Goal: Task Accomplishment & Management: Manage account settings

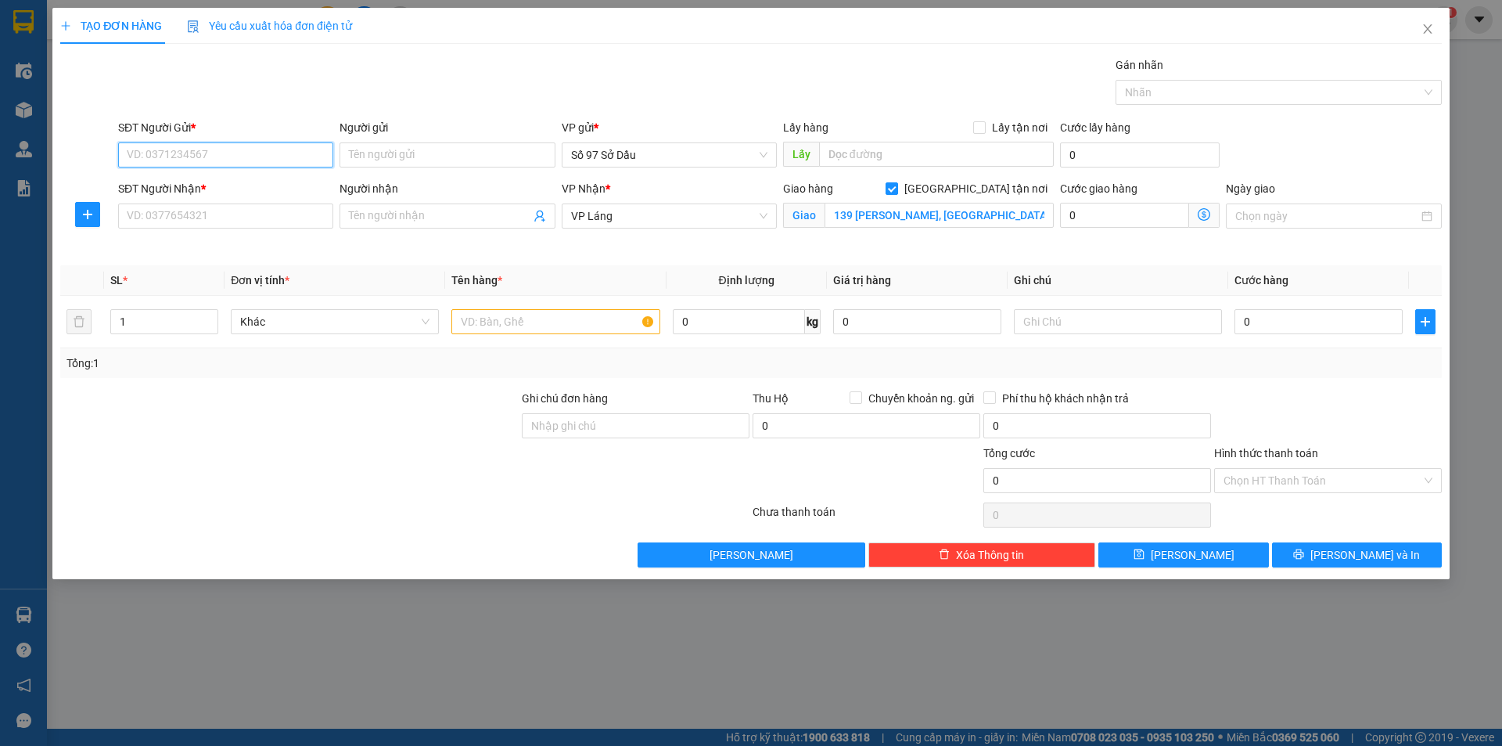
click at [172, 158] on input "SĐT Người Gửi *" at bounding box center [225, 154] width 215 height 25
click at [211, 178] on div "0904457382 - phượng" at bounding box center [226, 186] width 196 height 17
type input "0904457382"
type input "phượng"
type input "0904457382"
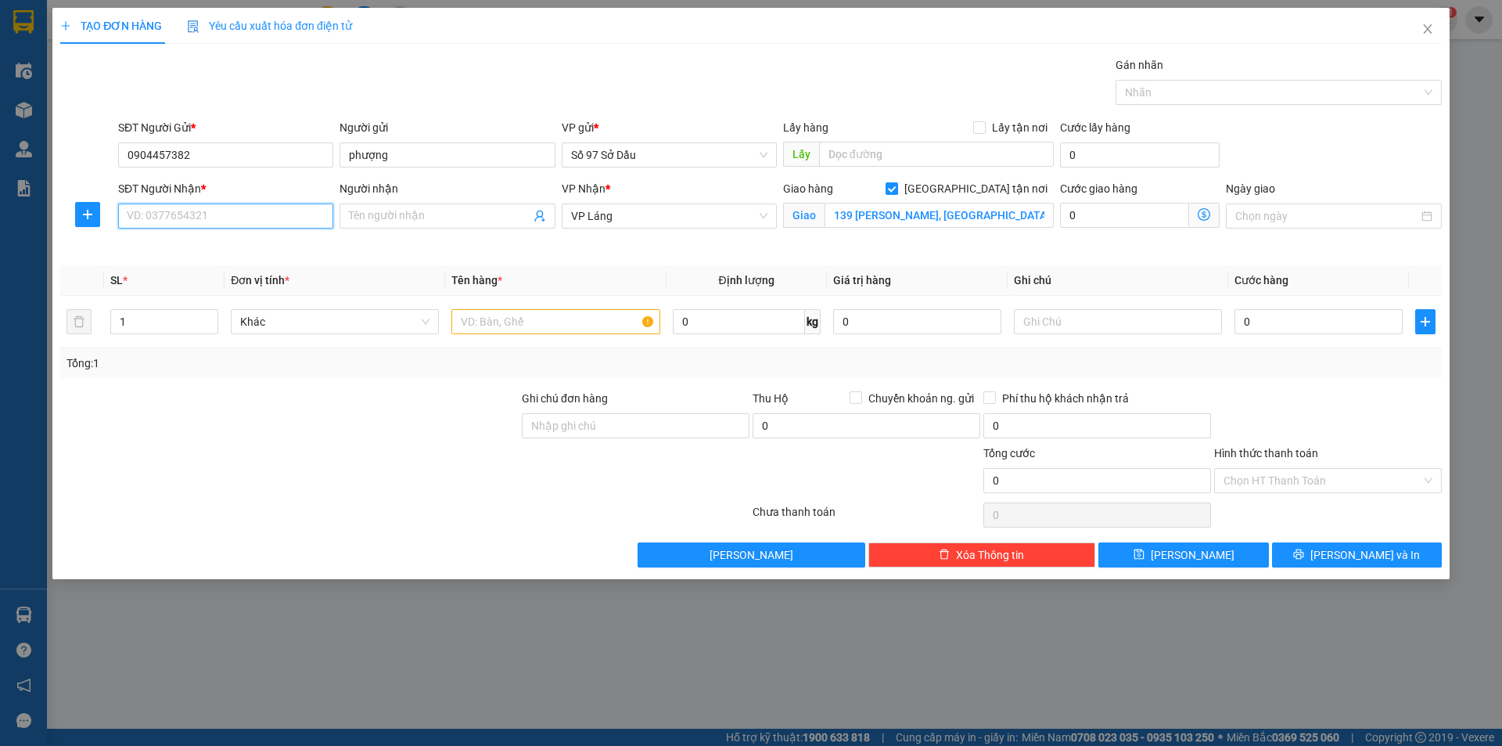
click at [192, 221] on input "SĐT Người Nhận *" at bounding box center [225, 215] width 215 height 25
click at [207, 239] on div "0333446026 - khách" at bounding box center [226, 247] width 196 height 17
type input "0333446026"
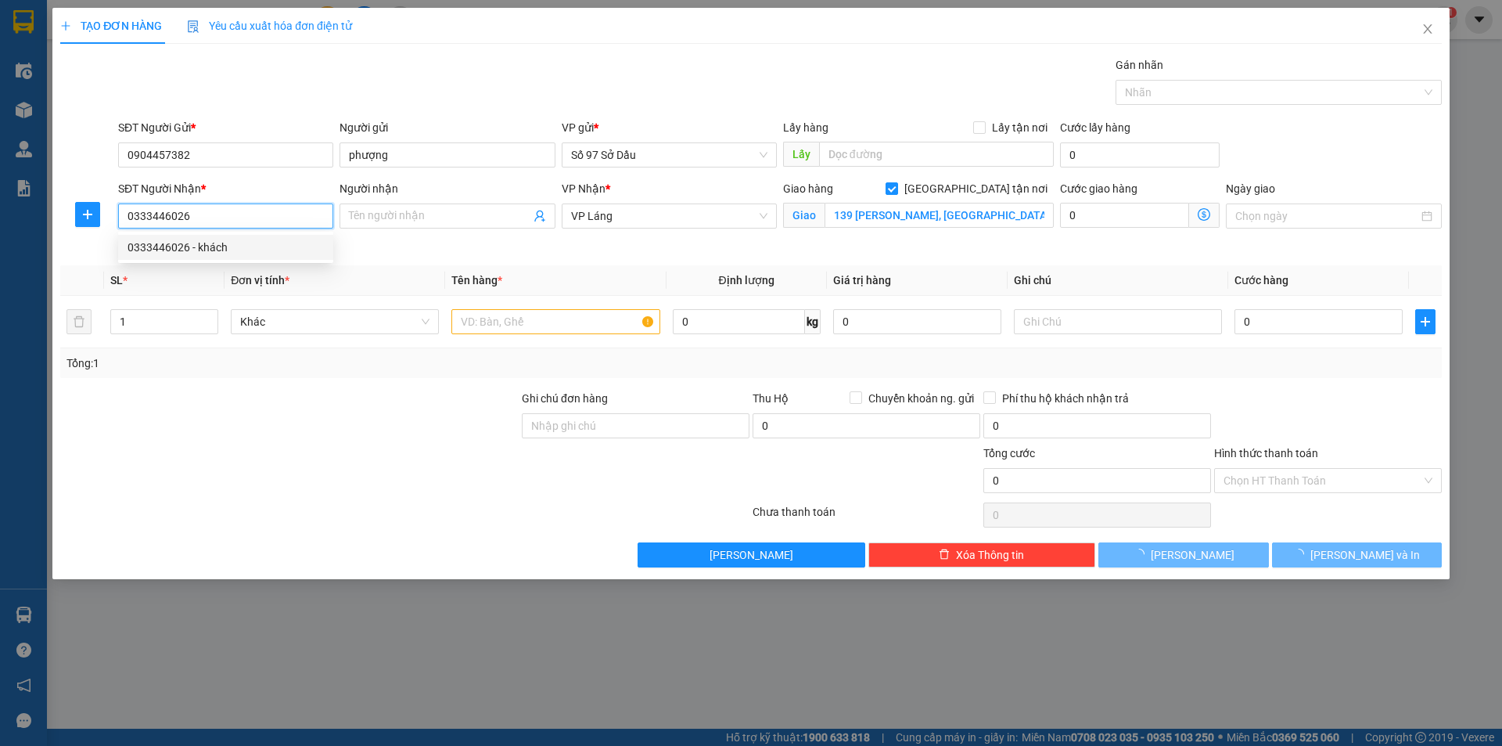
type input "khách"
type input "Số 2 Đ. [GEOGRAPHIC_DATA], [GEOGRAPHIC_DATA], [GEOGRAPHIC_DATA], [GEOGRAPHIC_DA…"
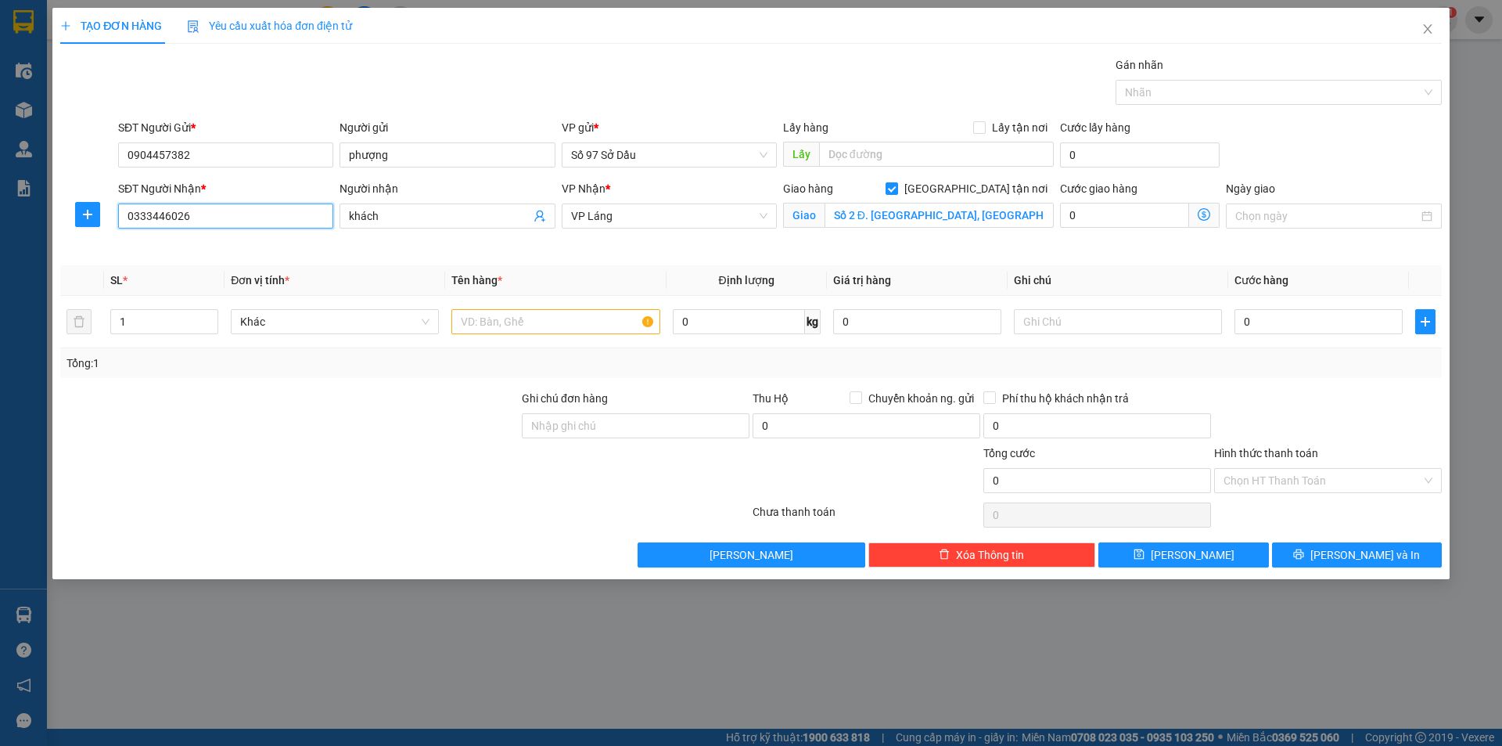
type input "0333446026"
click at [1203, 213] on icon "dollar-circle" at bounding box center [1204, 214] width 13 height 13
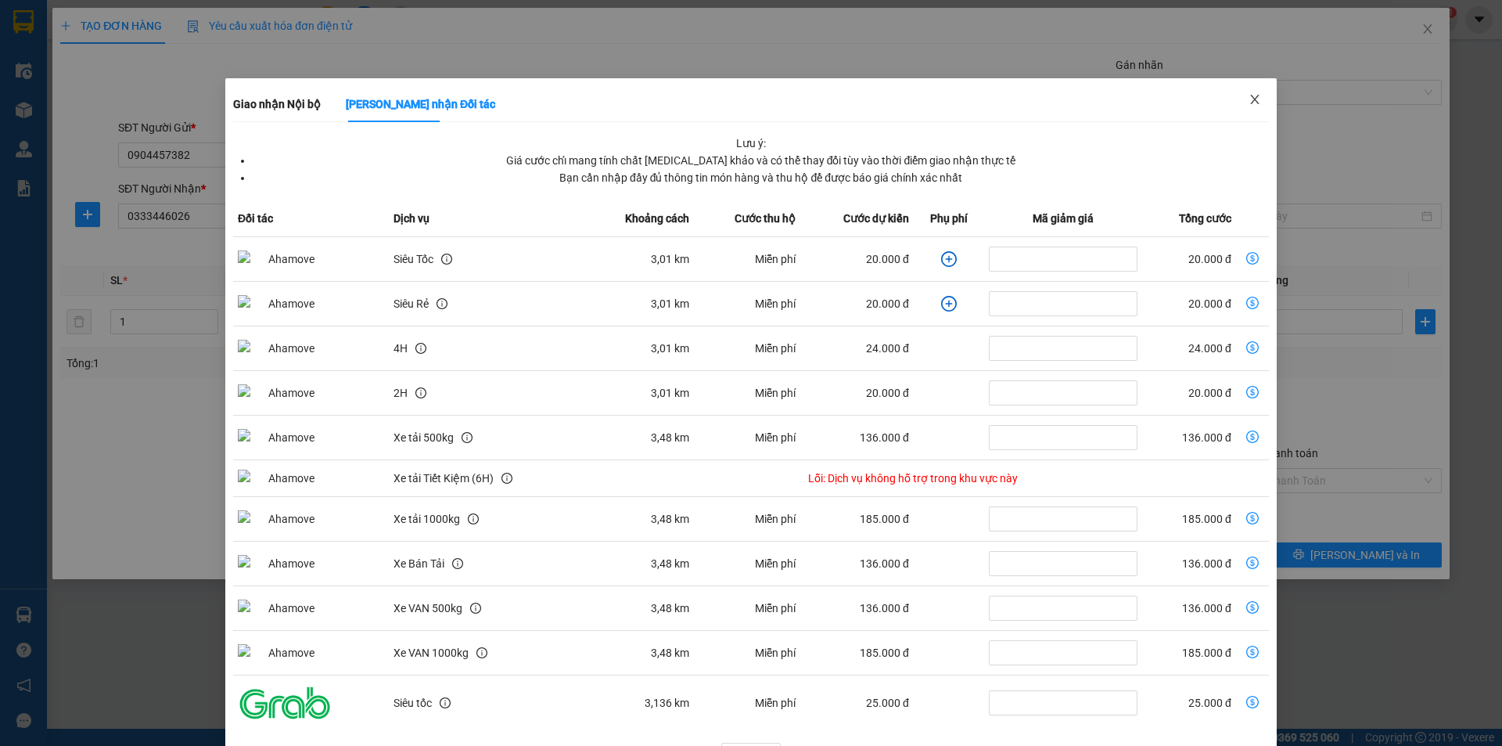
click at [1256, 98] on span "Close" at bounding box center [1255, 100] width 44 height 44
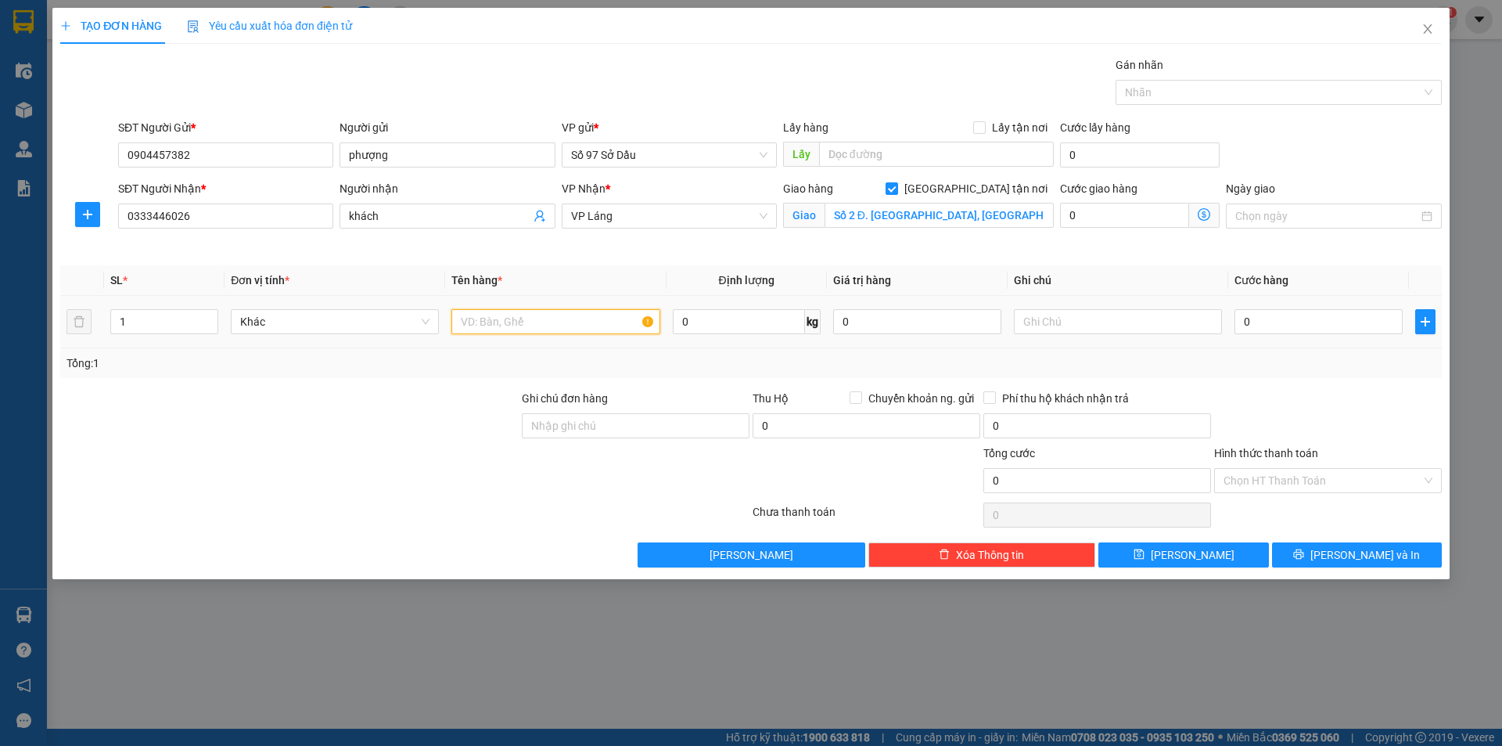
click at [580, 312] on input "text" at bounding box center [555, 321] width 208 height 25
type input "bọc"
click at [1278, 325] on input "0" at bounding box center [1318, 321] width 168 height 25
type input "8"
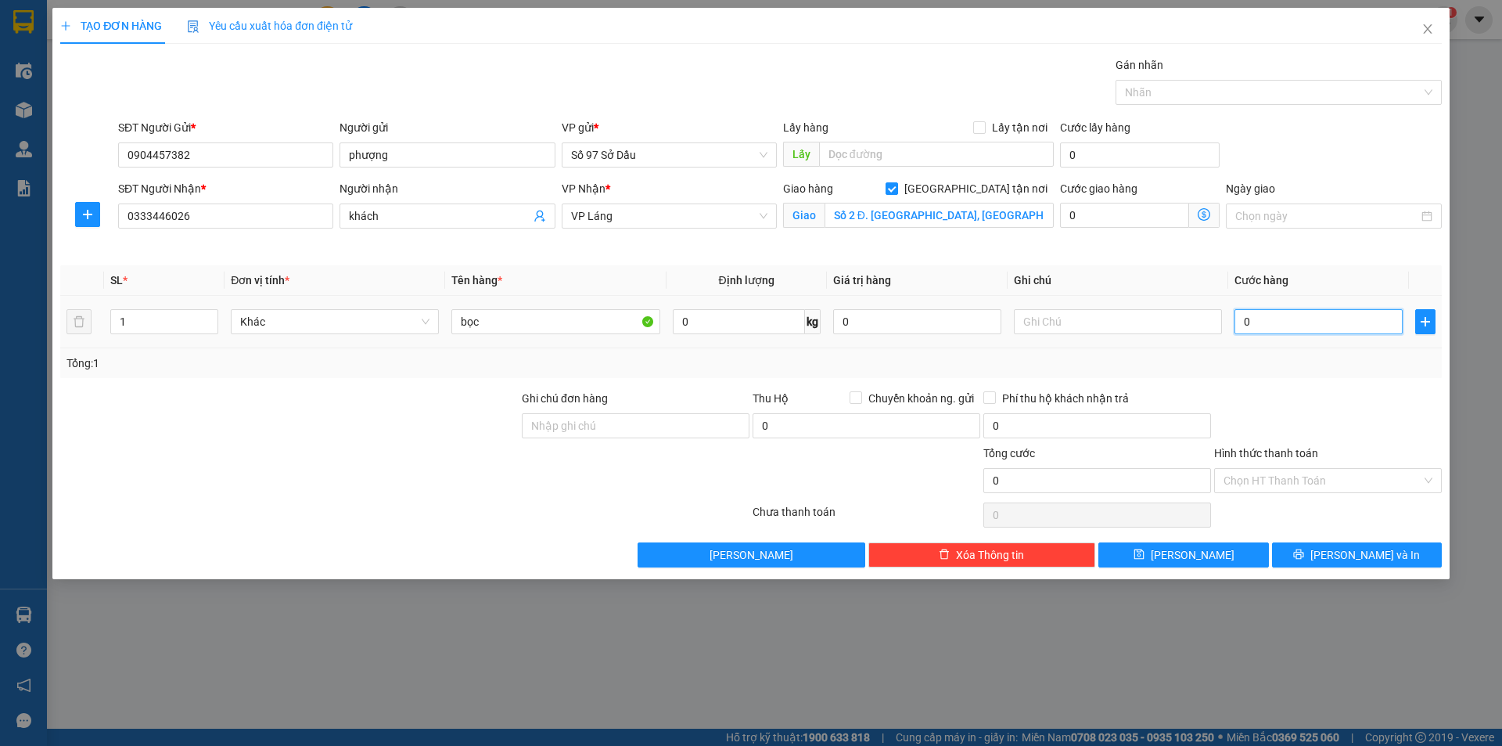
type input "8"
type input "80"
type input "800"
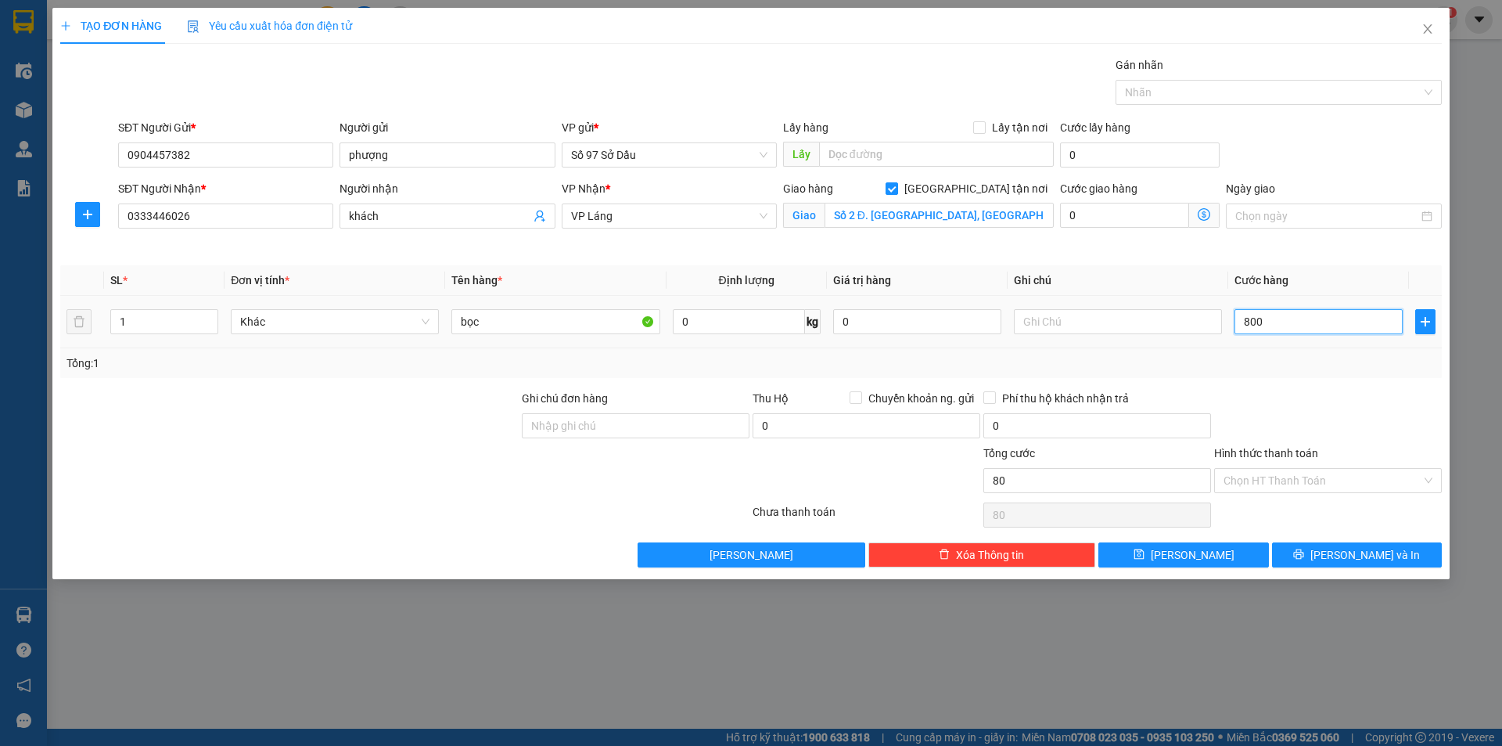
type input "800"
type input "8.000"
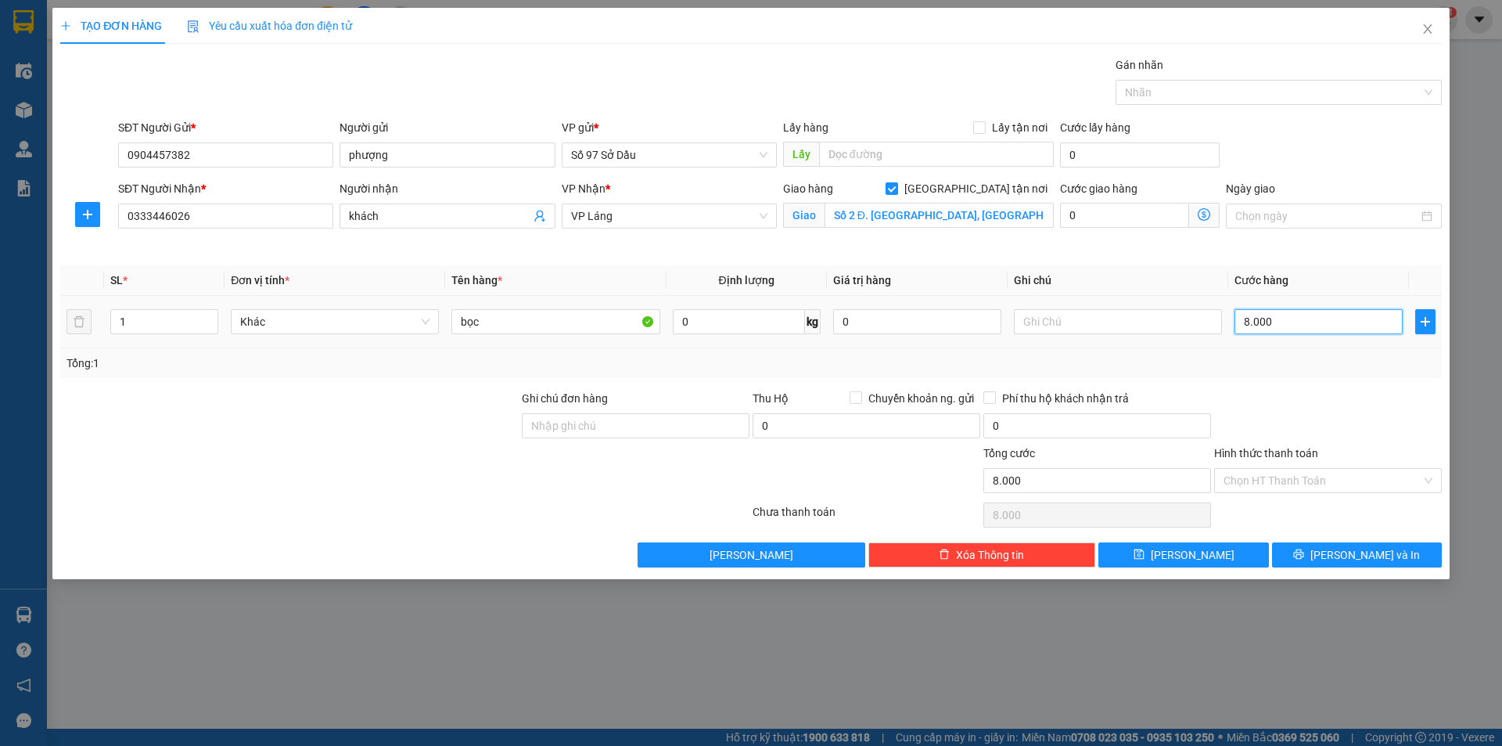
type input "80.000"
click at [1380, 544] on button "[PERSON_NAME] và In" at bounding box center [1357, 554] width 170 height 25
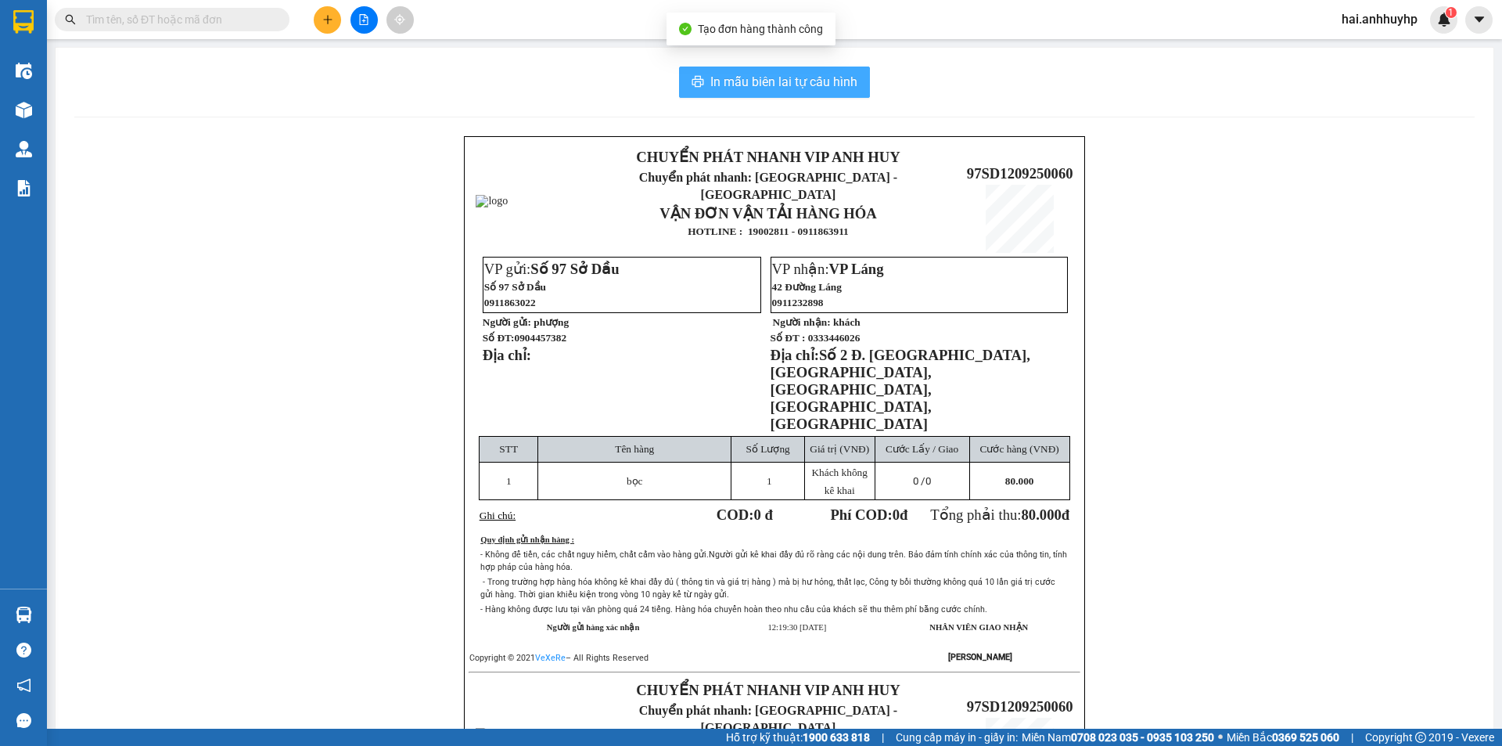
click at [736, 86] on span "In mẫu biên lai tự cấu hình" at bounding box center [783, 82] width 147 height 20
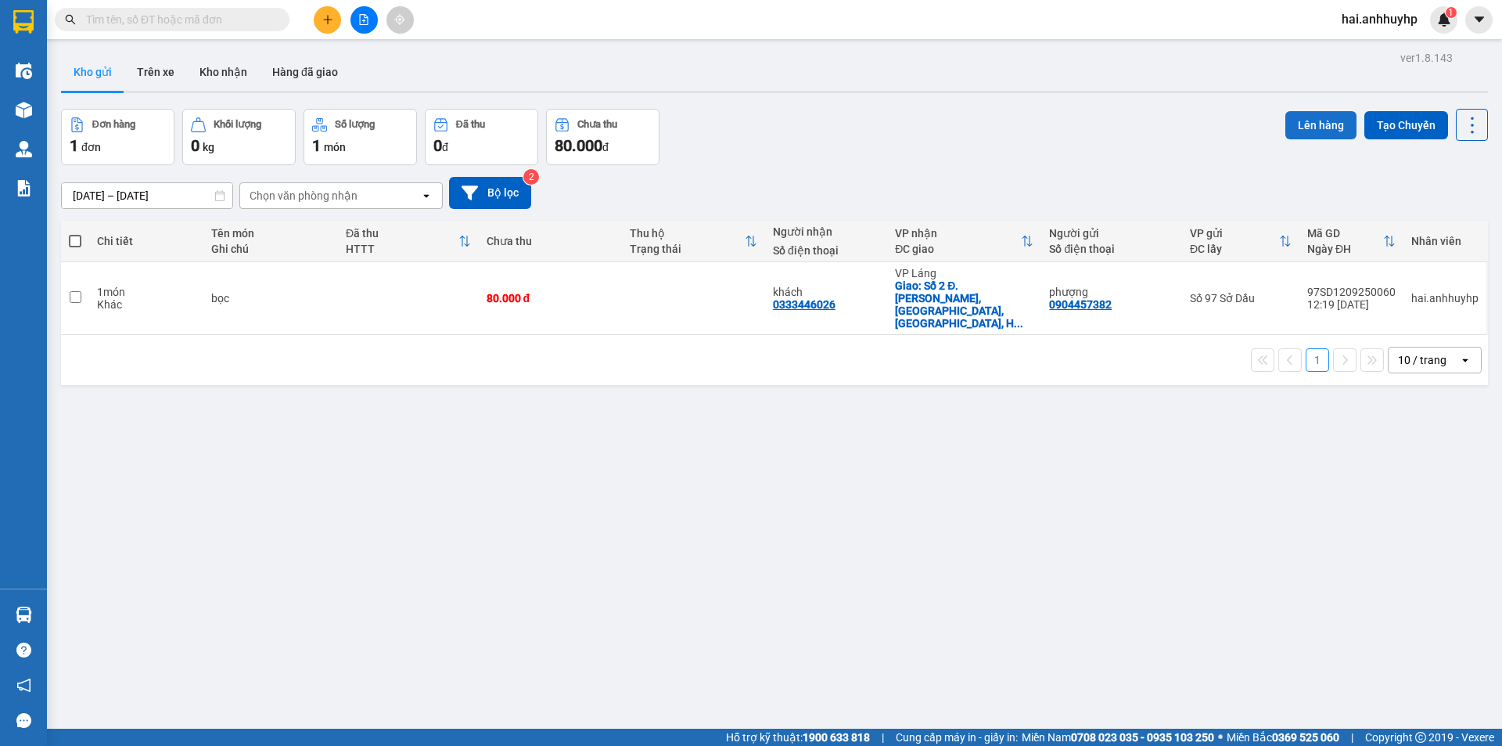
click at [1325, 117] on button "Lên hàng" at bounding box center [1320, 125] width 71 height 28
click at [322, 22] on icon "plus" at bounding box center [327, 19] width 11 height 11
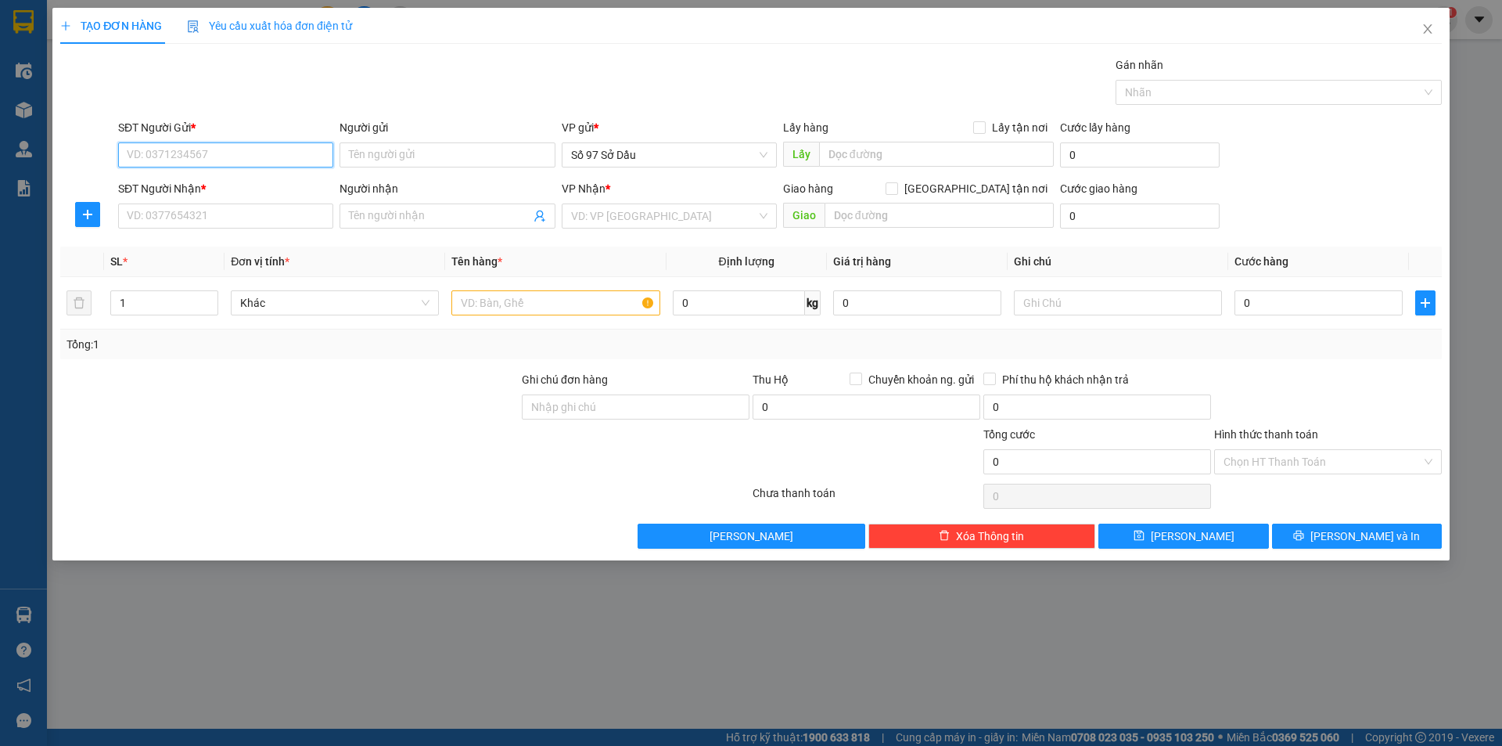
click at [212, 159] on input "SĐT Người Gửi *" at bounding box center [225, 154] width 215 height 25
click at [220, 157] on input "09044573" at bounding box center [225, 154] width 215 height 25
click at [204, 196] on div "0904457382 - phượng" at bounding box center [225, 186] width 215 height 25
type input "0904457382"
type input "phượng"
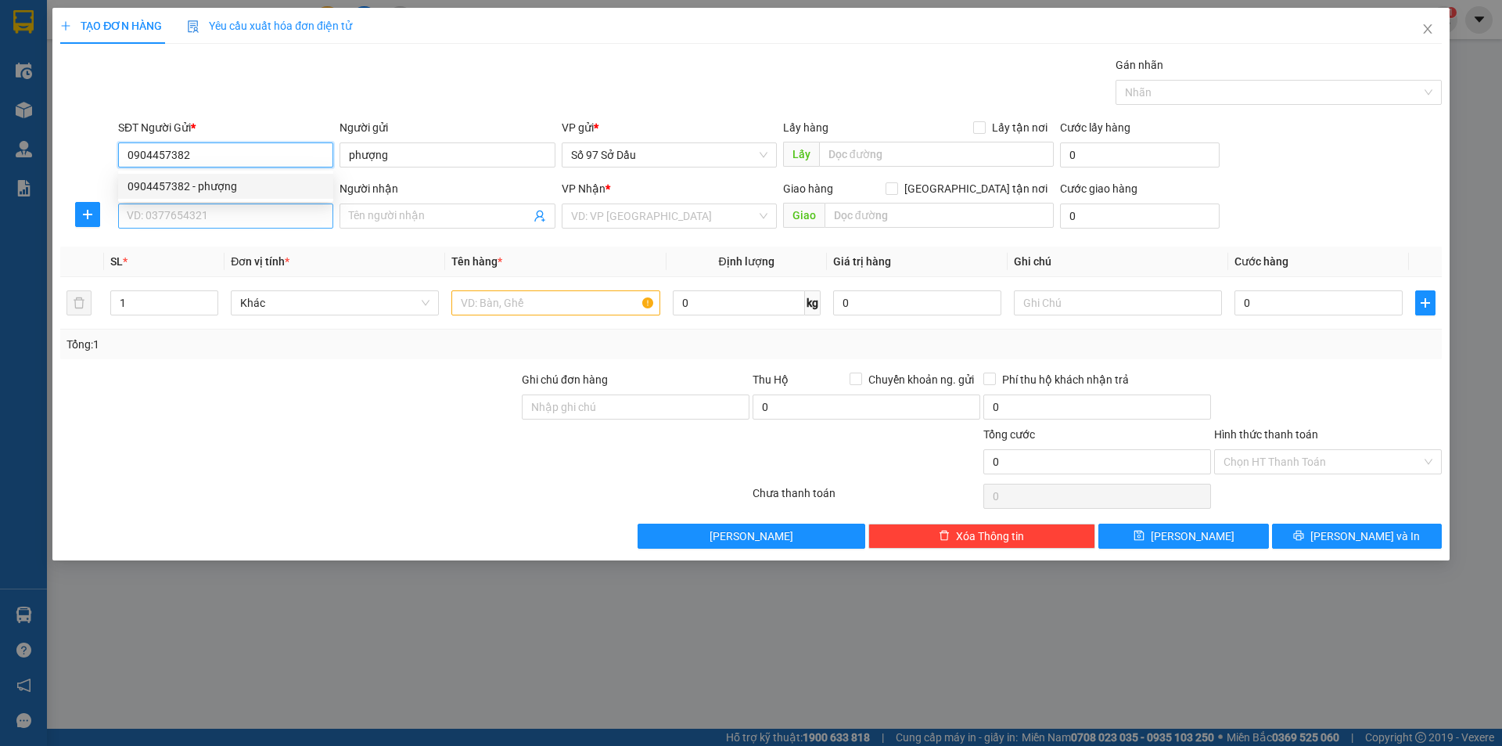
type input "0904457382"
click at [203, 216] on input "SĐT Người Nhận *" at bounding box center [225, 215] width 215 height 25
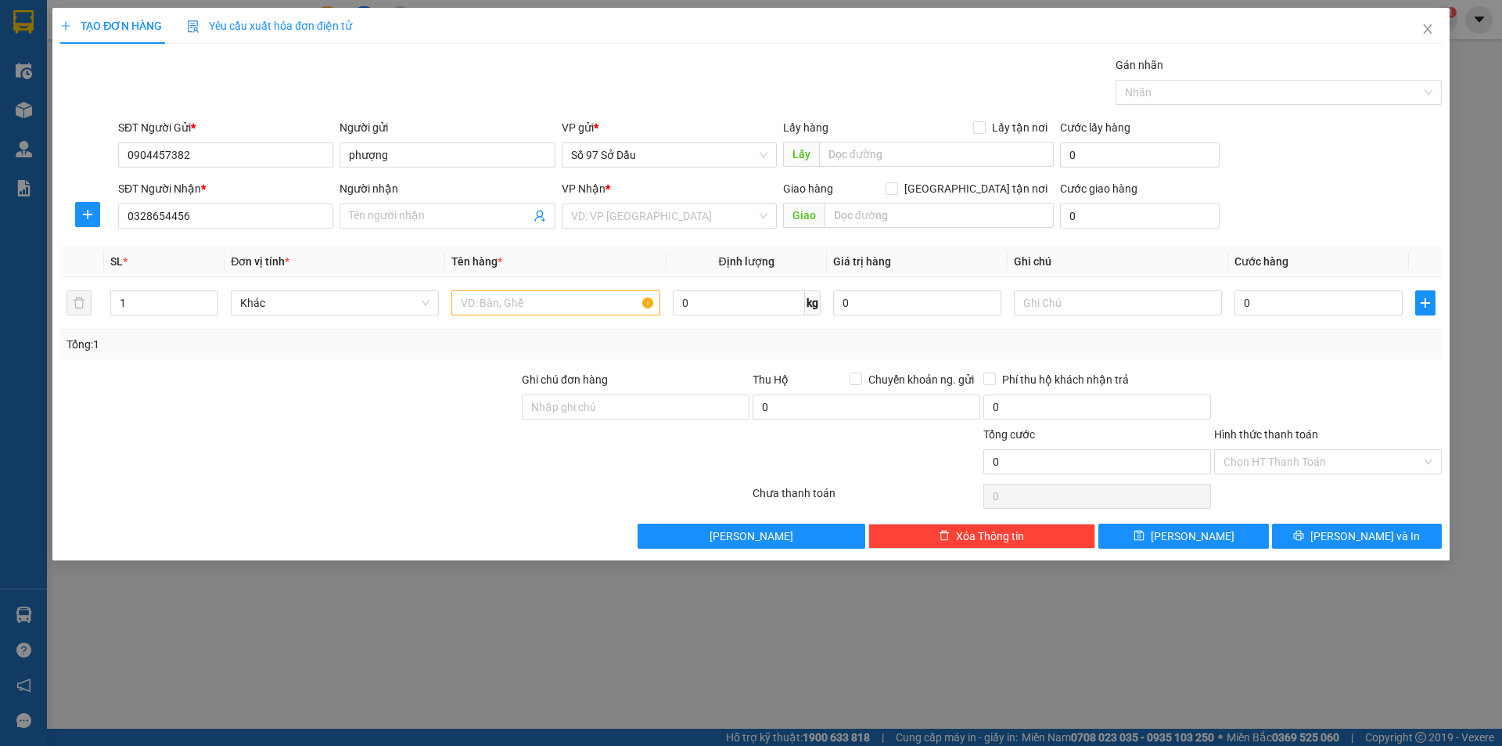
click at [229, 228] on div "SĐT Người Nhận * 0328654456 0328654456" at bounding box center [225, 207] width 215 height 55
click at [228, 224] on input "0328654456" at bounding box center [225, 215] width 215 height 25
type input "0328654456"
click at [379, 223] on input "Người nhận" at bounding box center [439, 215] width 181 height 17
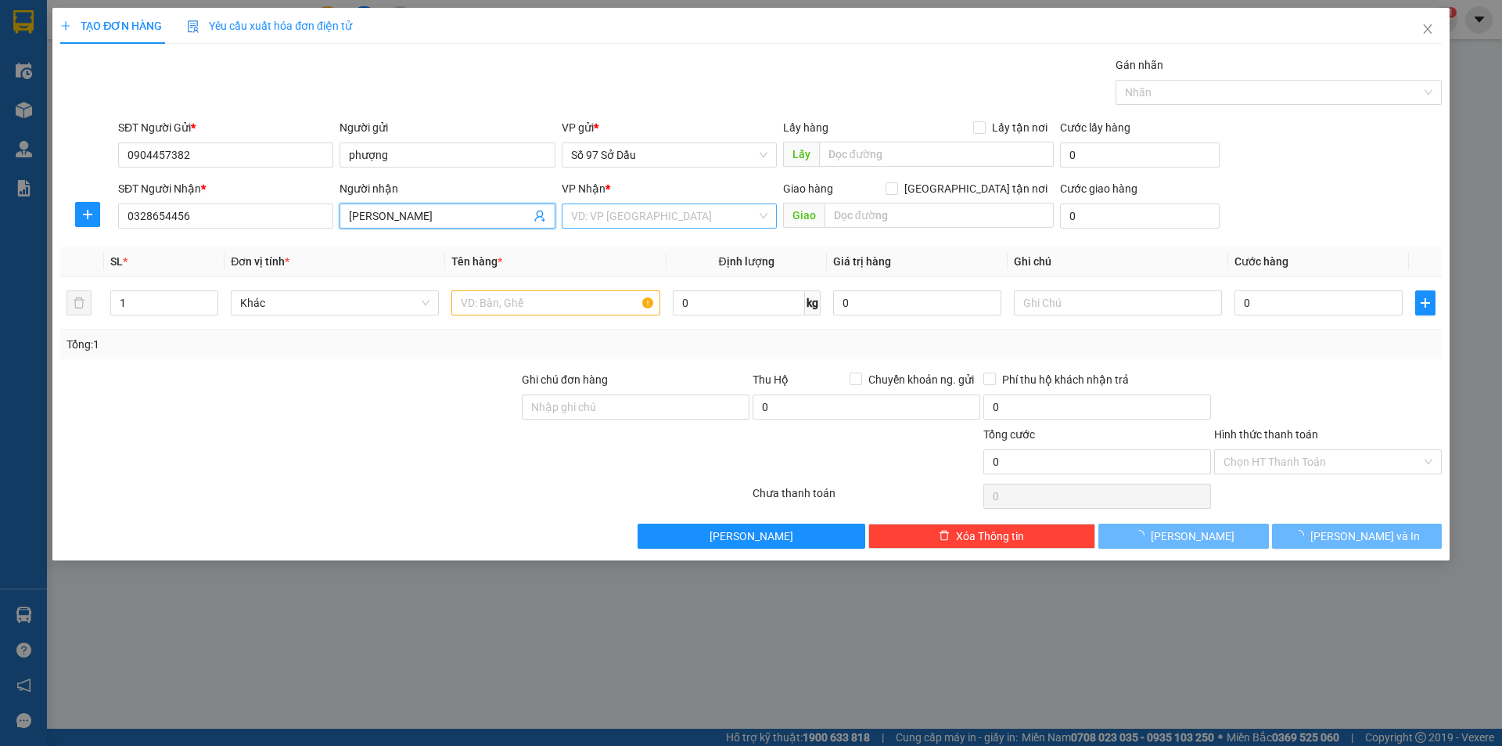
type input "[PERSON_NAME]"
click at [642, 214] on input "search" at bounding box center [663, 215] width 185 height 23
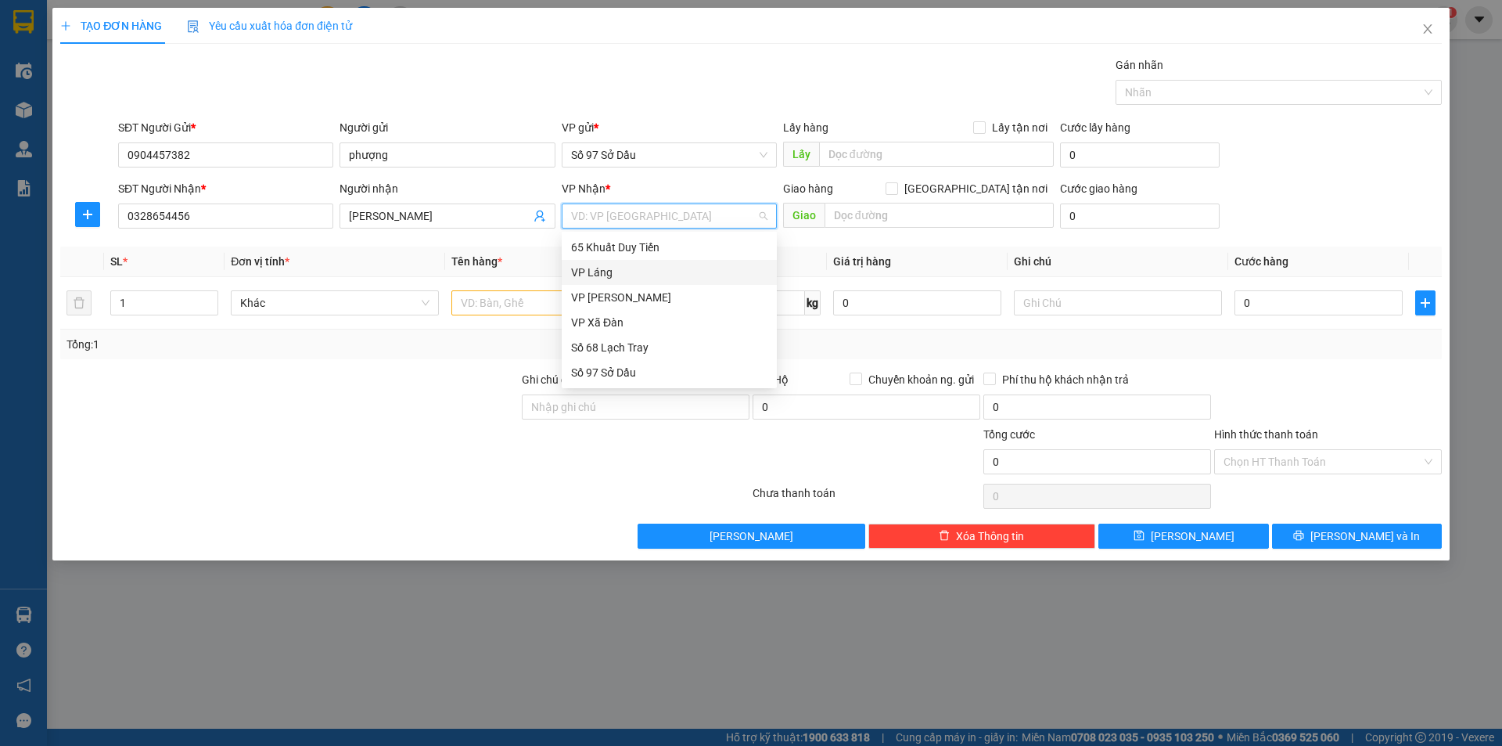
click at [620, 268] on div "VP Láng" at bounding box center [669, 272] width 196 height 17
click at [592, 271] on div "VP Láng" at bounding box center [669, 272] width 196 height 17
click at [897, 188] on input "[GEOGRAPHIC_DATA] tận nơi" at bounding box center [891, 187] width 11 height 11
checkbox input "true"
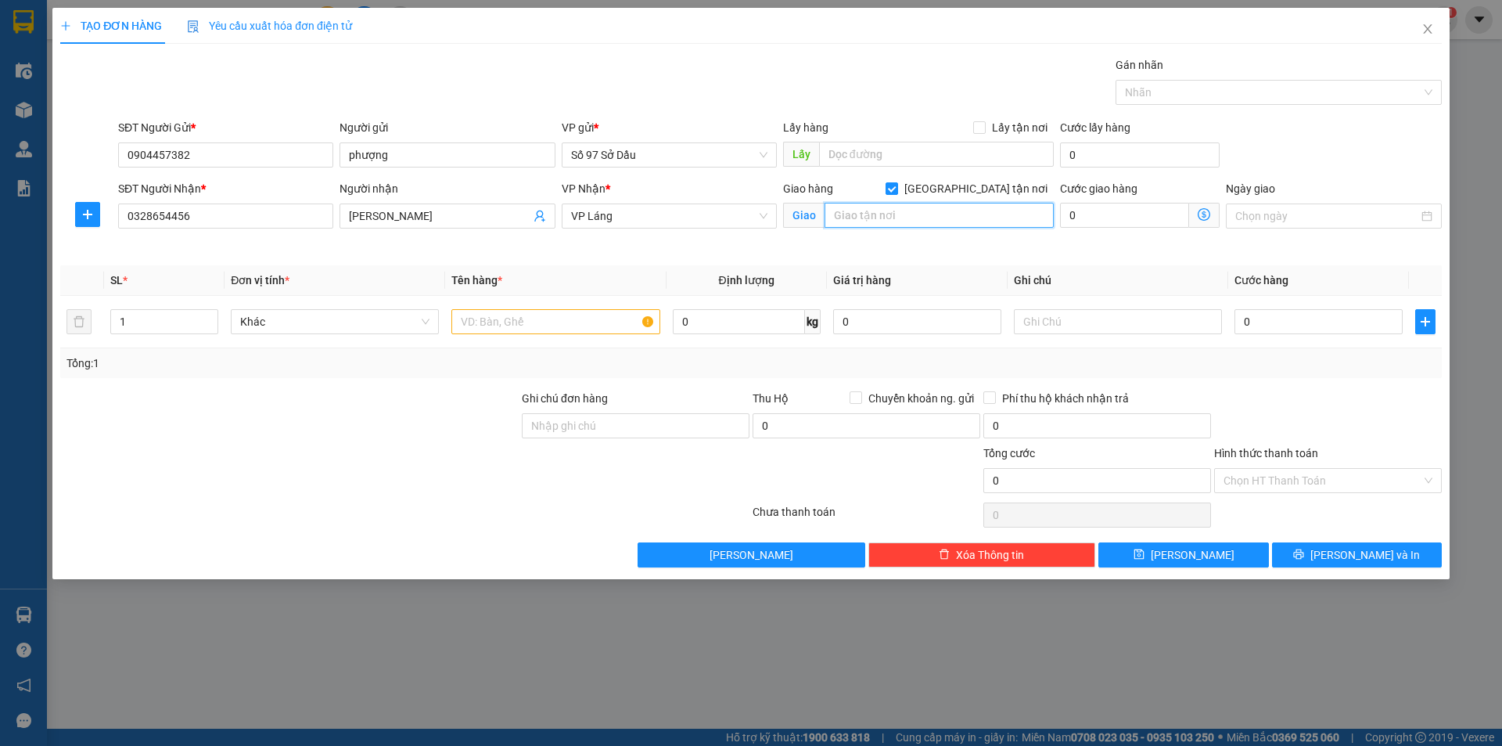
click at [954, 216] on input "text" at bounding box center [939, 215] width 229 height 25
paste input "18/61/9 [STREET_ADDRESS]"
click at [861, 219] on input "18/61/9 [STREET_ADDRESS]" at bounding box center [939, 215] width 229 height 25
type input "18/75/10 sn 9 Định Công Thượng, Tổ 10, [GEOGRAPHIC_DATA], [GEOGRAPHIC_DATA], [G…"
click at [1202, 211] on icon "dollar-circle" at bounding box center [1204, 214] width 13 height 13
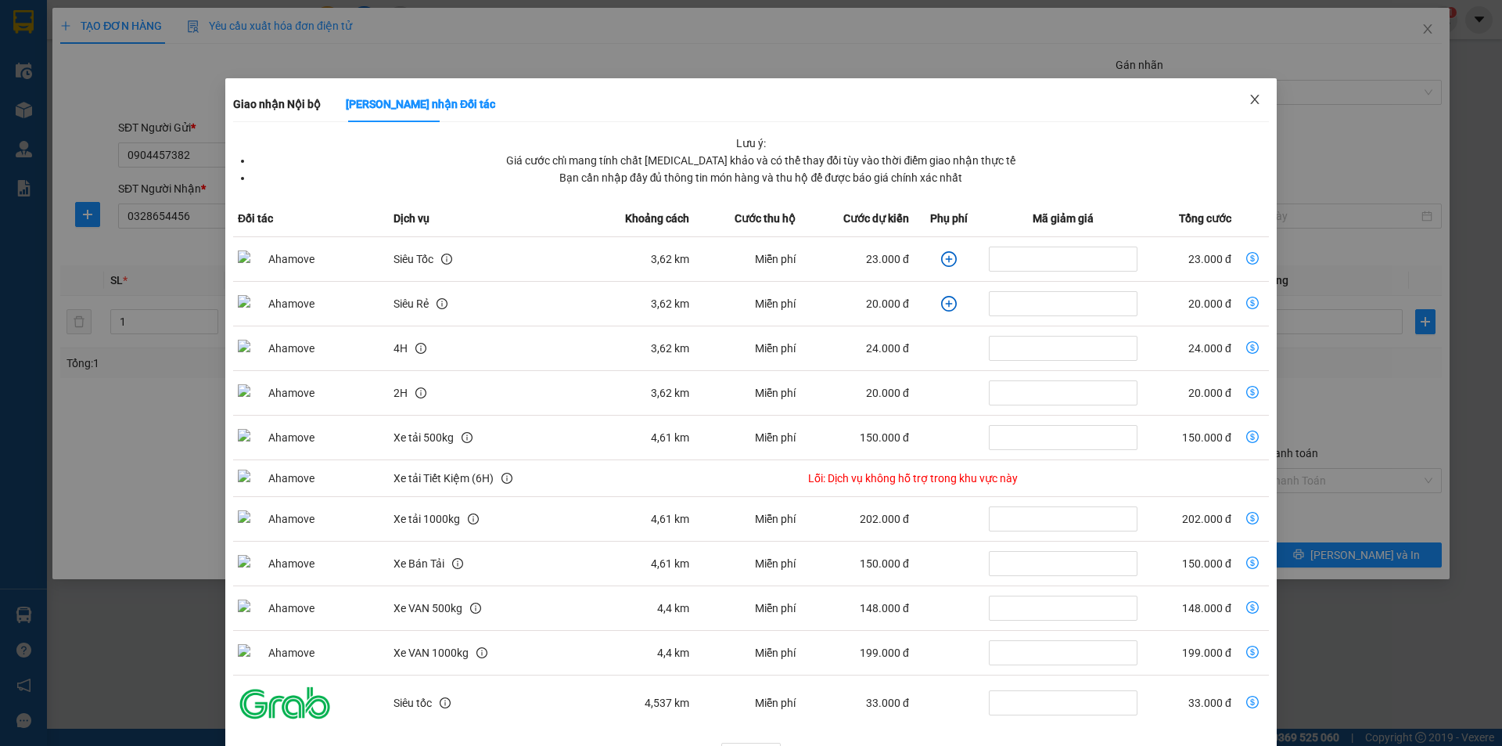
click at [1249, 96] on icon "close" at bounding box center [1255, 99] width 13 height 13
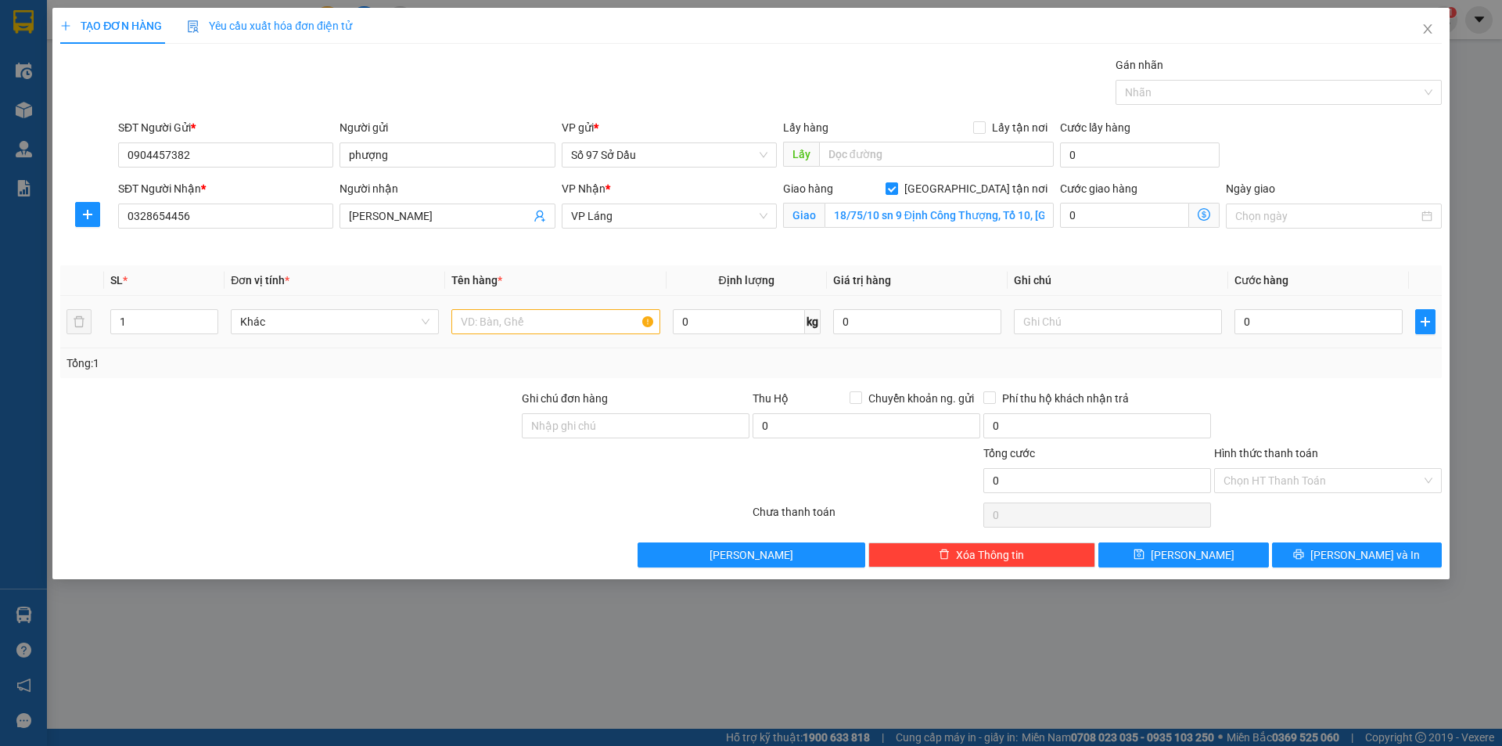
drag, startPoint x: 498, startPoint y: 343, endPoint x: 509, endPoint y: 335, distance: 14.1
click at [498, 341] on td at bounding box center [555, 322] width 221 height 52
click at [534, 322] on input "text" at bounding box center [555, 321] width 208 height 25
type input "bọc"
click at [1299, 316] on input "0" at bounding box center [1318, 321] width 168 height 25
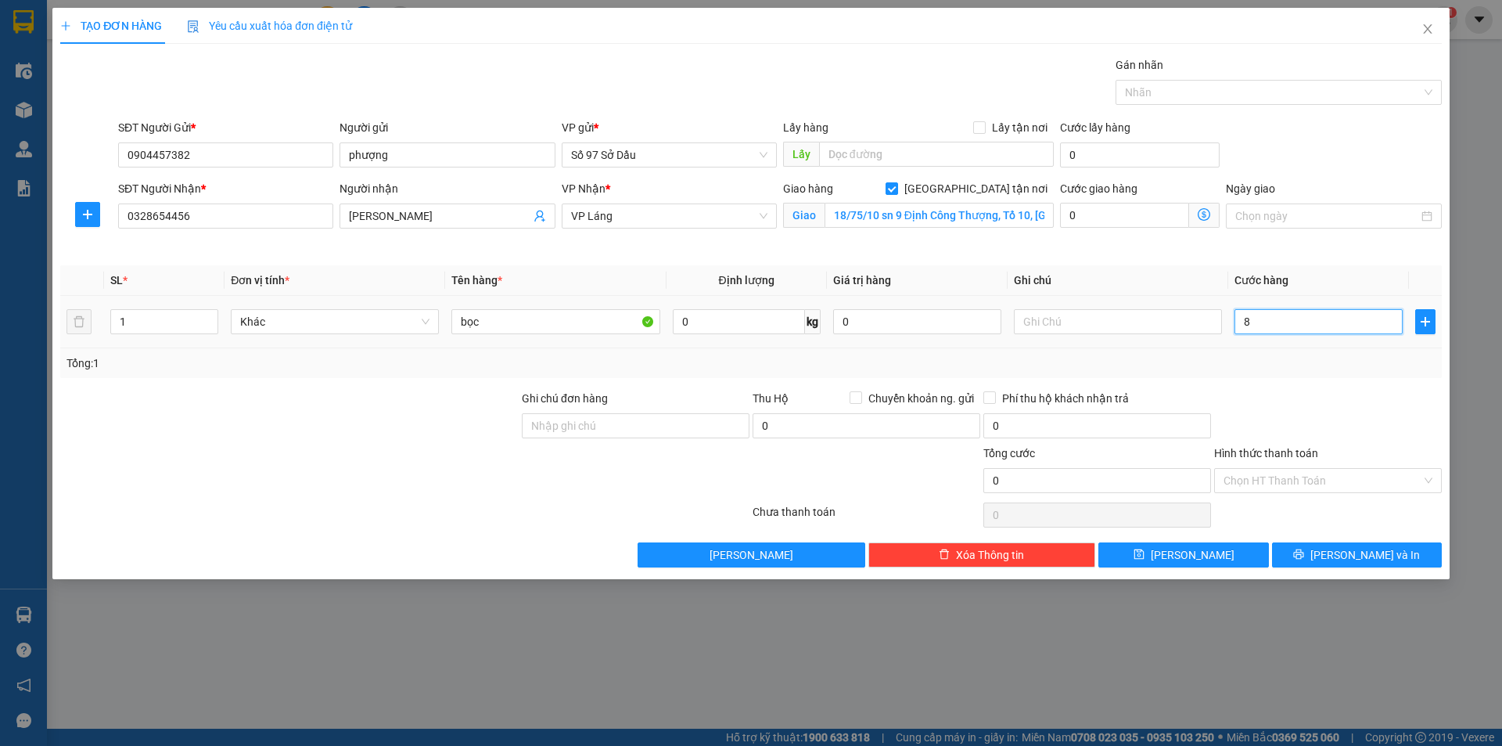
type input "85"
type input "850"
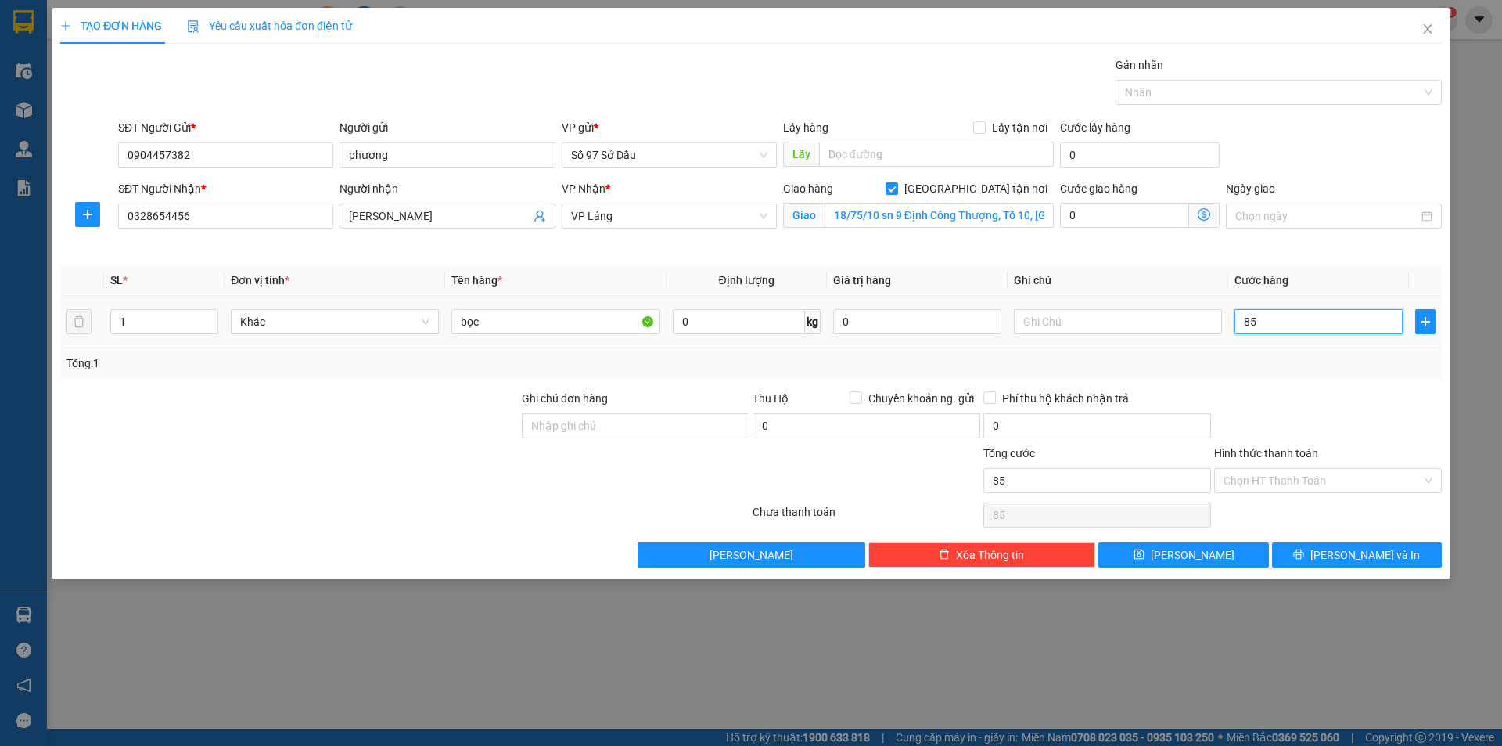
type input "850"
type input "8.500"
type input "85.000"
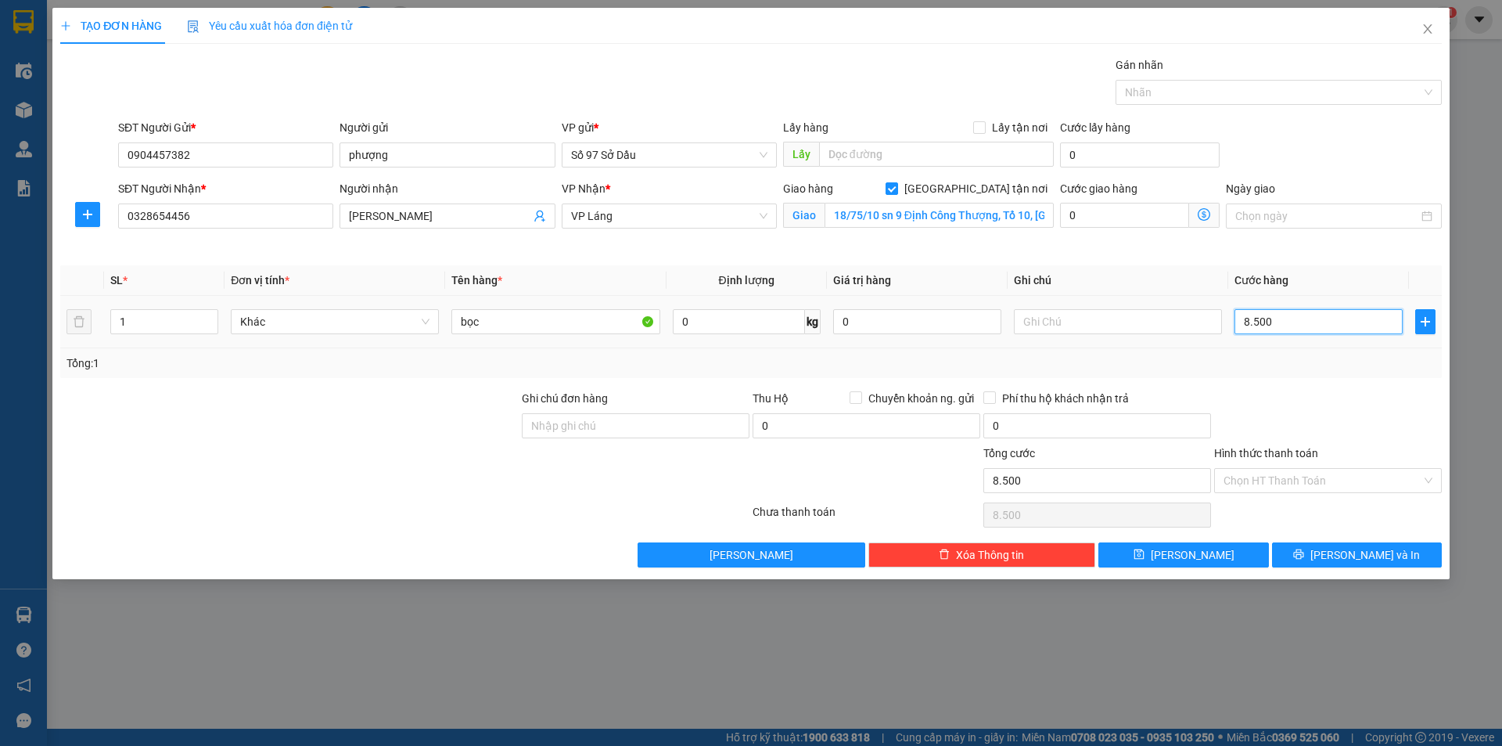
type input "85.000"
type input "8.500"
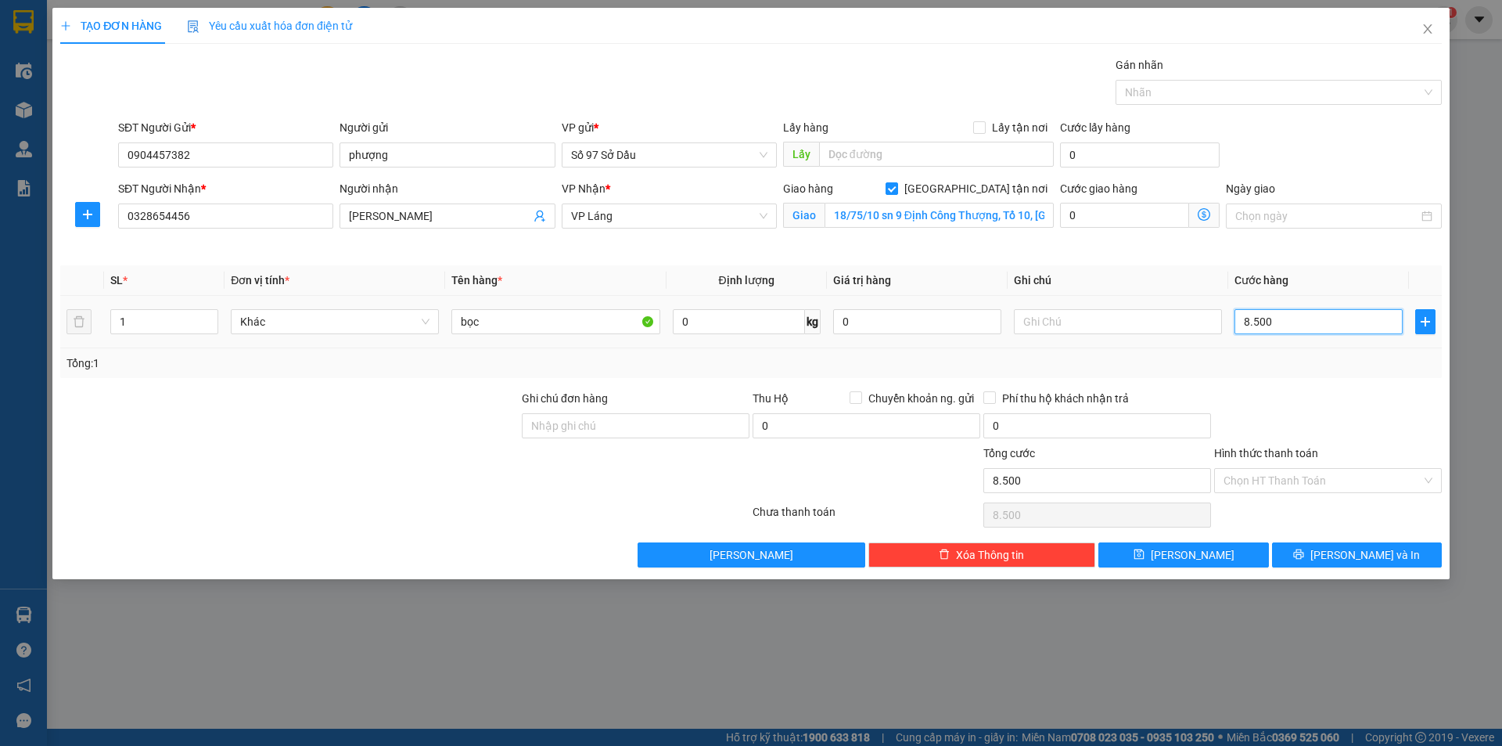
type input "850"
type input "85"
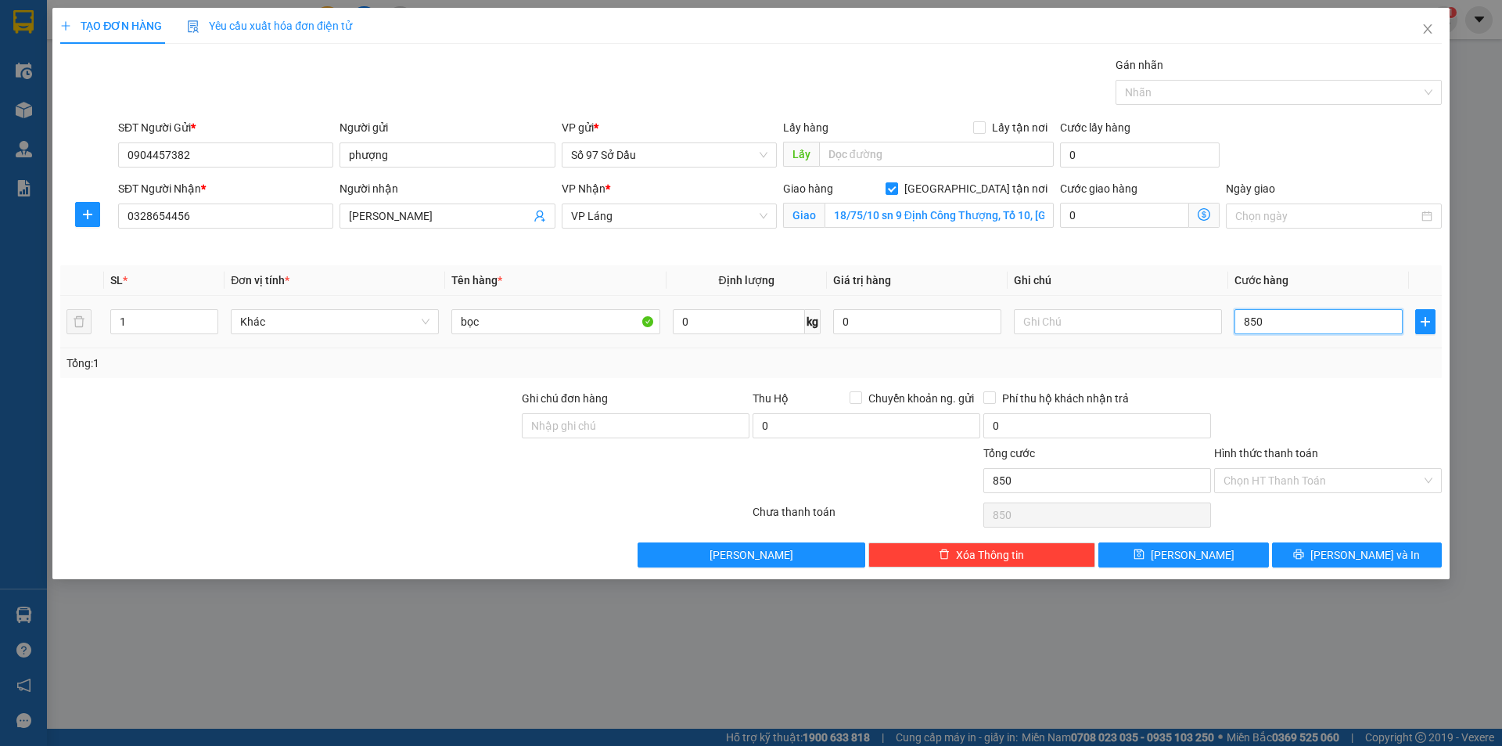
type input "85"
type input "8"
type input "80"
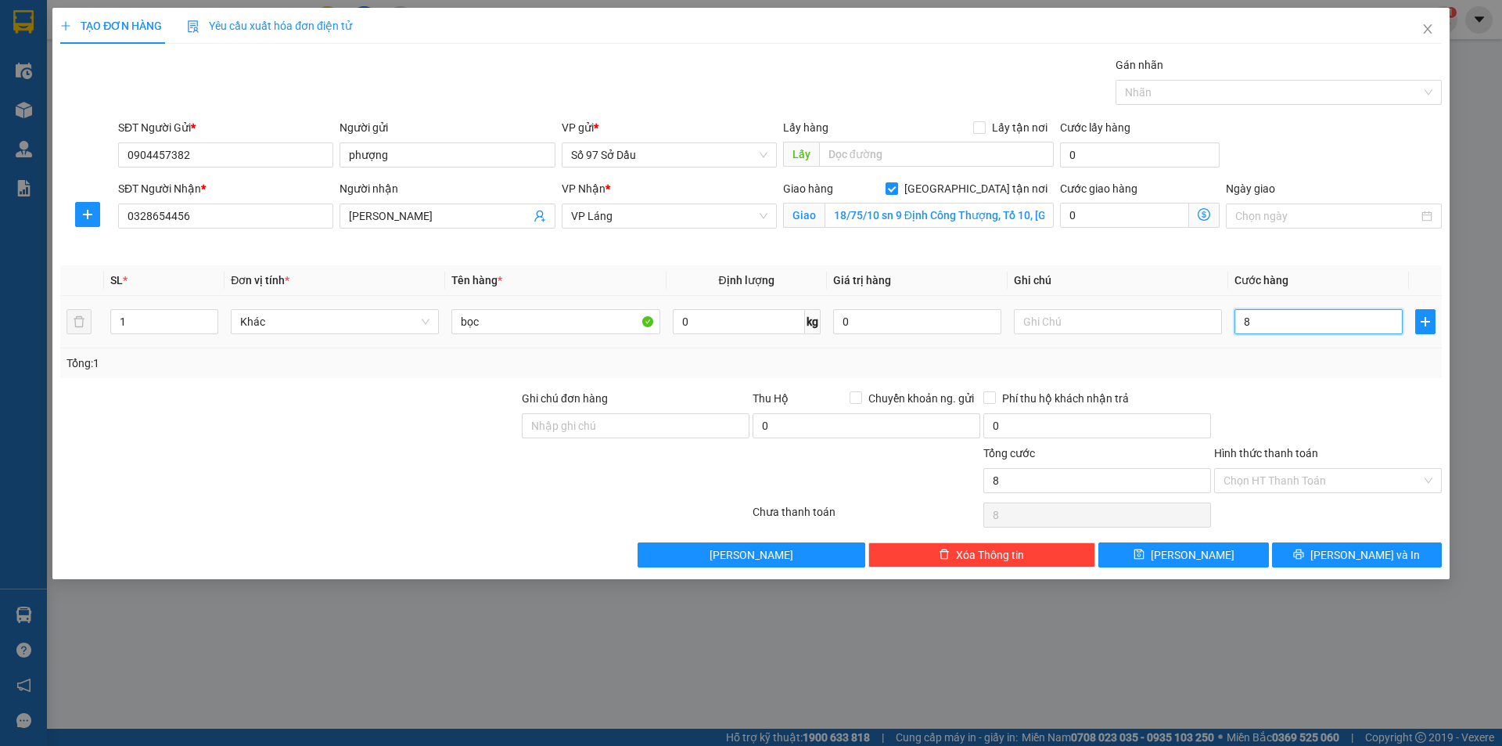
type input "80"
type input "800"
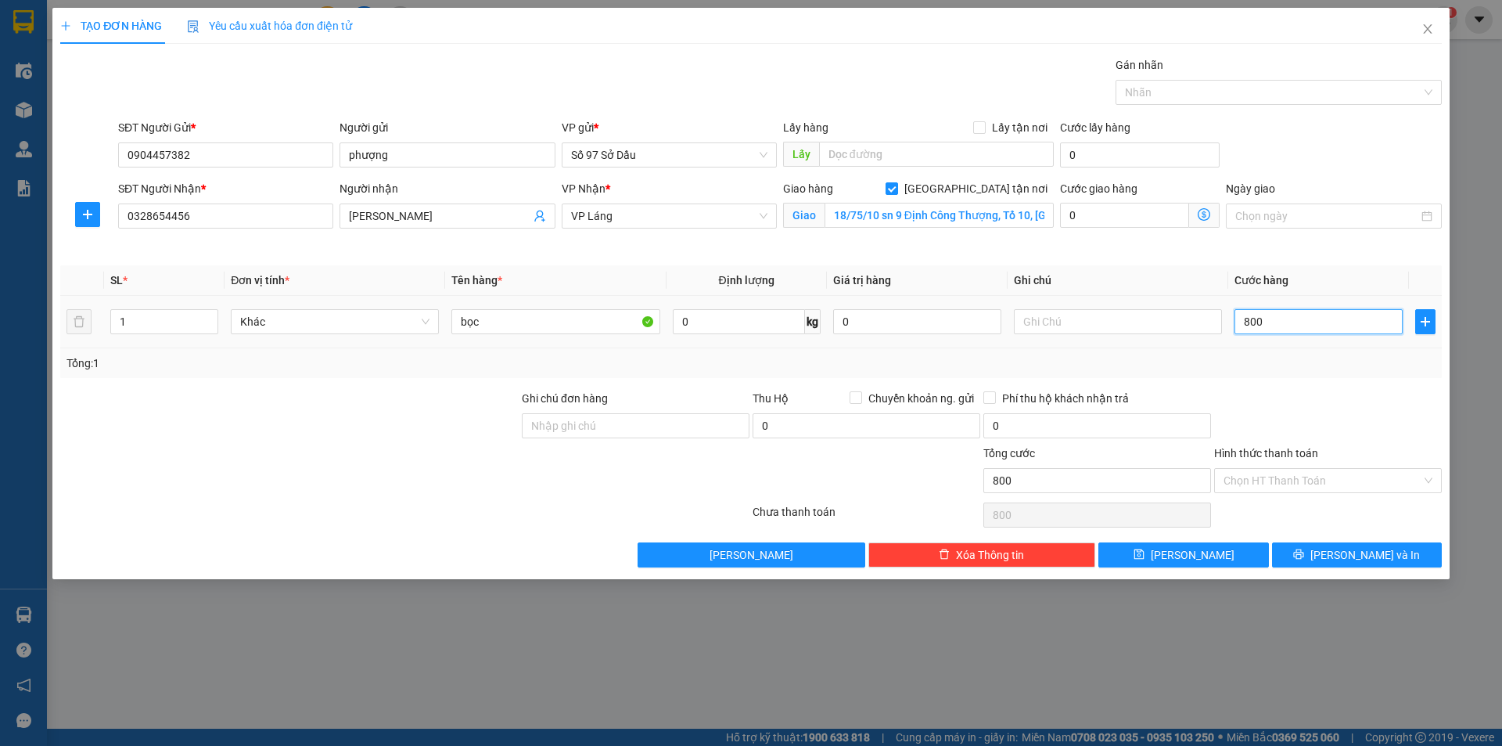
type input "8.000"
type input "80.000"
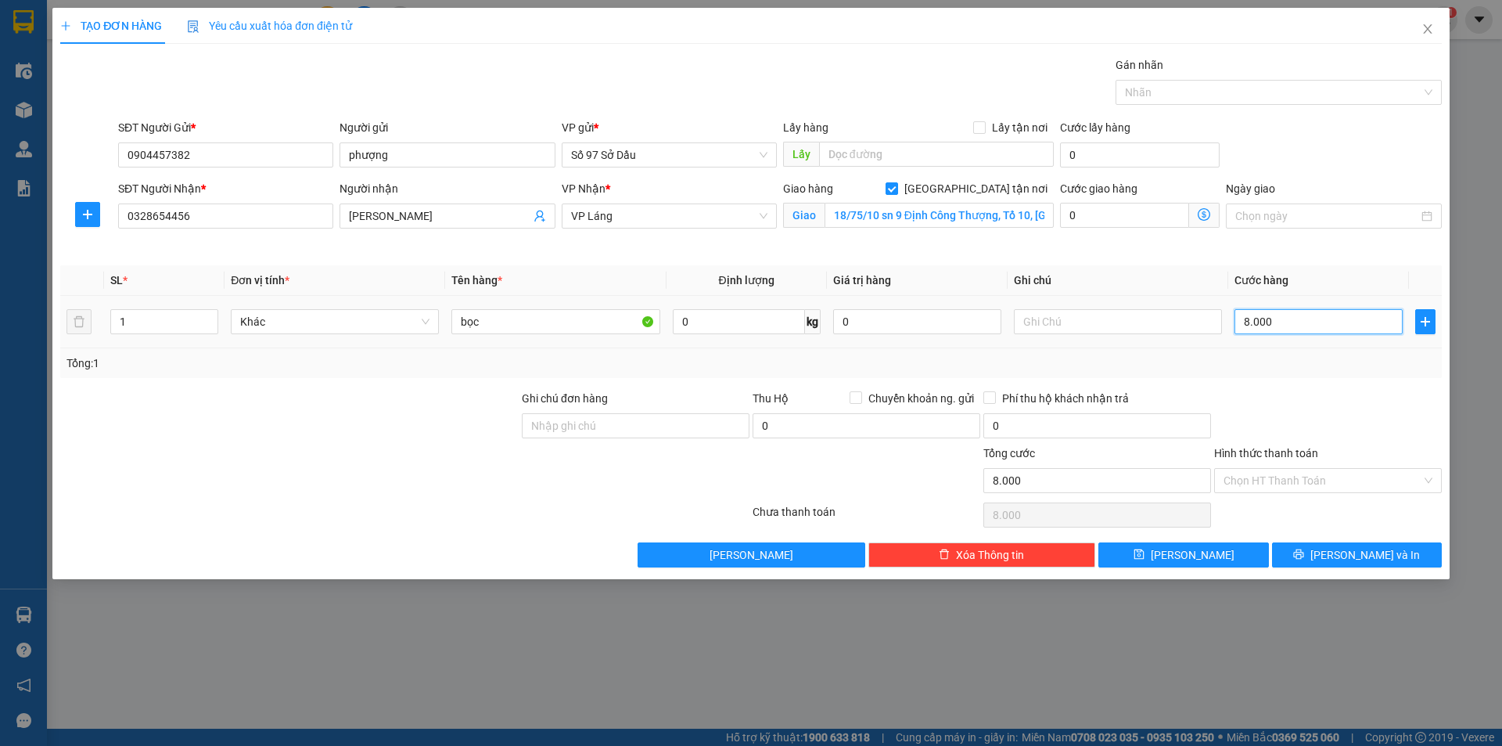
type input "80.000"
click at [1338, 553] on button "[PERSON_NAME] và In" at bounding box center [1357, 554] width 170 height 25
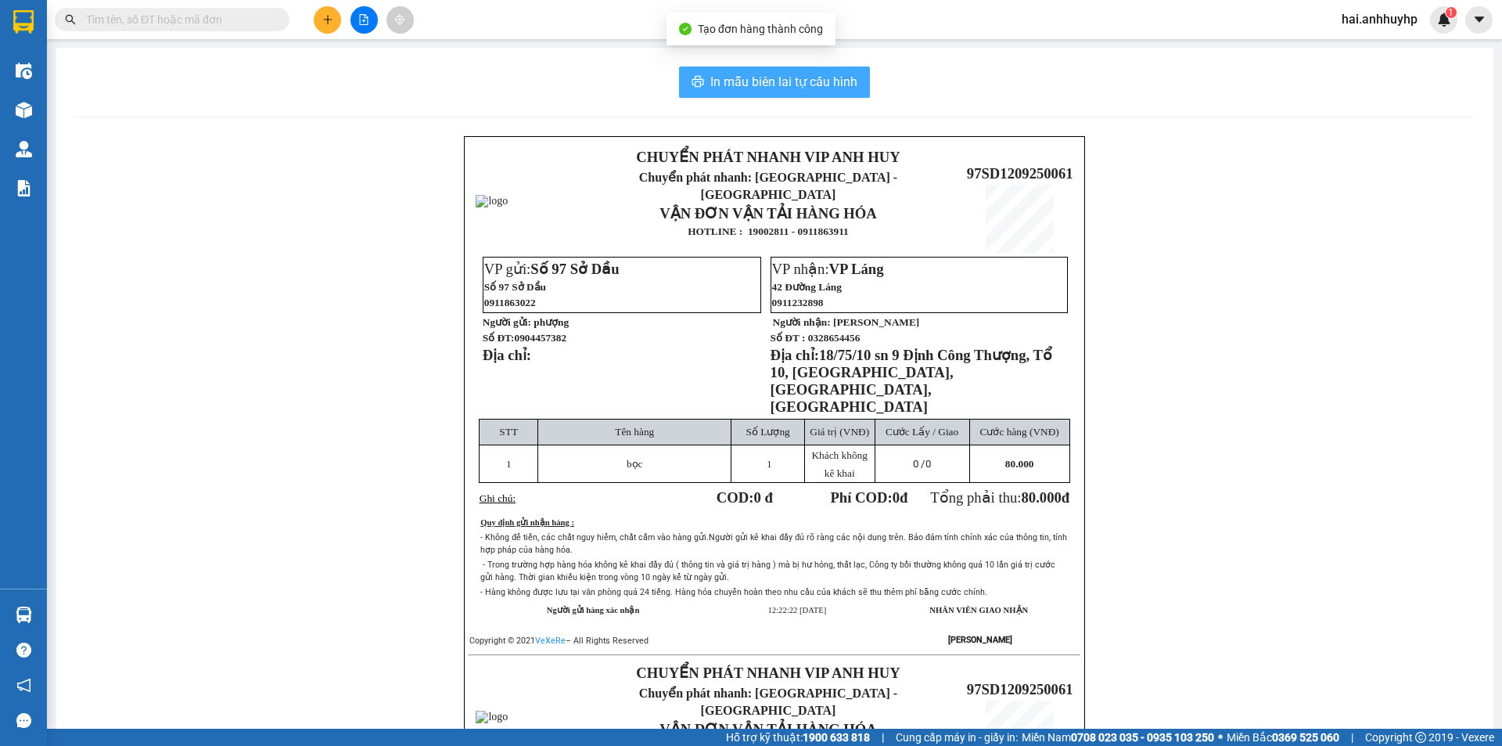
click at [760, 82] on span "In mẫu biên lai tự cấu hình" at bounding box center [783, 82] width 147 height 20
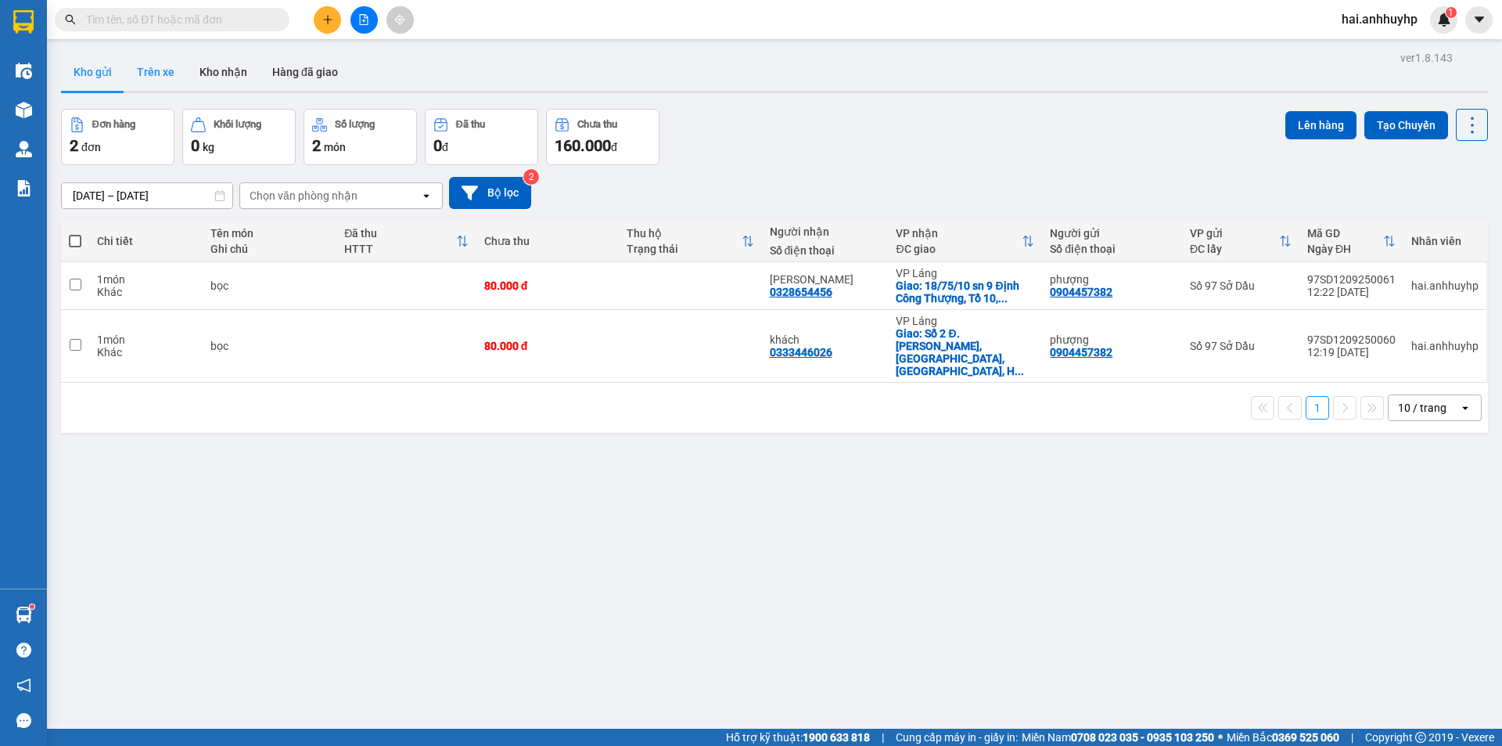
click at [158, 77] on button "Trên xe" at bounding box center [155, 72] width 63 height 38
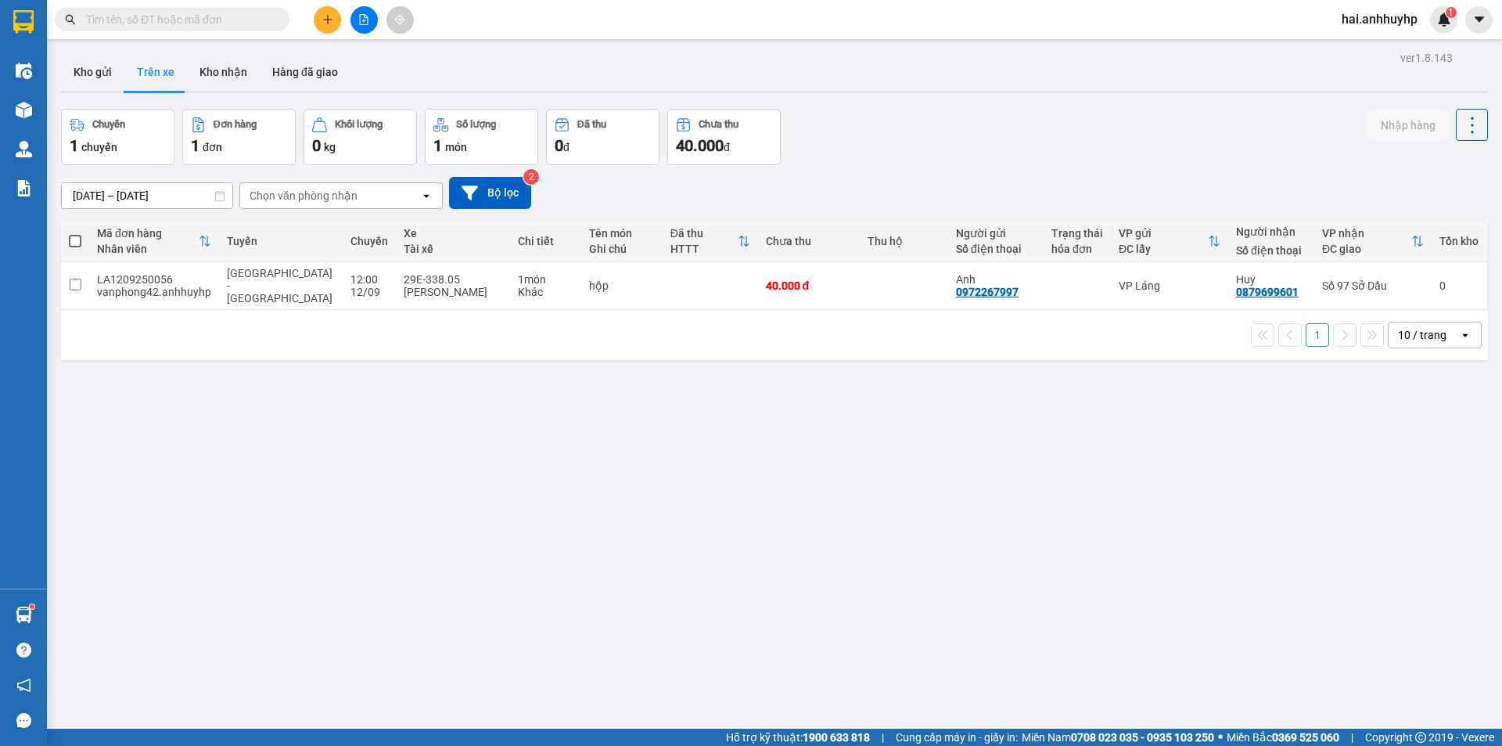
click at [178, 20] on input "text" at bounding box center [178, 19] width 185 height 17
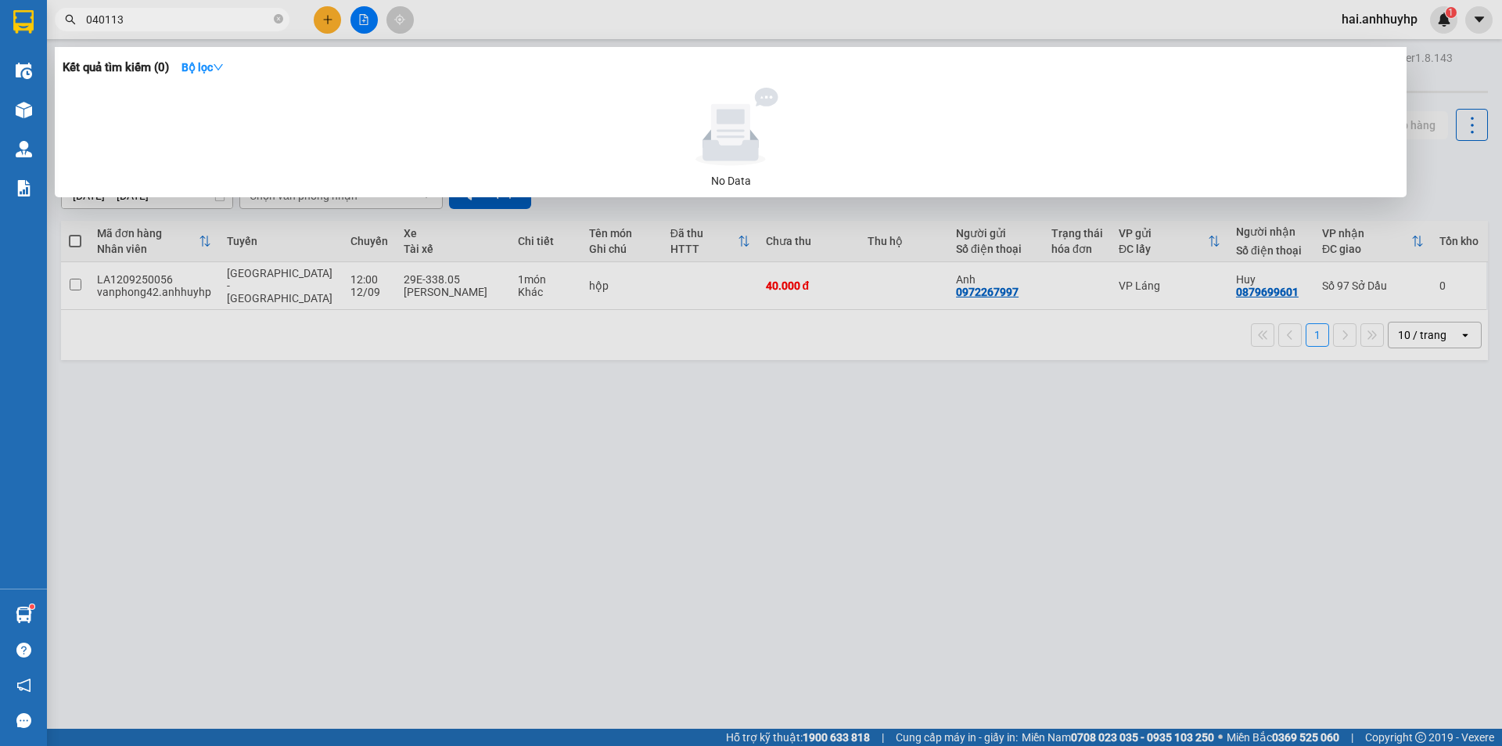
type input "040113"
drag, startPoint x: 371, startPoint y: 474, endPoint x: 164, endPoint y: 192, distance: 349.2
click at [368, 469] on div at bounding box center [751, 373] width 1502 height 746
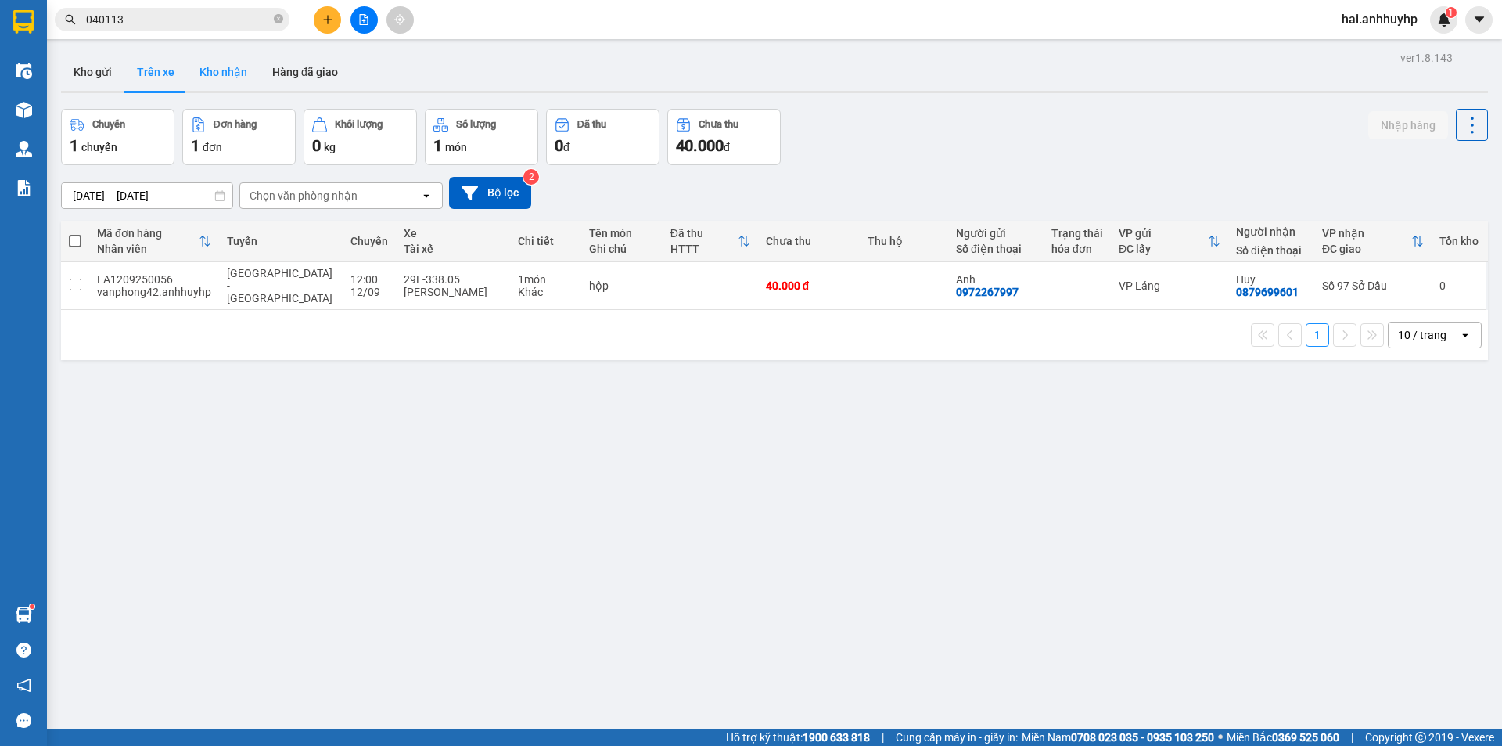
click at [214, 74] on button "Kho nhận" at bounding box center [223, 72] width 73 height 38
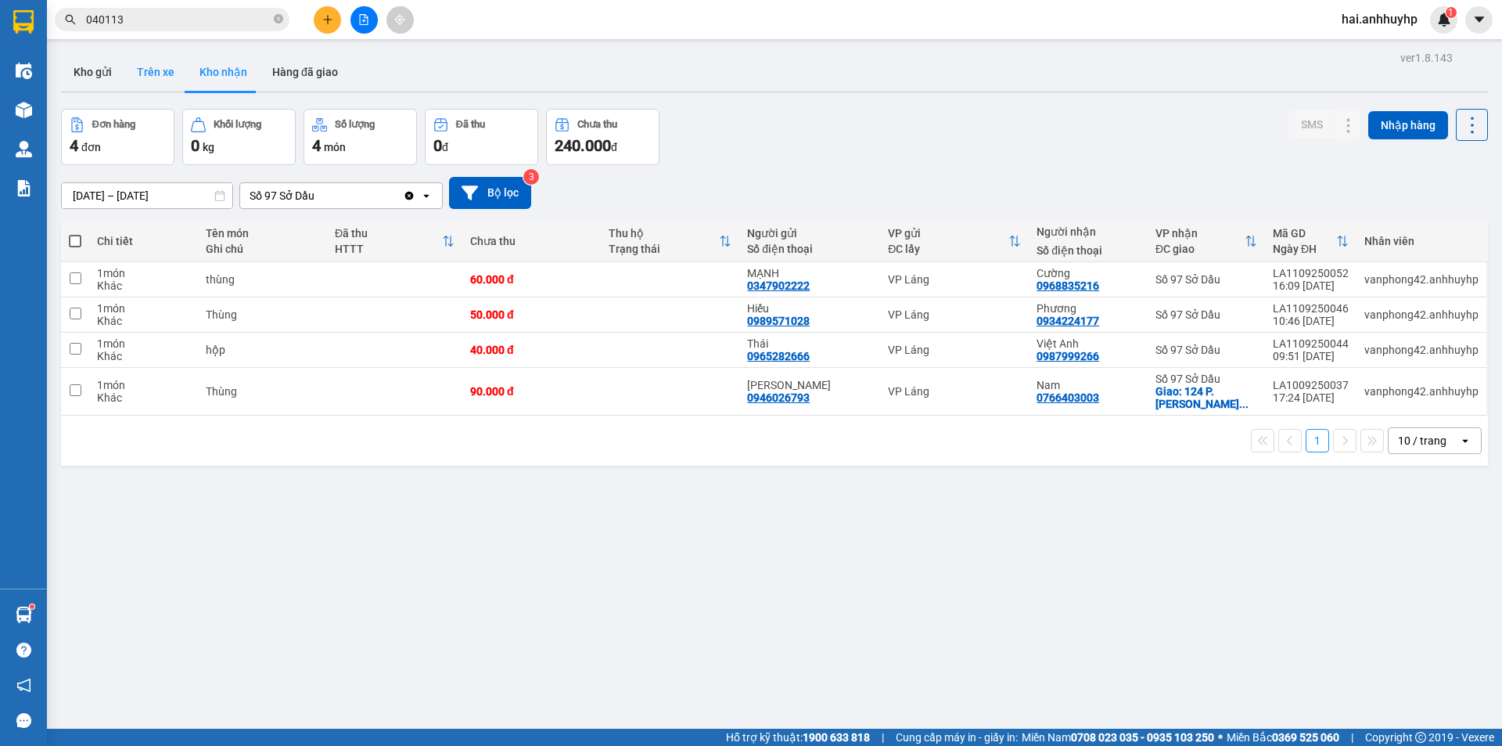
click at [167, 75] on button "Trên xe" at bounding box center [155, 72] width 63 height 38
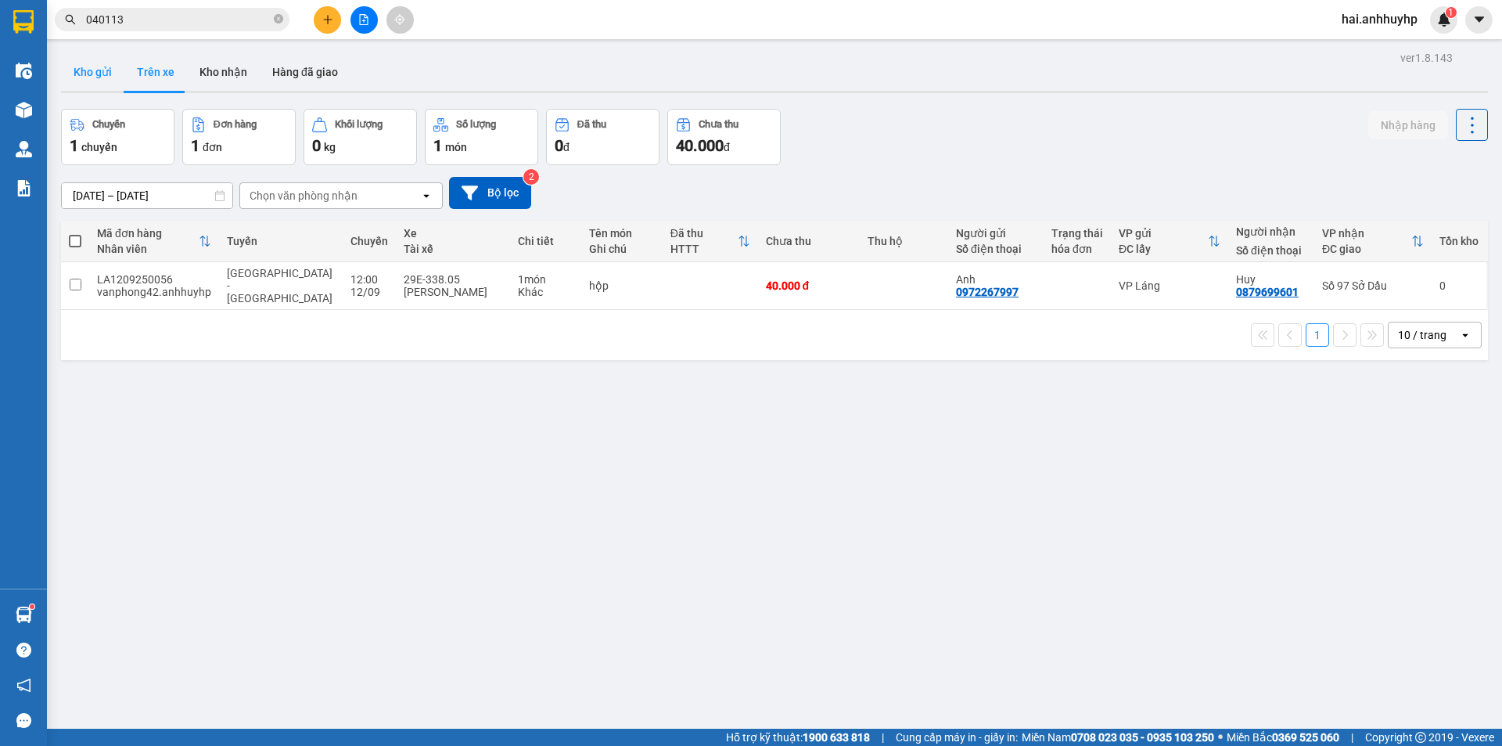
click at [110, 66] on button "Kho gửi" at bounding box center [92, 72] width 63 height 38
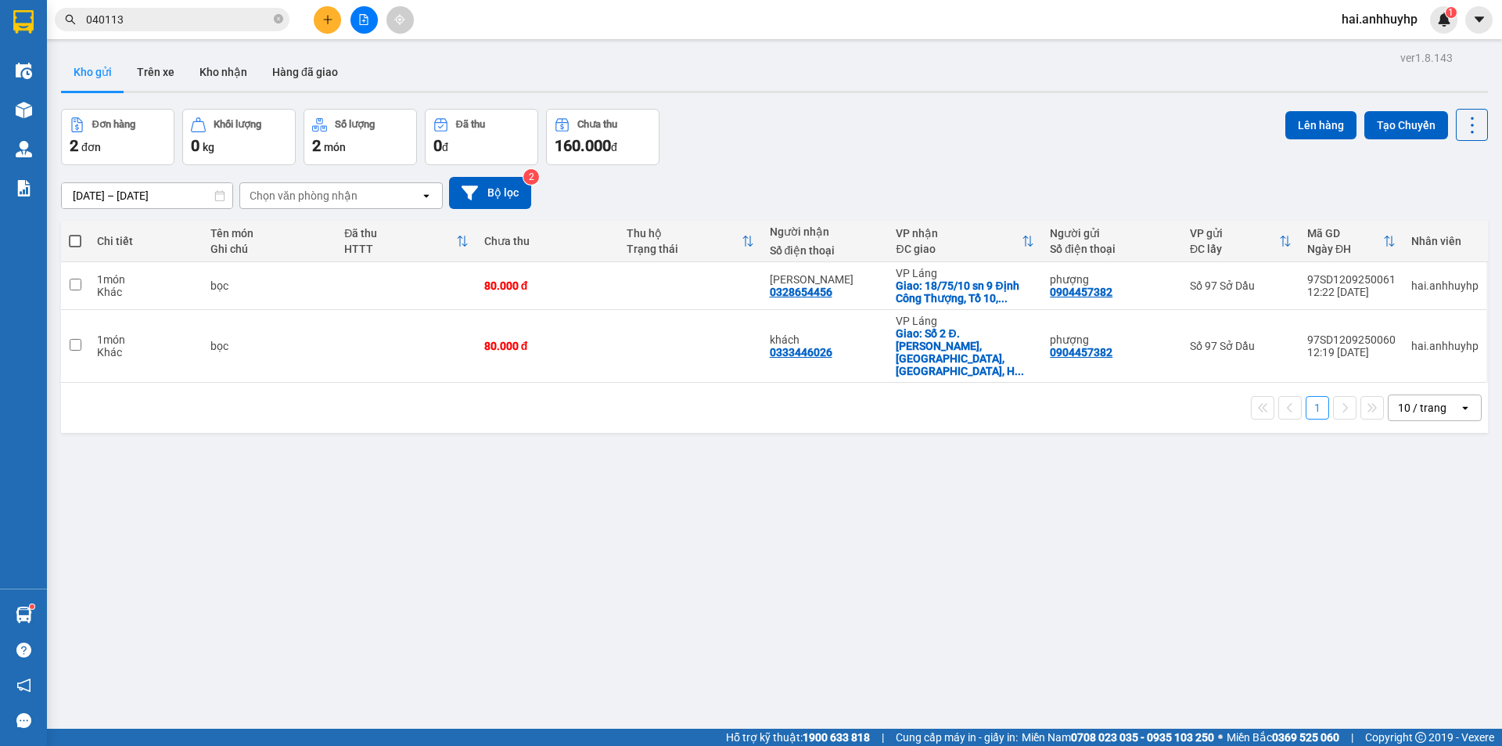
click at [77, 235] on span at bounding box center [75, 241] width 13 height 13
click at [75, 233] on input "checkbox" at bounding box center [75, 233] width 0 height 0
checkbox input "true"
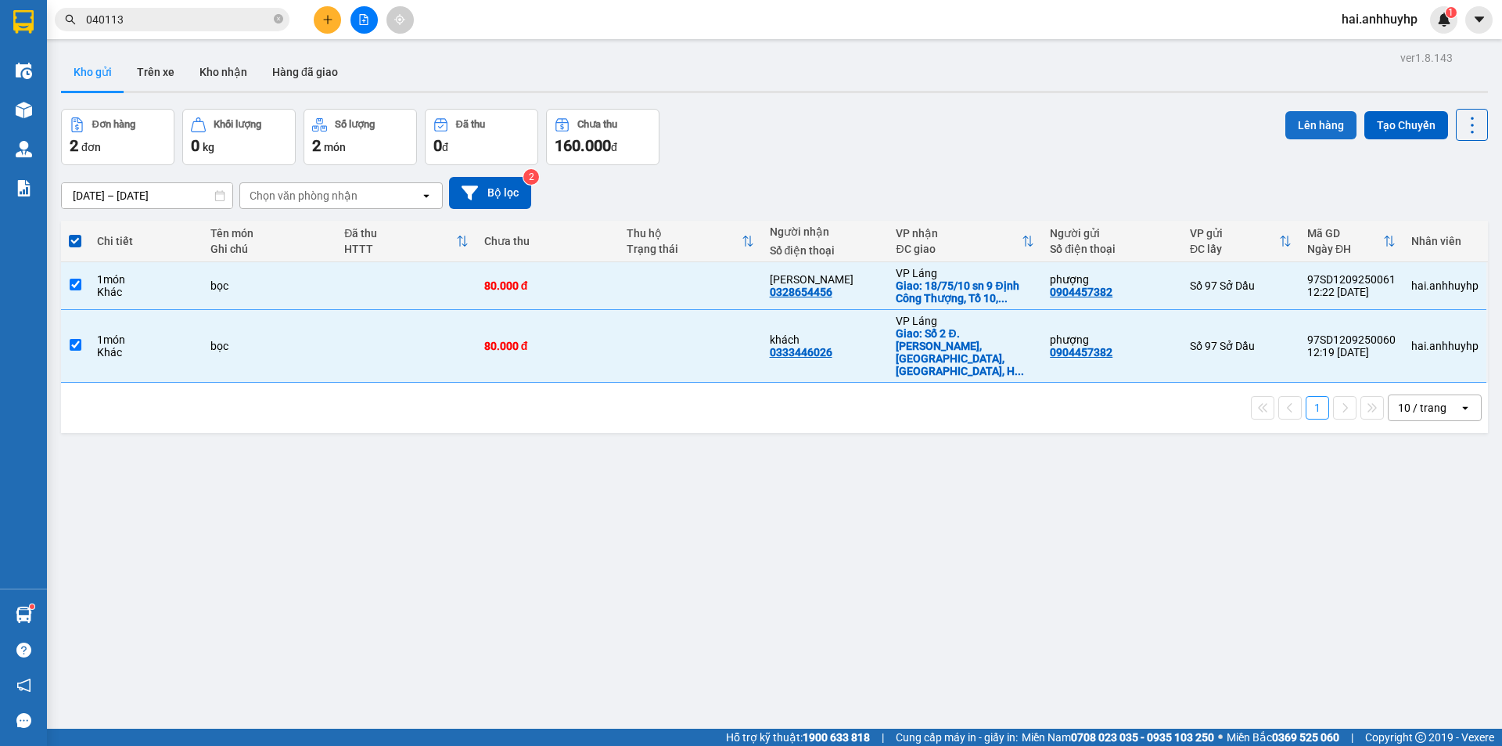
click at [1295, 121] on button "Lên hàng" at bounding box center [1320, 125] width 71 height 28
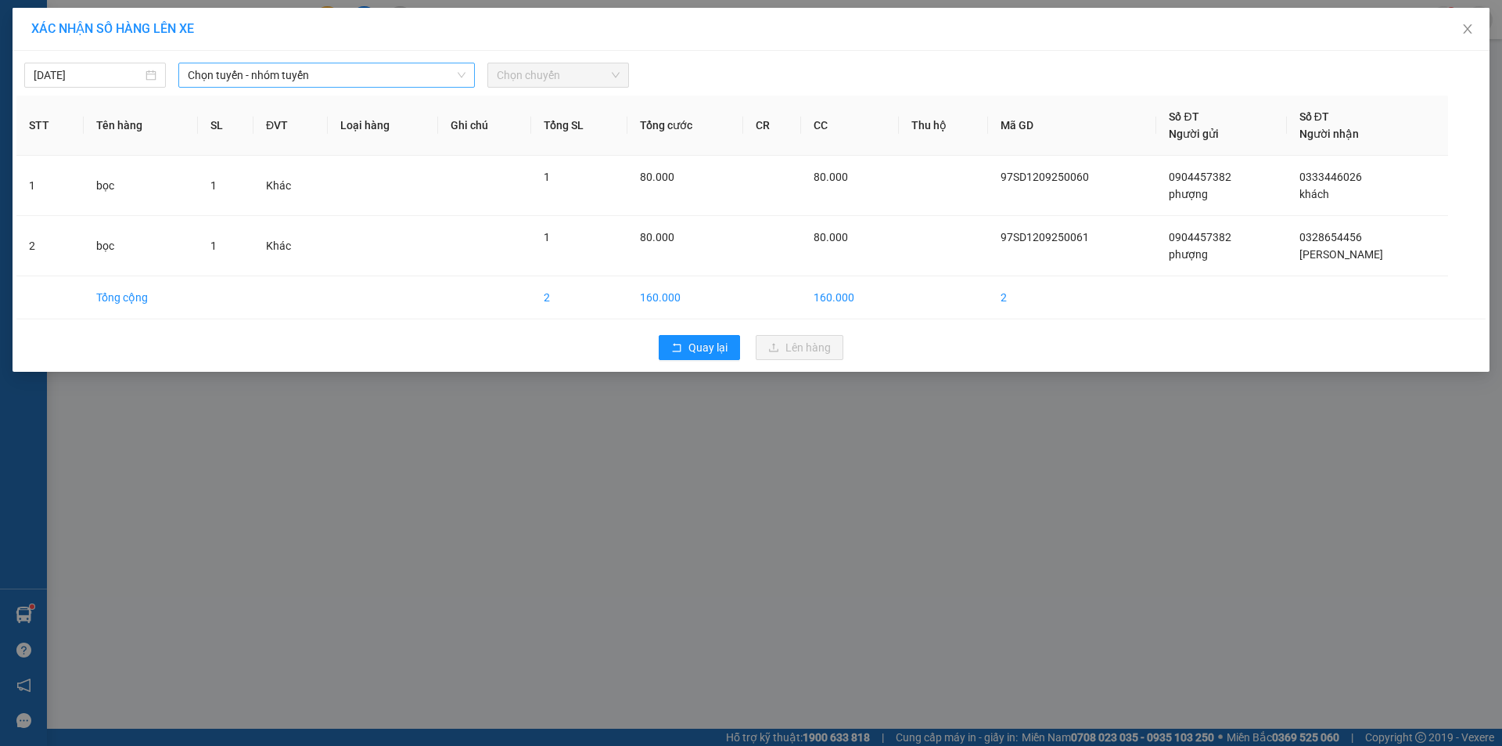
click at [338, 76] on span "Chọn tuyến - nhóm tuyến" at bounding box center [327, 74] width 278 height 23
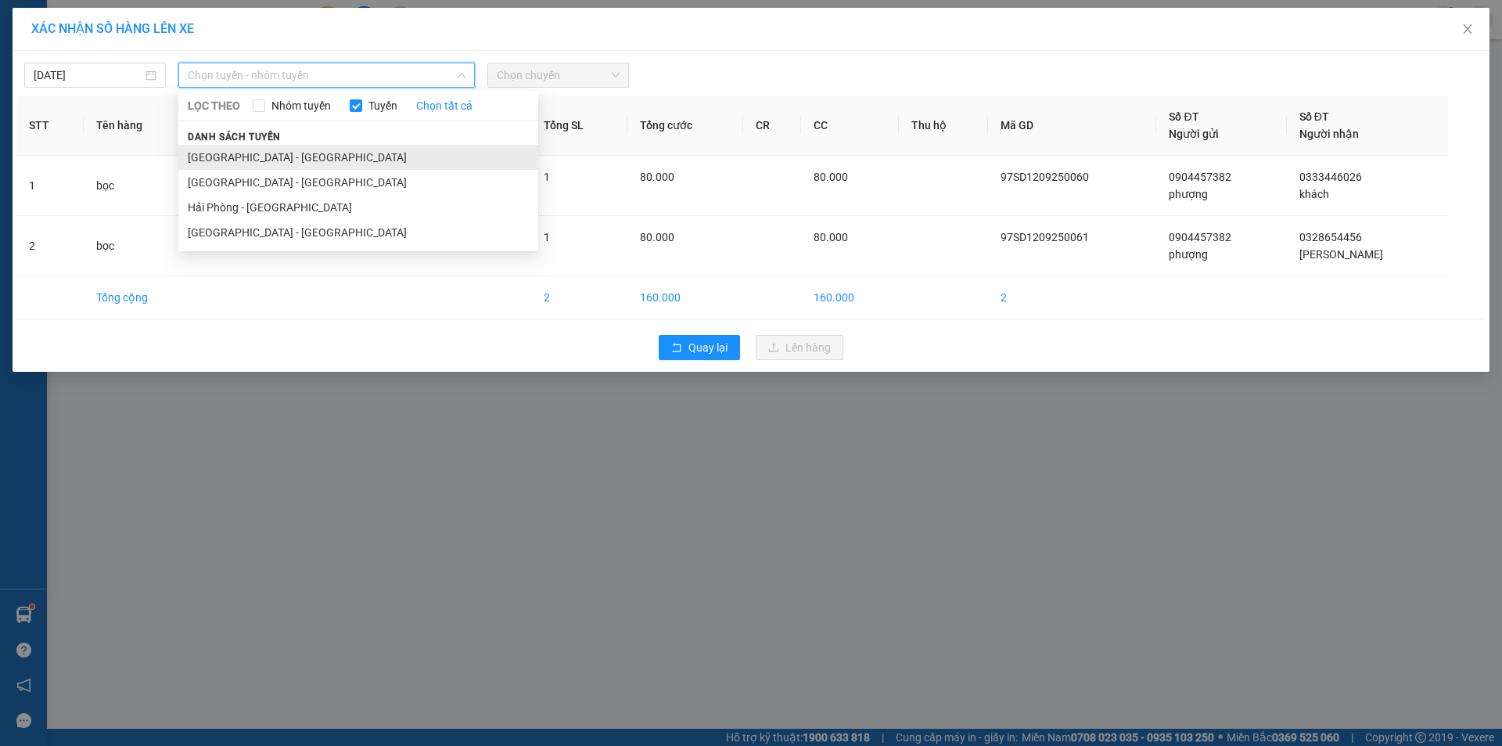
click at [296, 150] on li "[GEOGRAPHIC_DATA] - [GEOGRAPHIC_DATA]" at bounding box center [358, 157] width 360 height 25
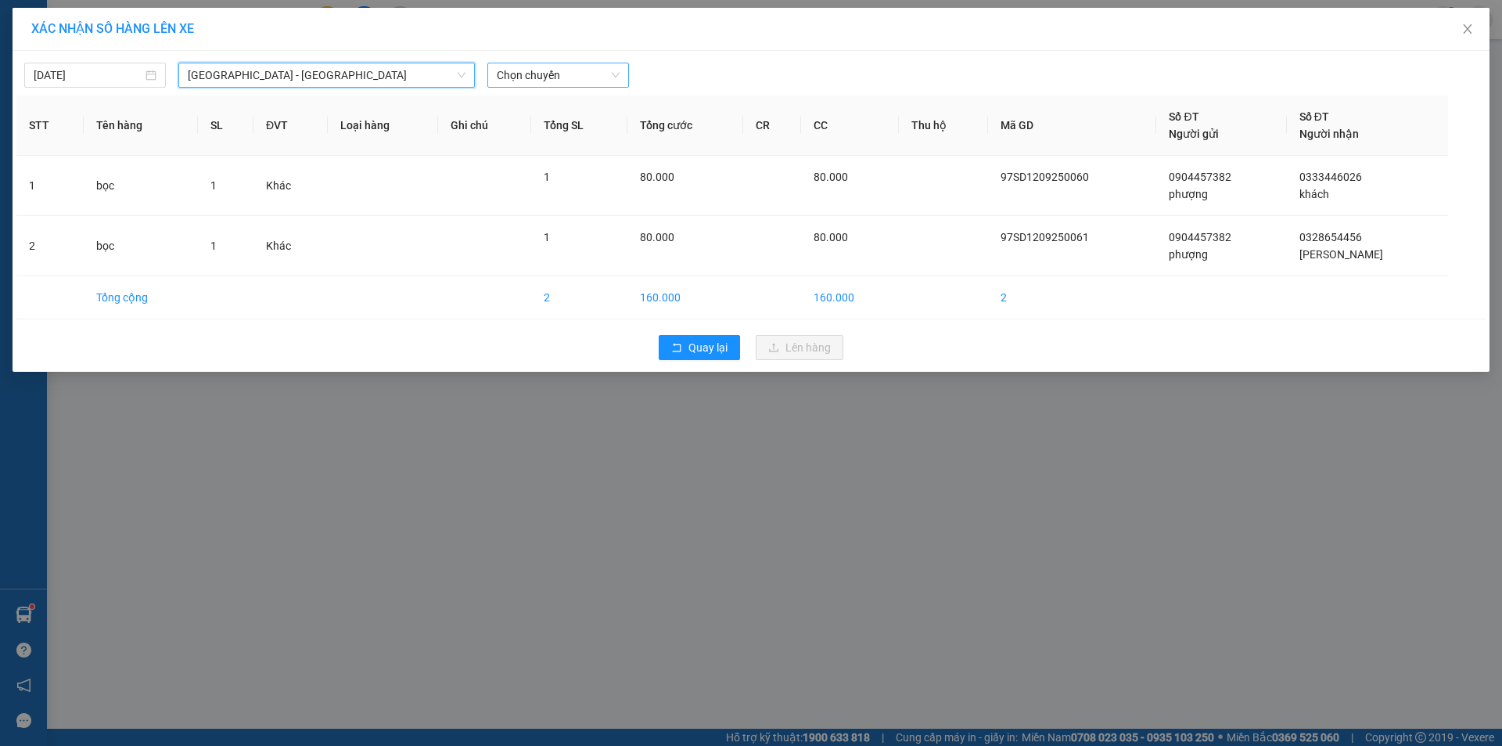
click at [508, 79] on span "Chọn chuyến" at bounding box center [558, 74] width 123 height 23
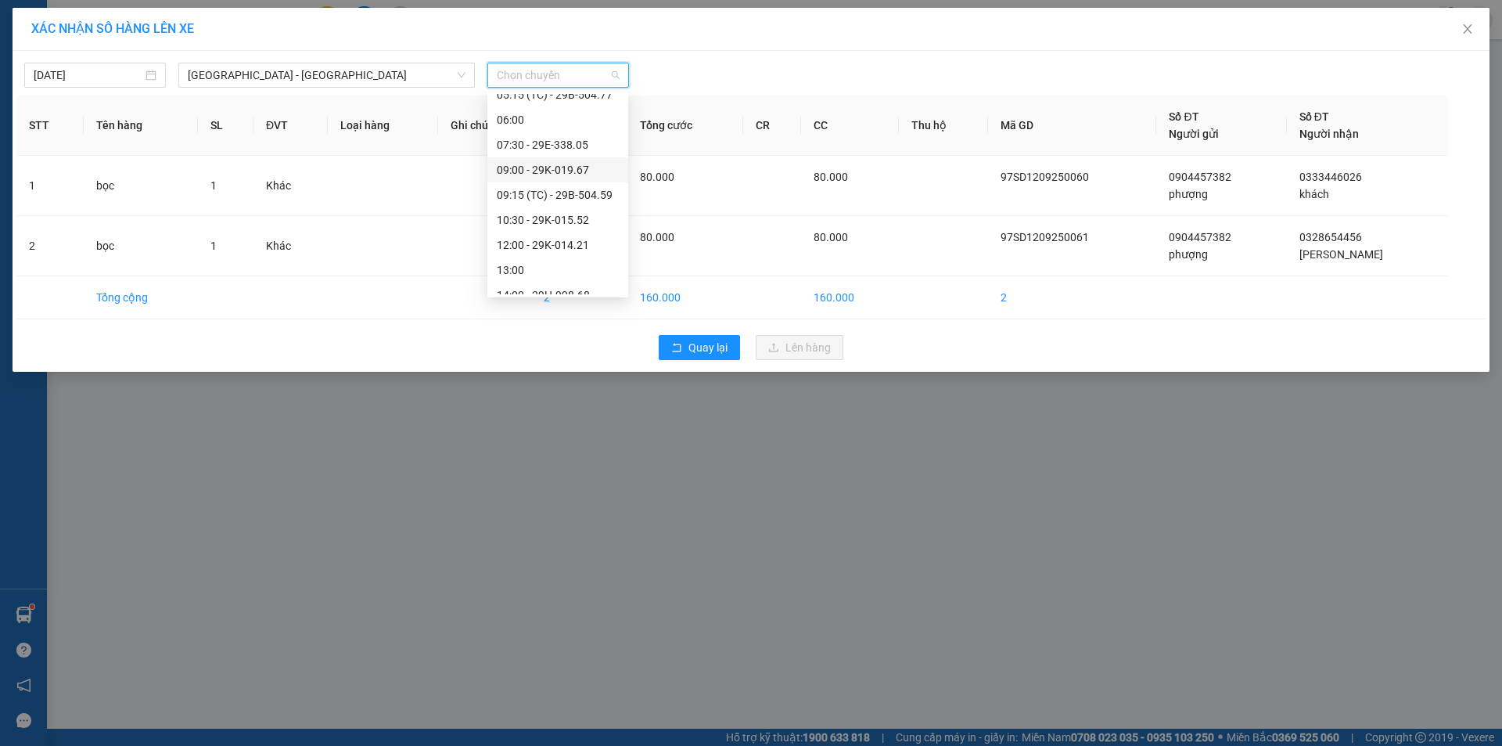
scroll to position [78, 0]
click at [562, 285] on div "14:00 - 29H-998.68" at bounding box center [558, 278] width 122 height 17
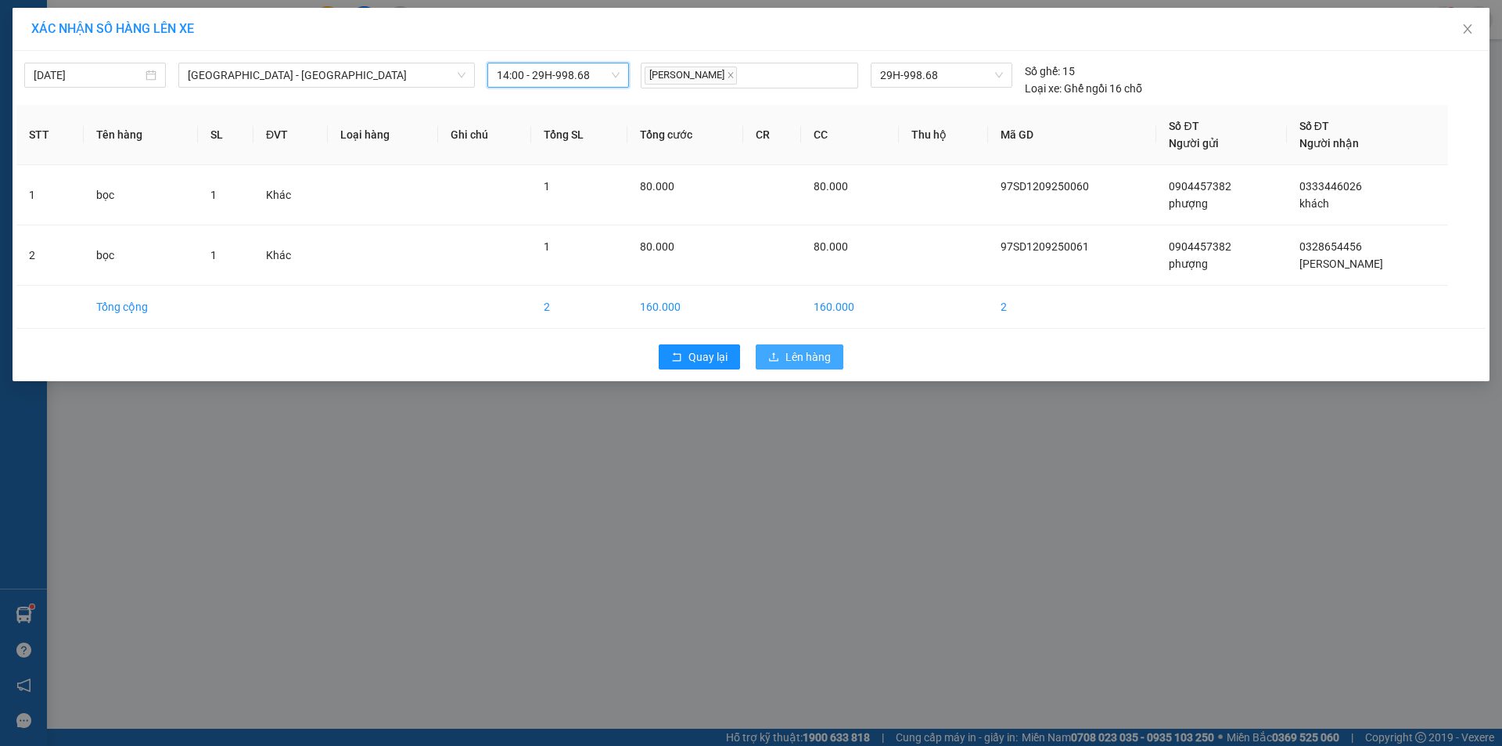
click at [800, 348] on span "Lên hàng" at bounding box center [807, 356] width 45 height 17
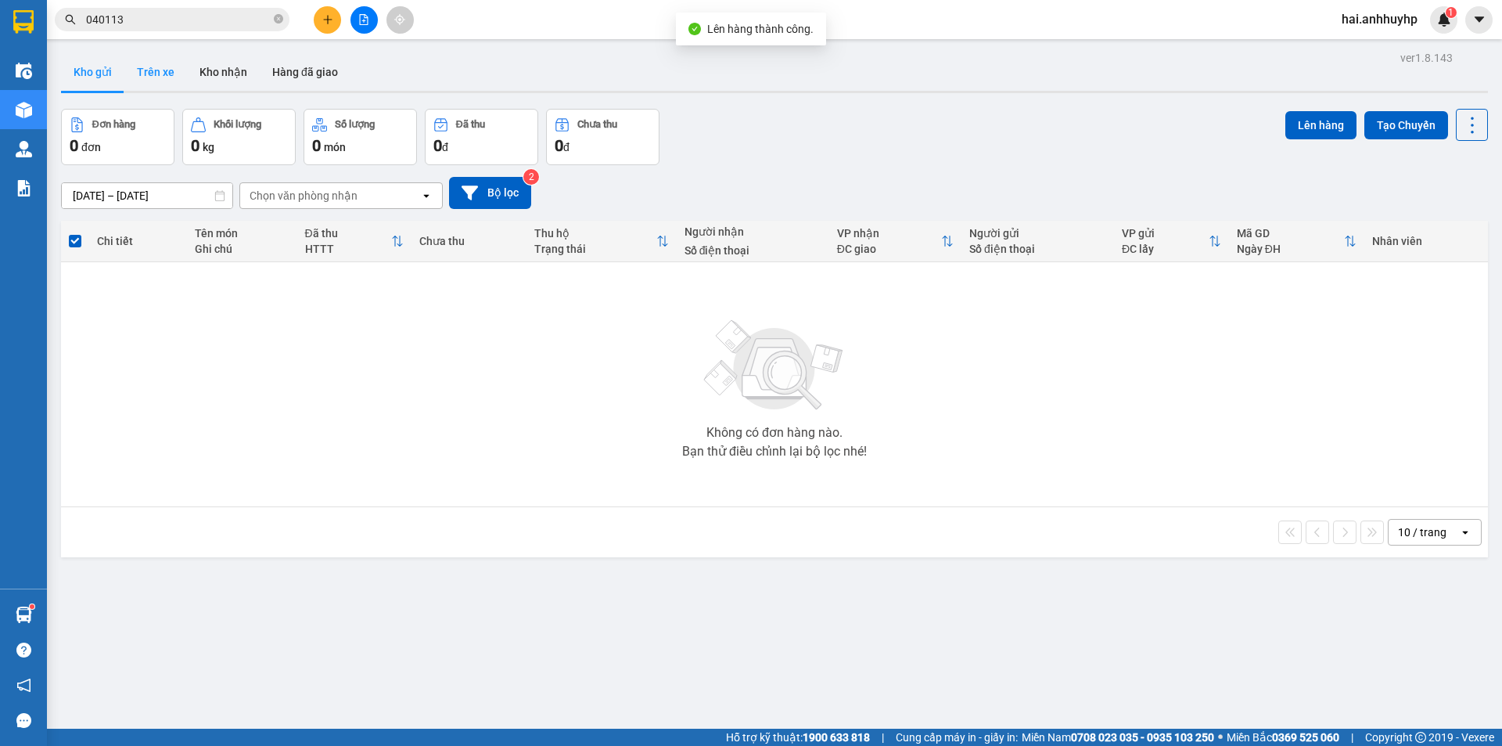
click at [153, 68] on button "Trên xe" at bounding box center [155, 72] width 63 height 38
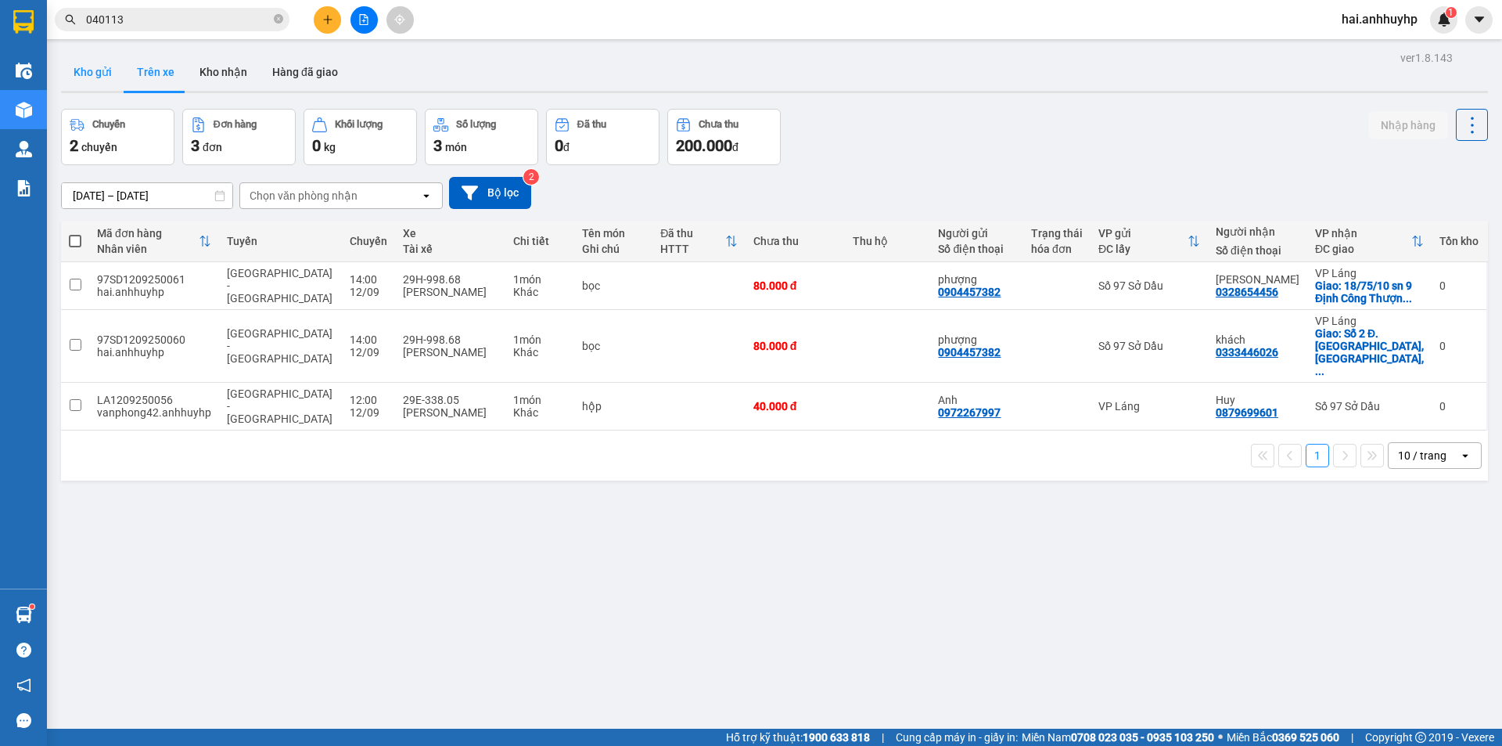
click at [90, 68] on button "Kho gửi" at bounding box center [92, 72] width 63 height 38
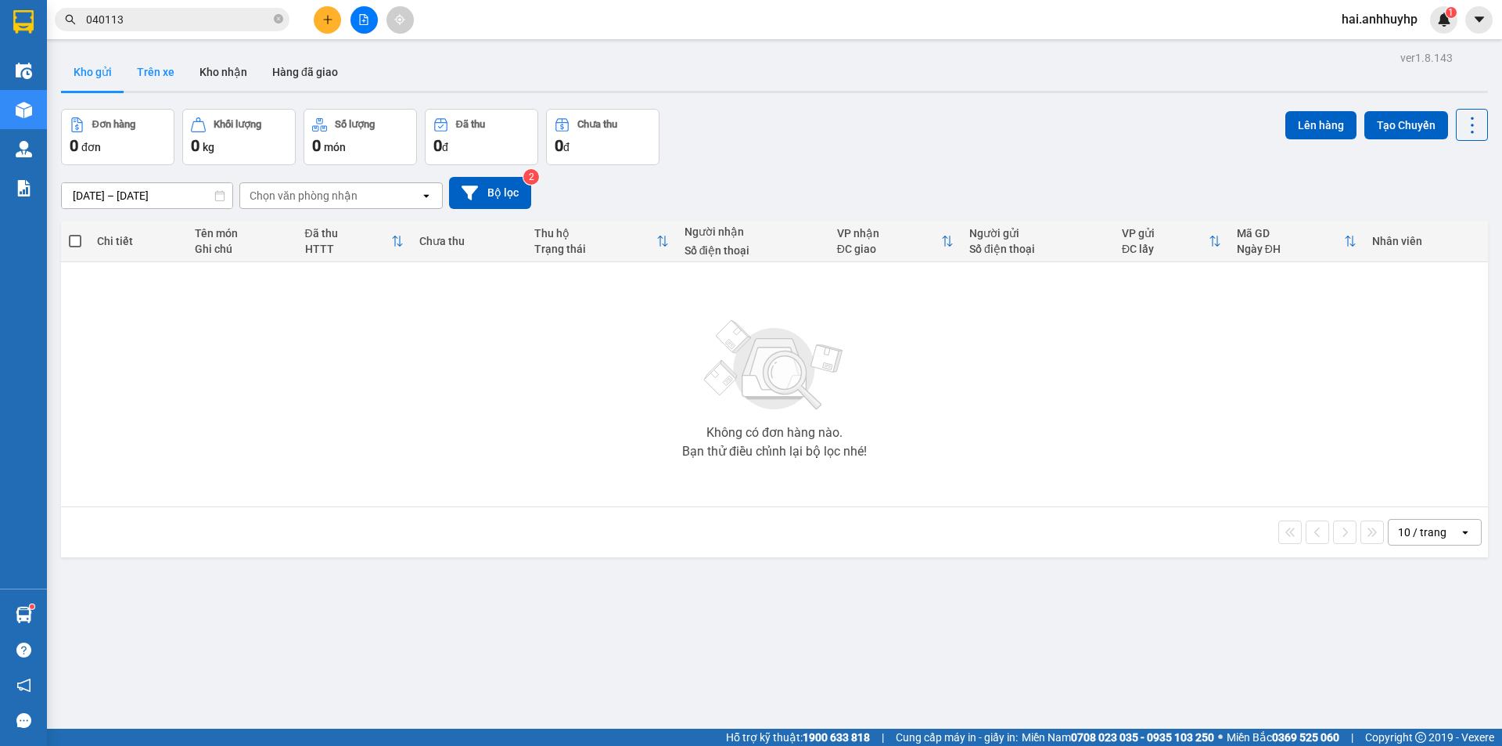
click at [150, 79] on button "Trên xe" at bounding box center [155, 72] width 63 height 38
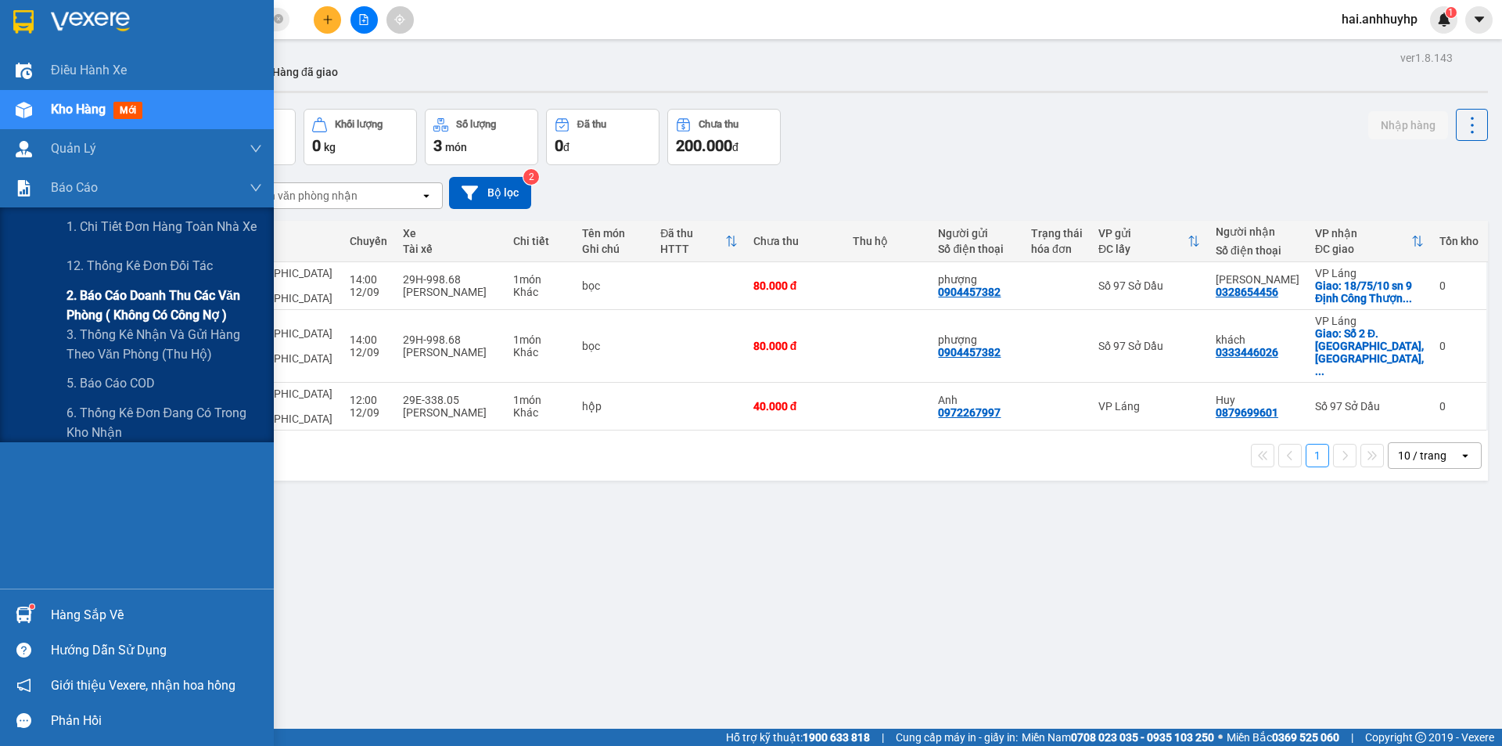
click at [105, 302] on span "2. Báo cáo doanh thu các văn phòng ( không có công nợ )" at bounding box center [164, 305] width 196 height 39
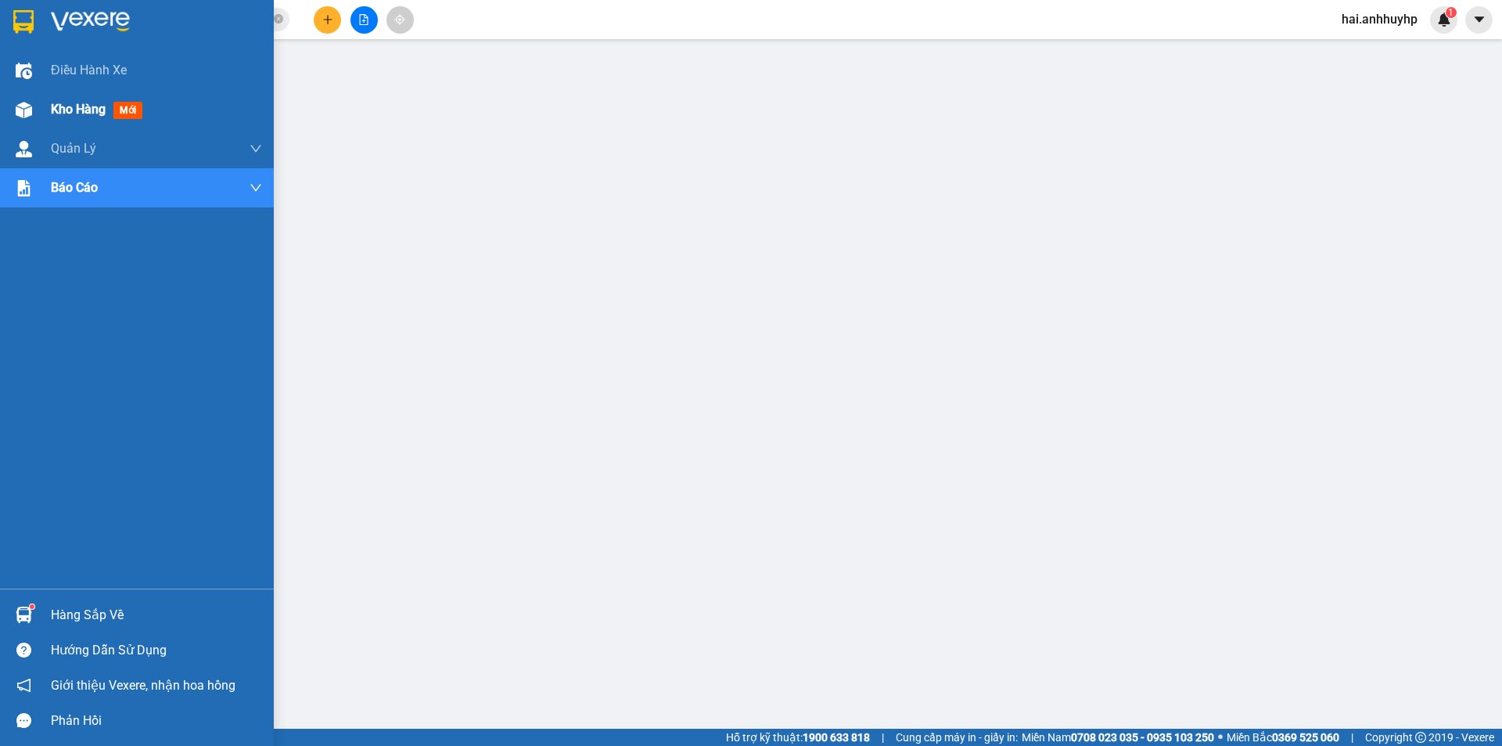
click at [65, 113] on span "Kho hàng" at bounding box center [78, 109] width 55 height 15
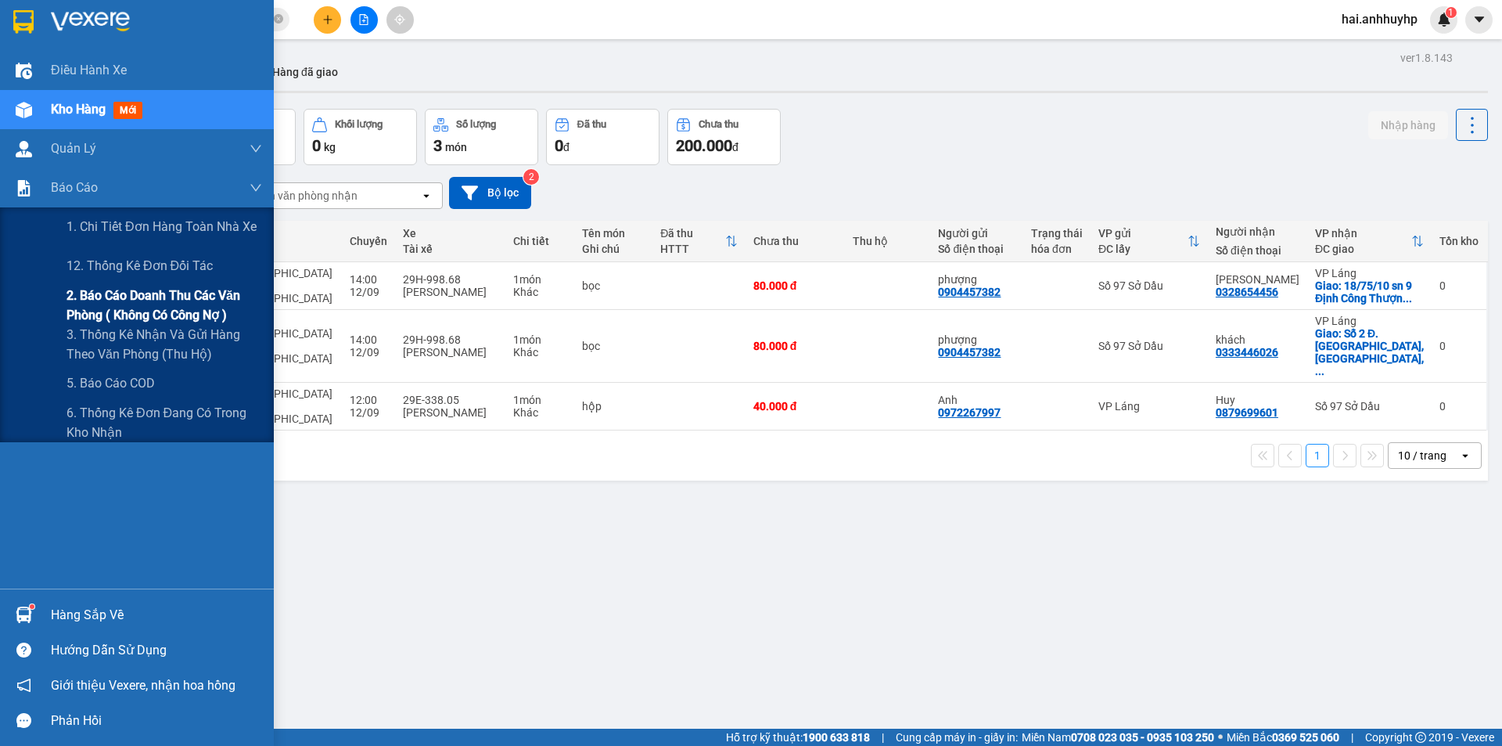
click at [105, 296] on span "2. Báo cáo doanh thu các văn phòng ( không có công nợ )" at bounding box center [164, 305] width 196 height 39
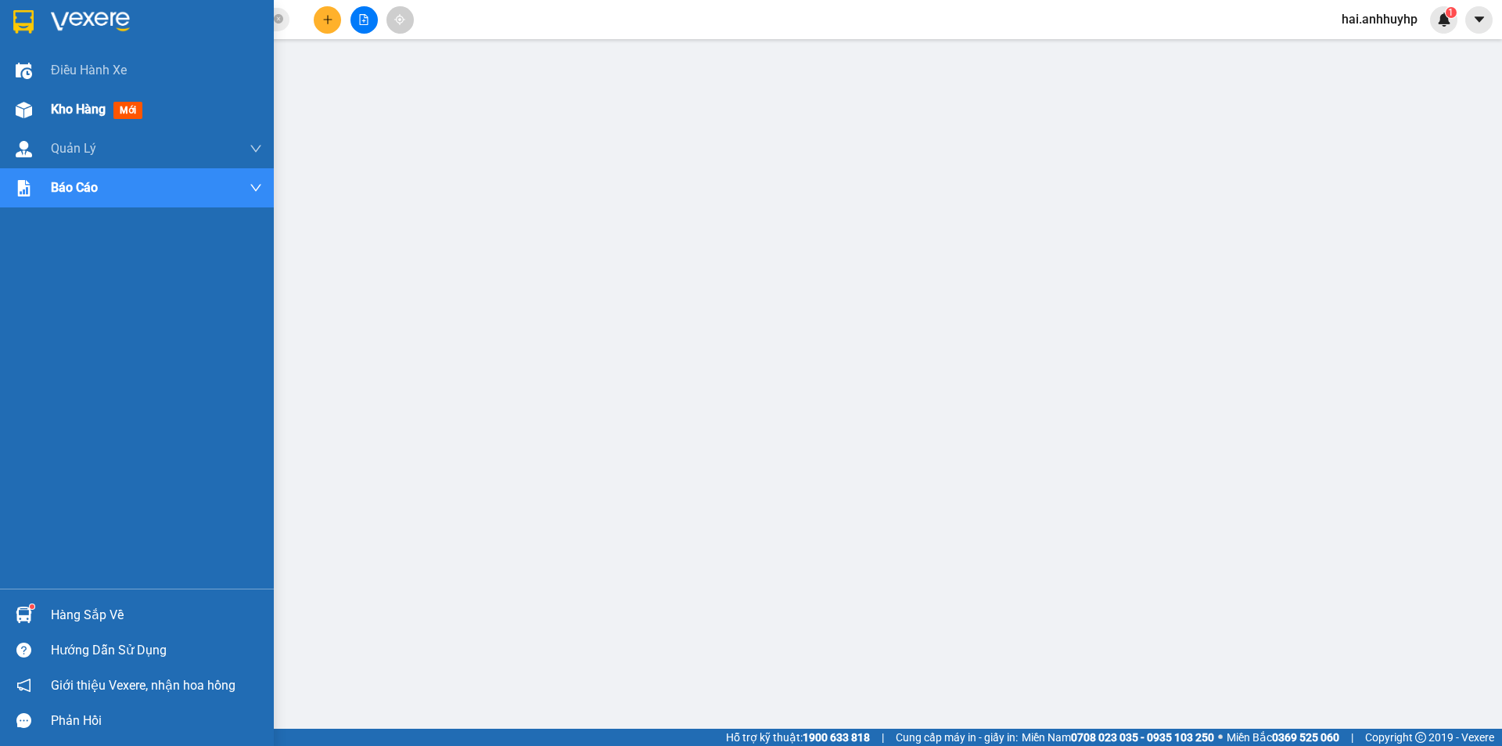
click at [75, 106] on span "Kho hàng" at bounding box center [78, 109] width 55 height 15
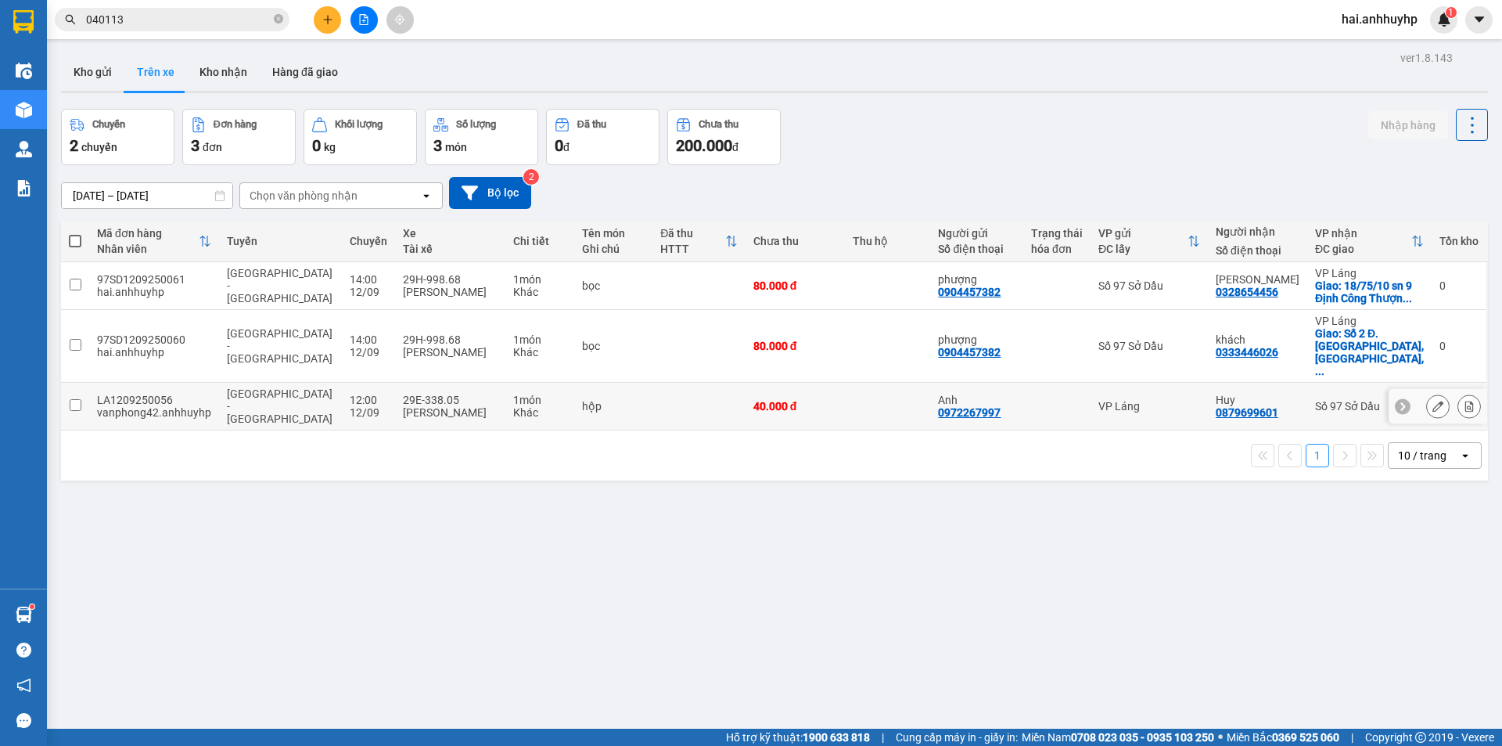
click at [77, 399] on input "checkbox" at bounding box center [76, 405] width 12 height 12
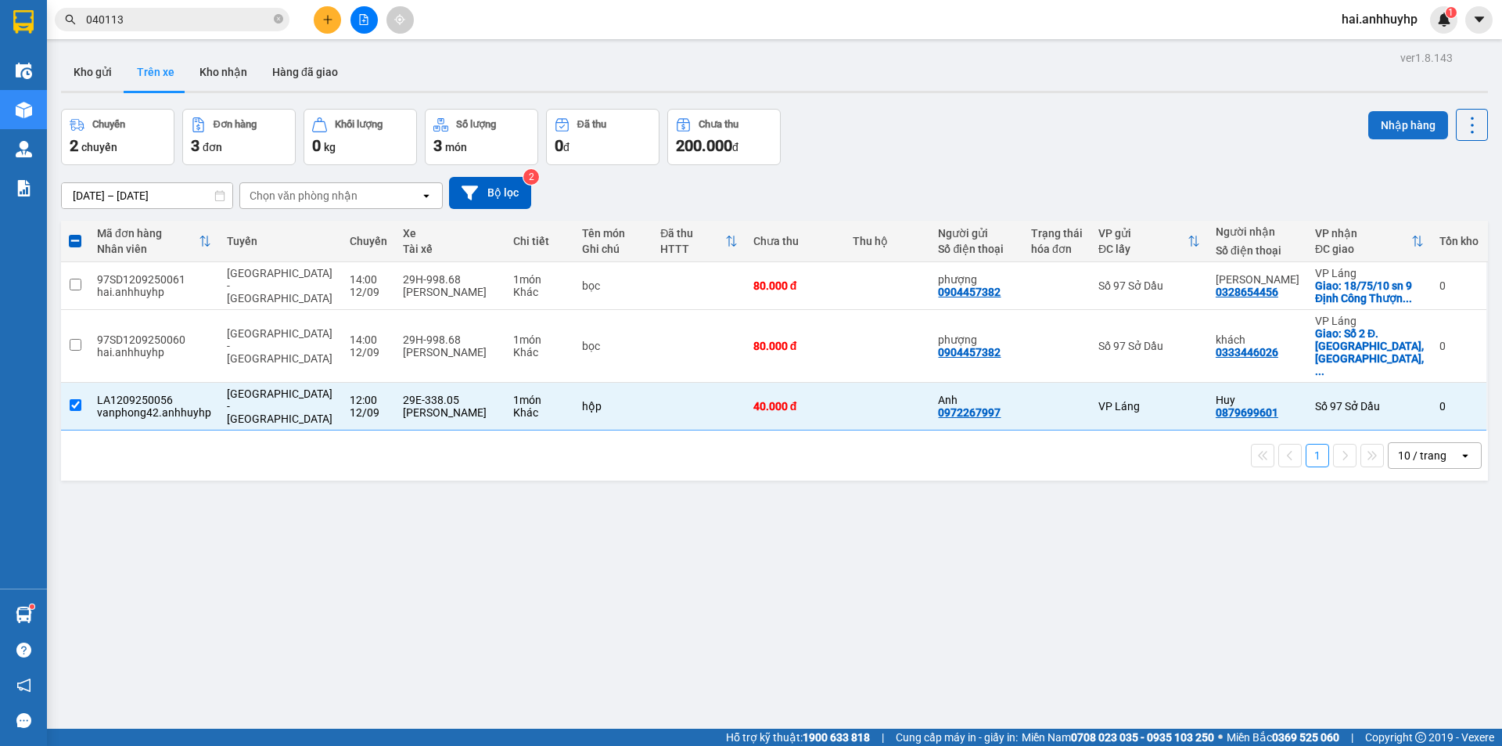
click at [1380, 115] on button "Nhập hàng" at bounding box center [1408, 125] width 80 height 28
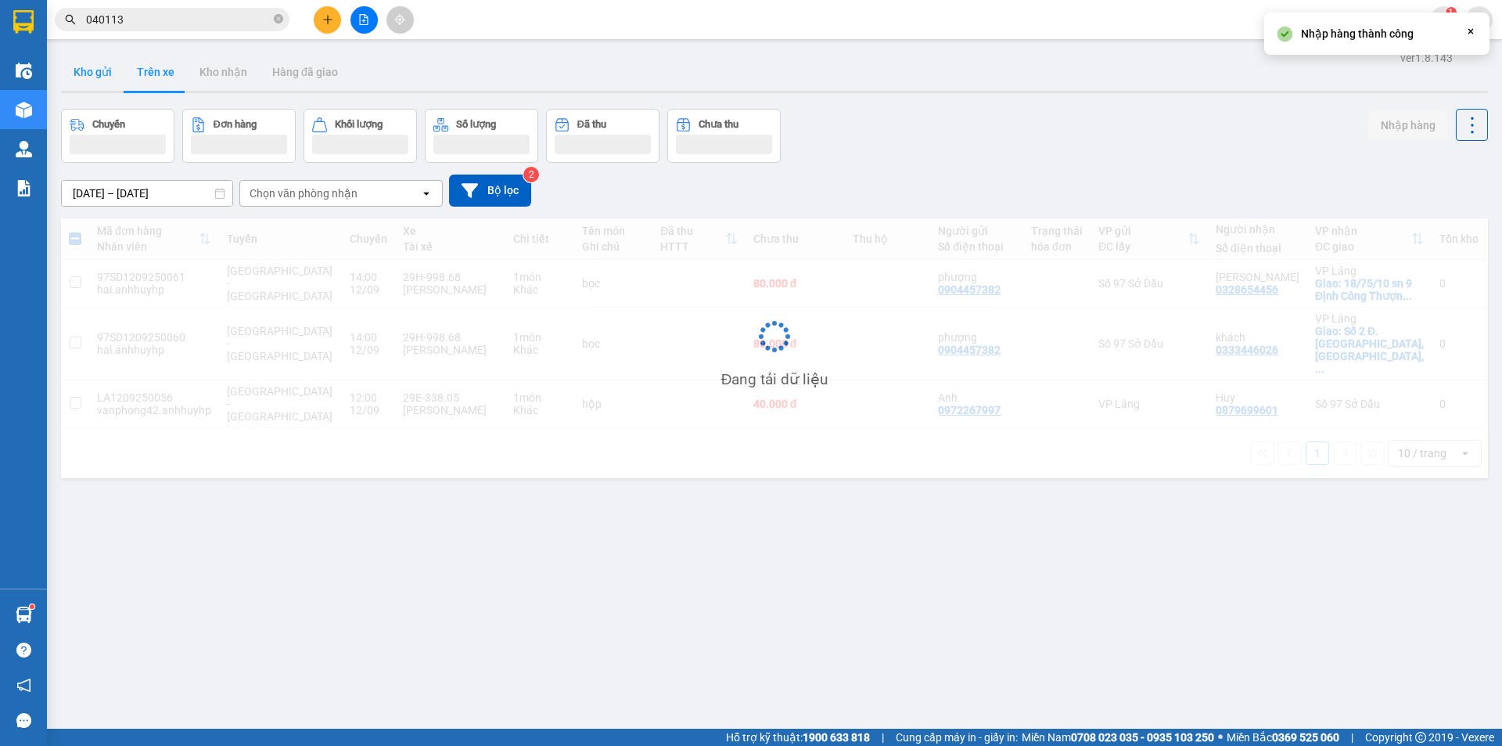
checkbox input "false"
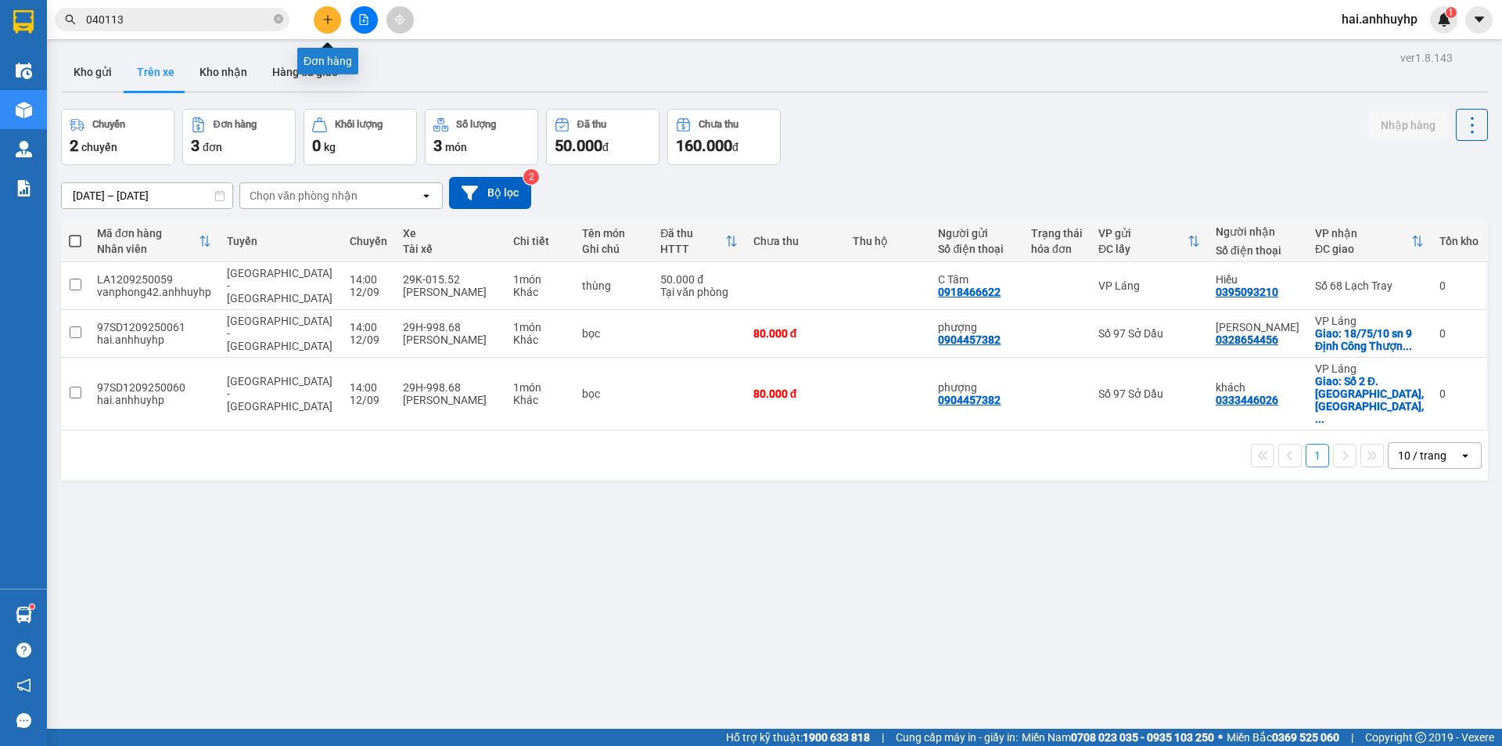
click at [324, 12] on button at bounding box center [327, 19] width 27 height 27
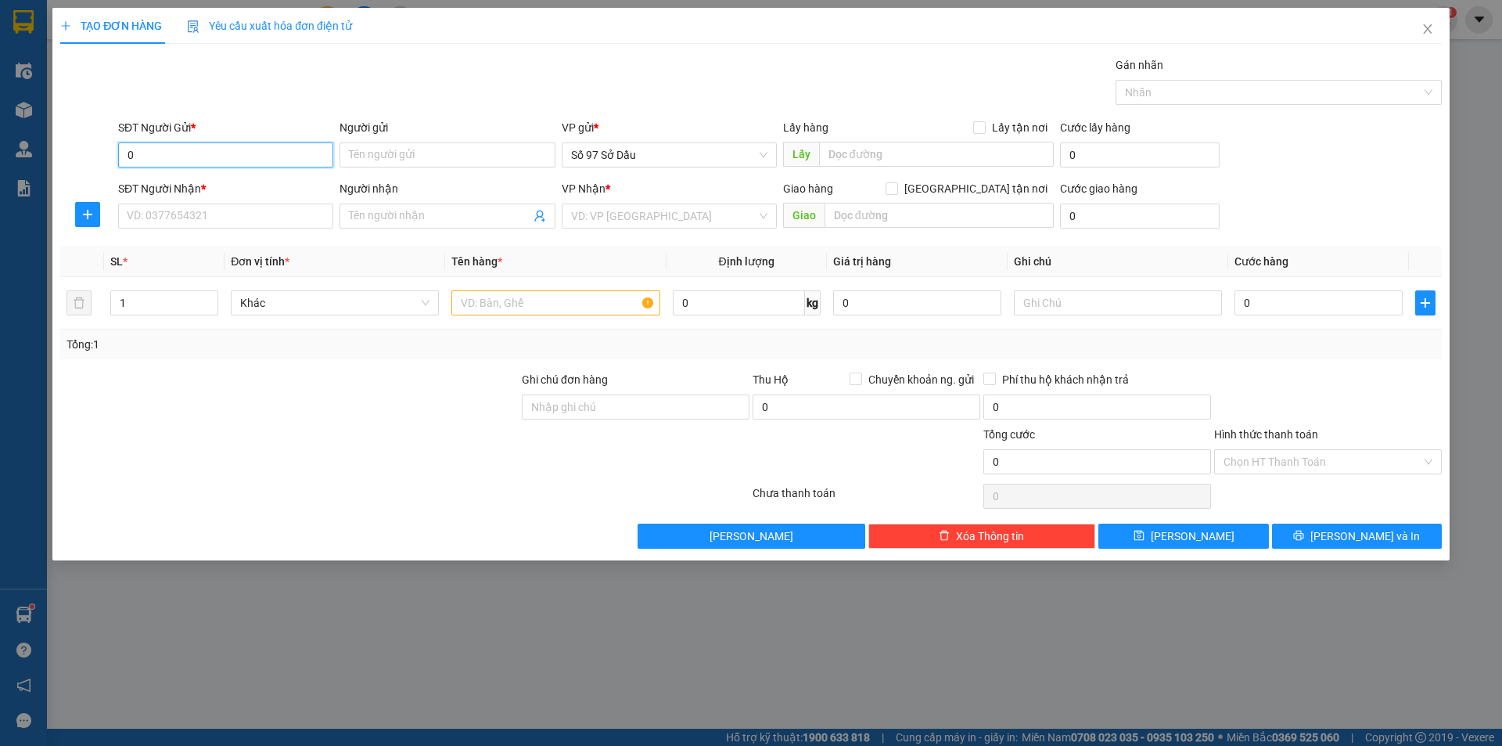
type input "0"
click at [1432, 34] on icon "close" at bounding box center [1427, 29] width 13 height 13
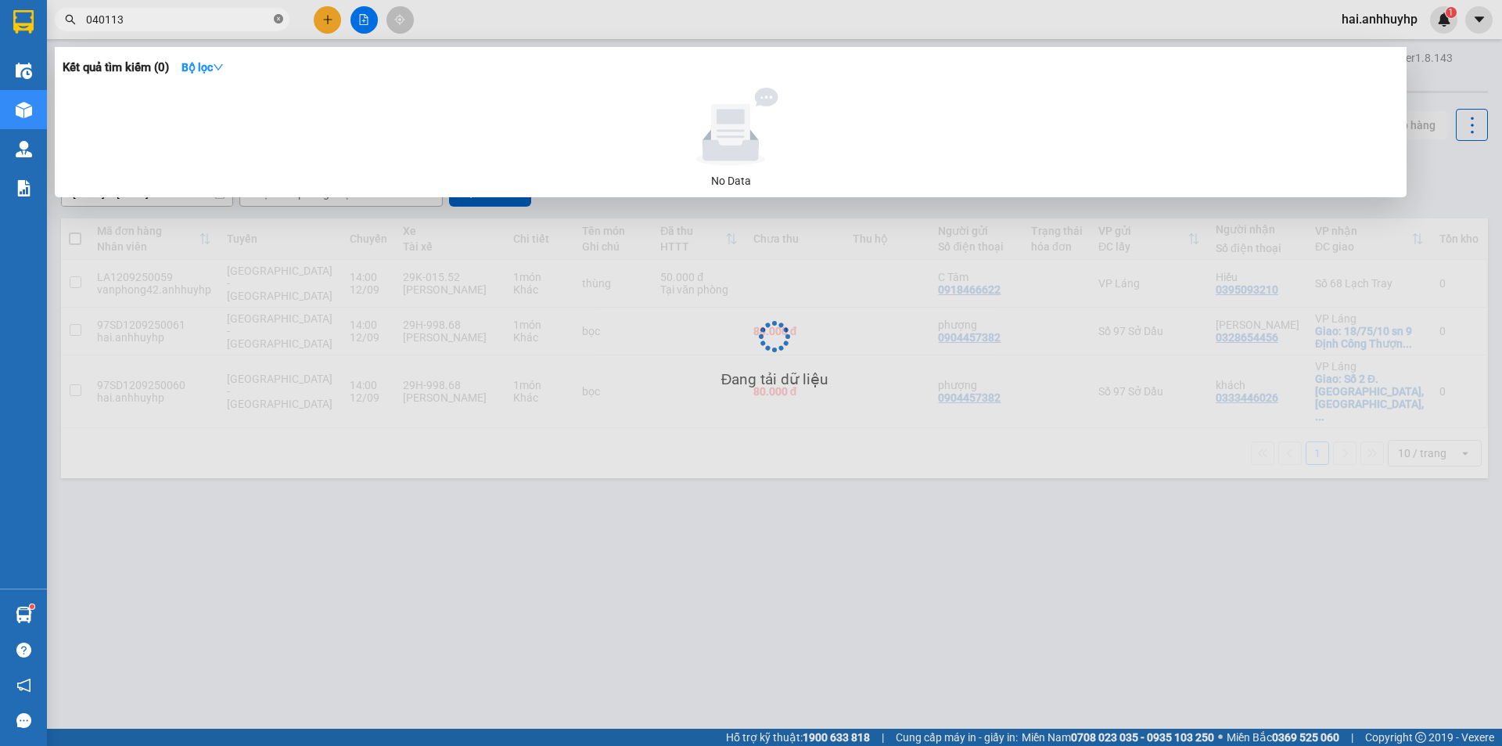
click at [279, 16] on icon "close-circle" at bounding box center [278, 18] width 9 height 9
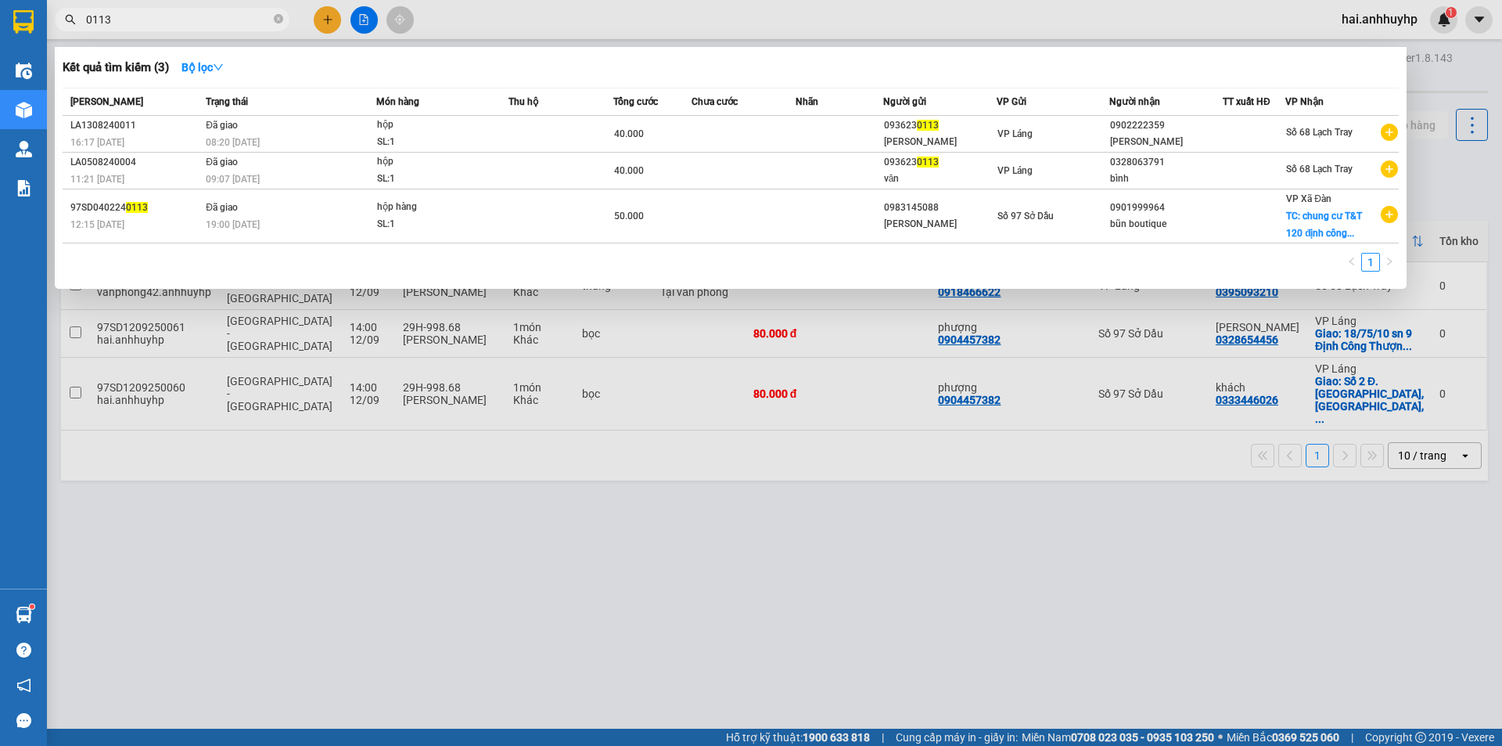
type input "0113"
click at [952, 458] on div at bounding box center [751, 373] width 1502 height 746
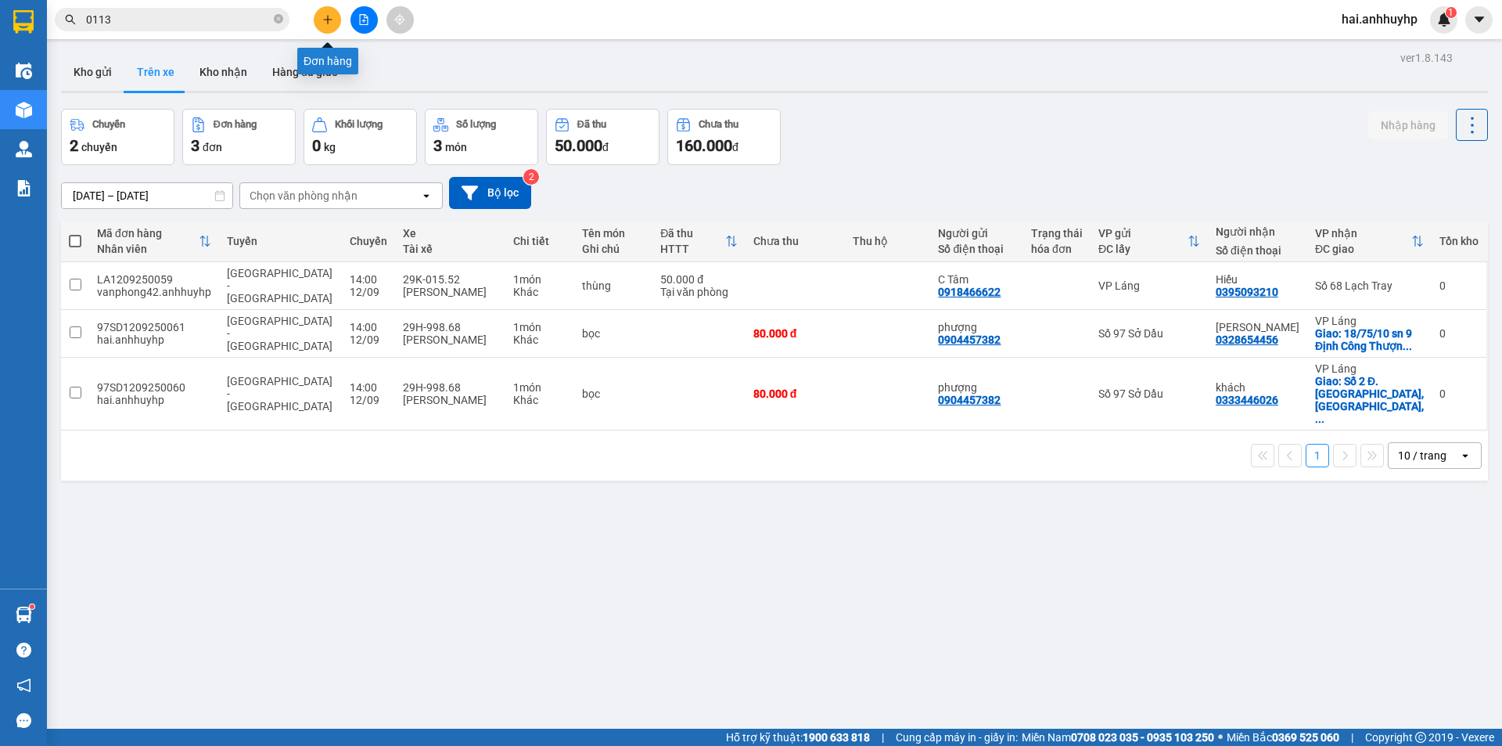
click at [335, 17] on button at bounding box center [327, 19] width 27 height 27
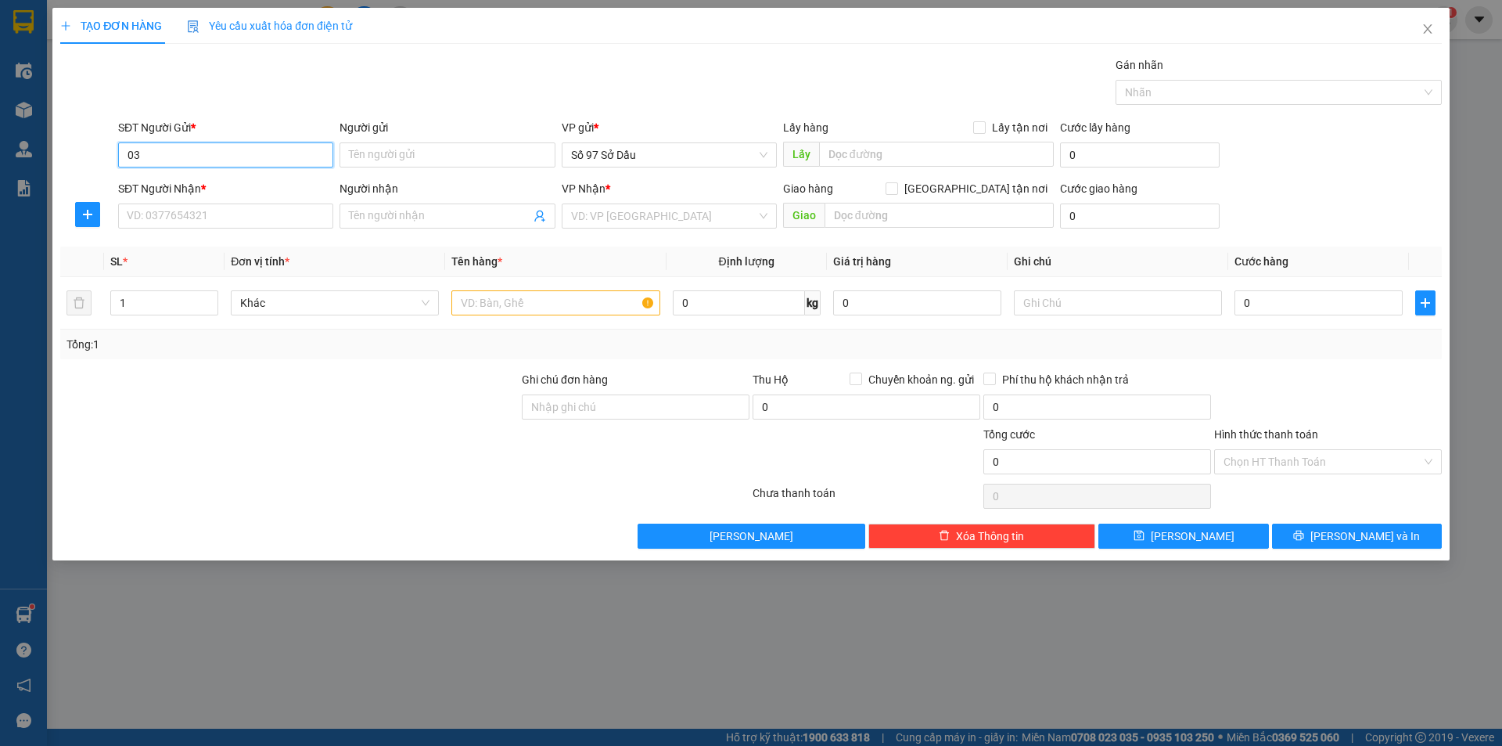
type input "0"
click at [424, 613] on div "TẠO ĐƠN HÀNG Yêu cầu xuất hóa đơn điện tử Transit Pickup Surcharge Ids Transit …" at bounding box center [751, 373] width 1502 height 746
click at [285, 146] on input "SĐT Người Gửi *" at bounding box center [225, 154] width 215 height 25
click at [188, 167] on div "SĐT Người Gửi * 0911 0911" at bounding box center [225, 146] width 215 height 55
click at [187, 156] on input "0911" at bounding box center [225, 154] width 215 height 25
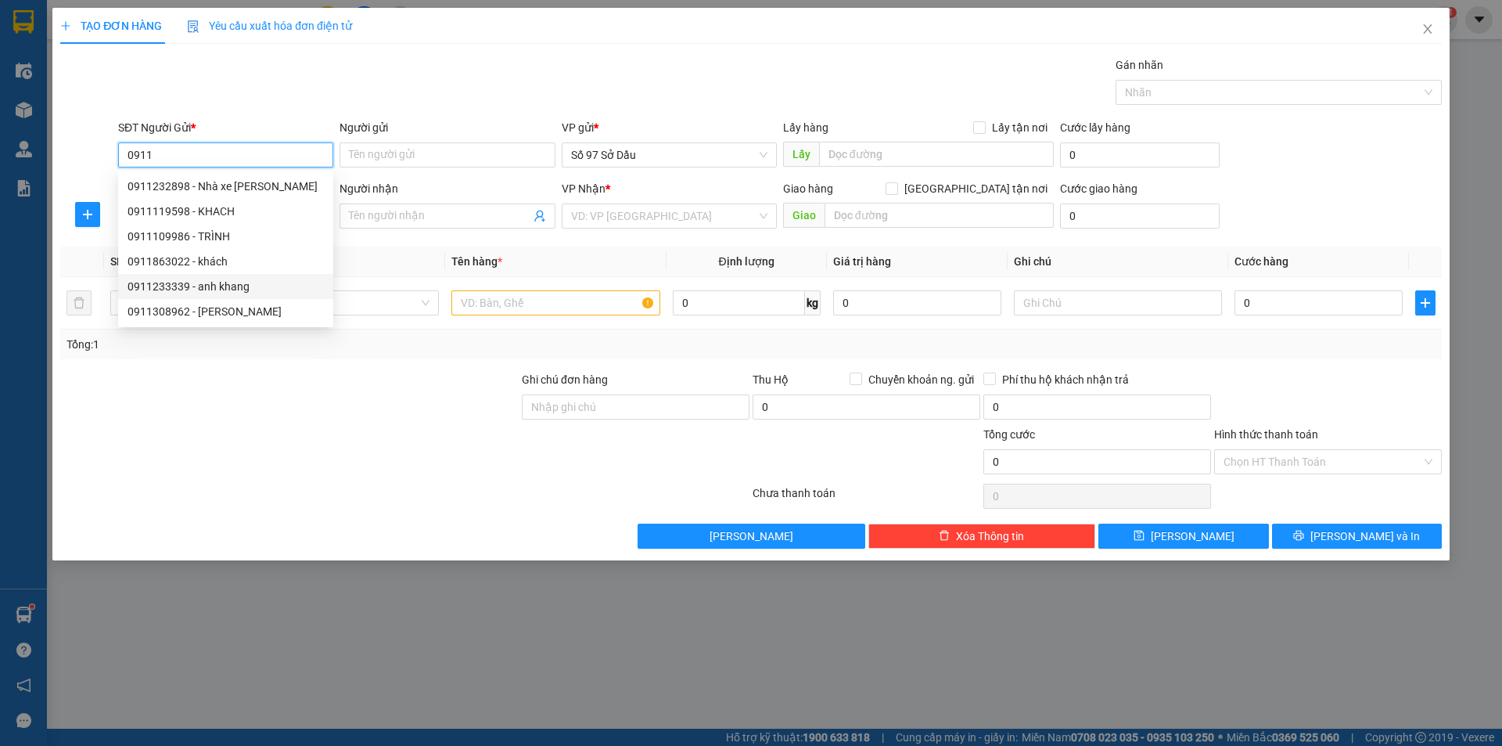
click at [206, 282] on div "0911233339 - anh khang" at bounding box center [226, 286] width 196 height 17
type input "0911233339"
type input "anh khang"
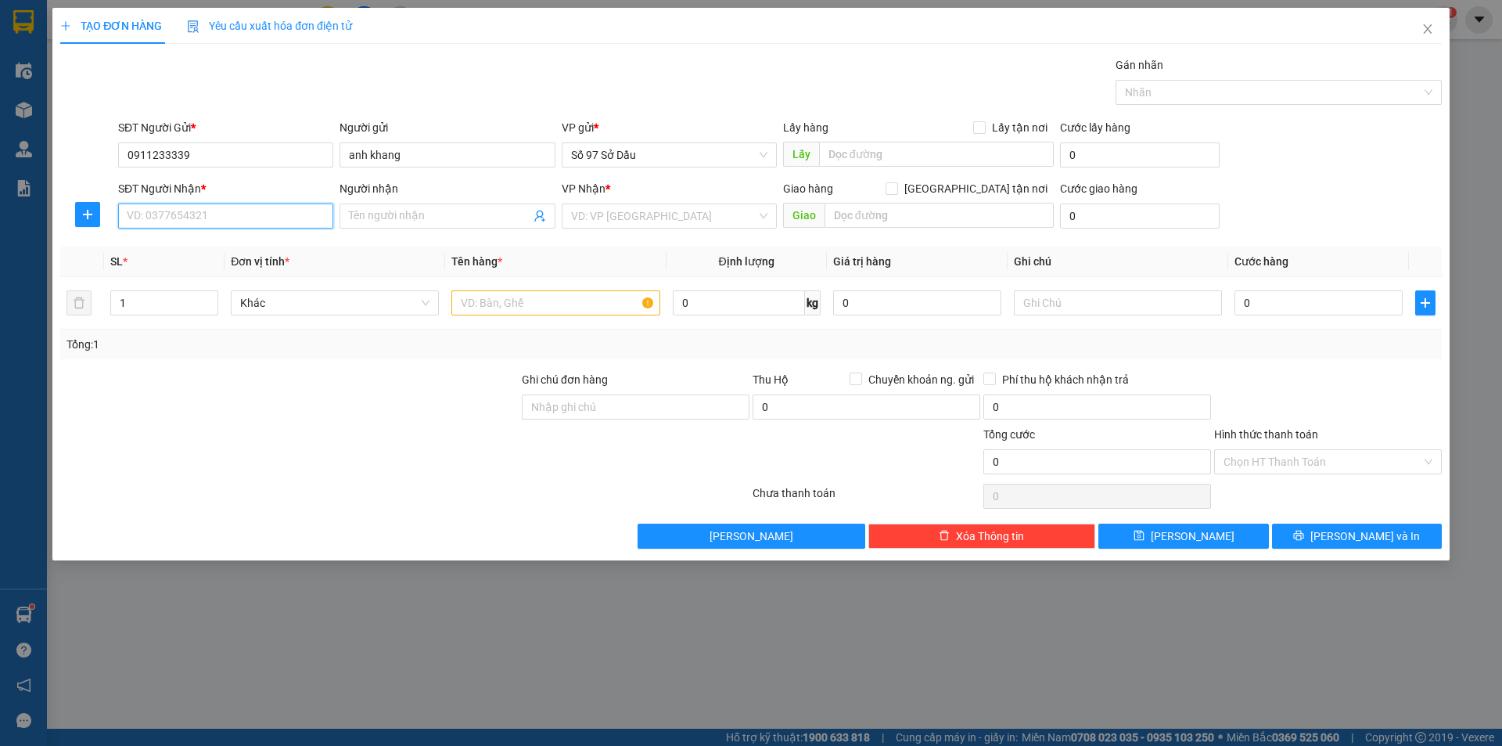
click at [186, 217] on input "SĐT Người Nhận *" at bounding box center [225, 215] width 215 height 25
type input "0379023389"
click at [638, 212] on input "search" at bounding box center [663, 215] width 185 height 23
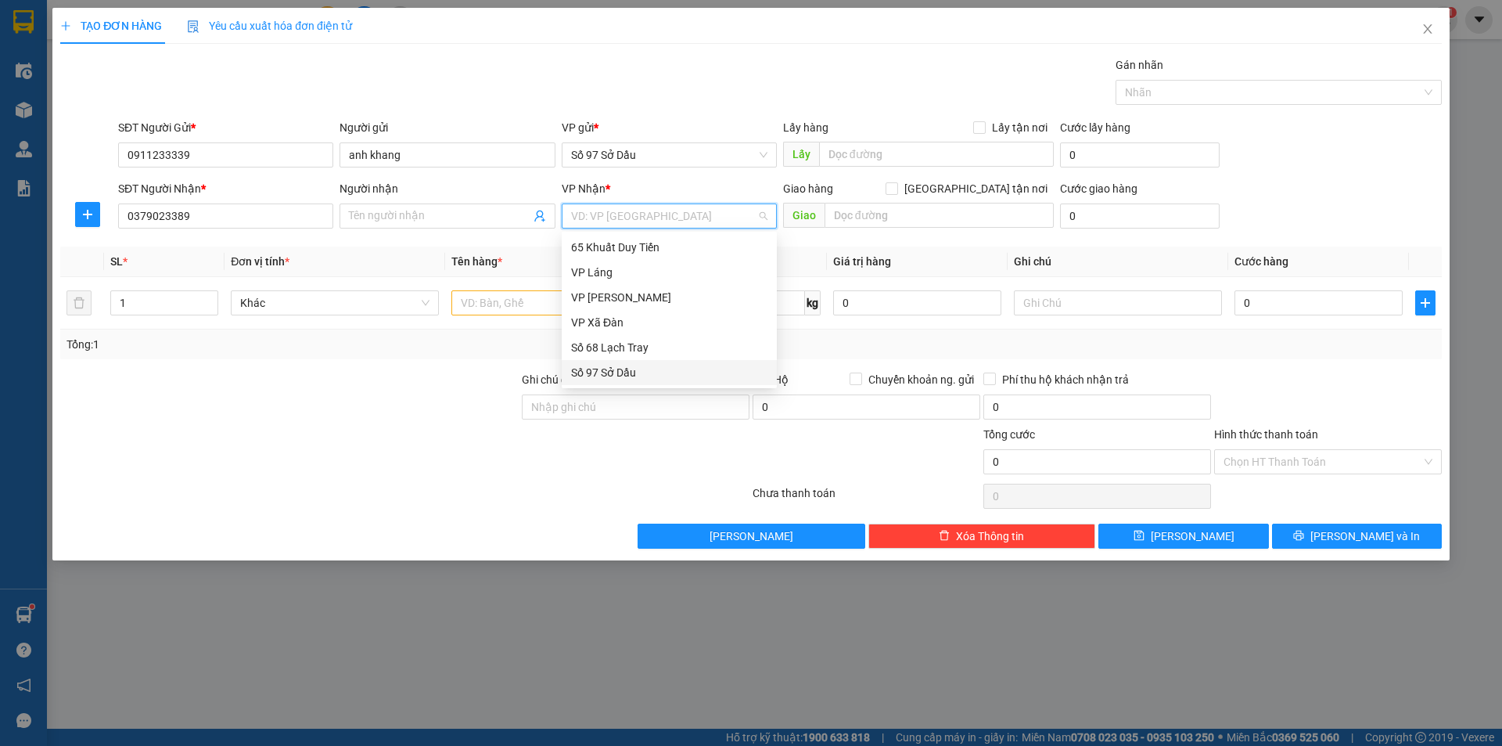
click at [631, 368] on div "Số 97 Sở Dầu" at bounding box center [669, 372] width 196 height 17
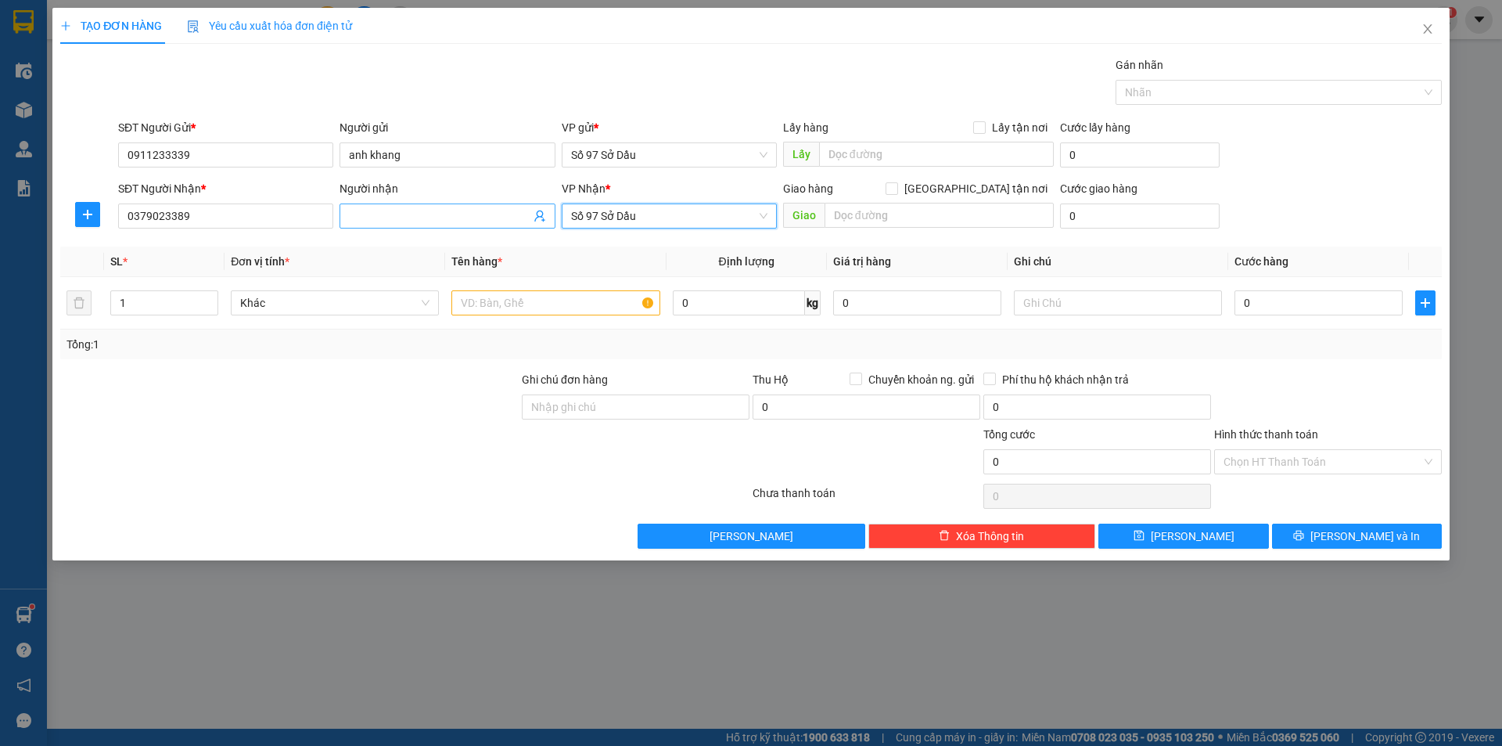
click at [412, 214] on input "Người nhận" at bounding box center [439, 215] width 181 height 17
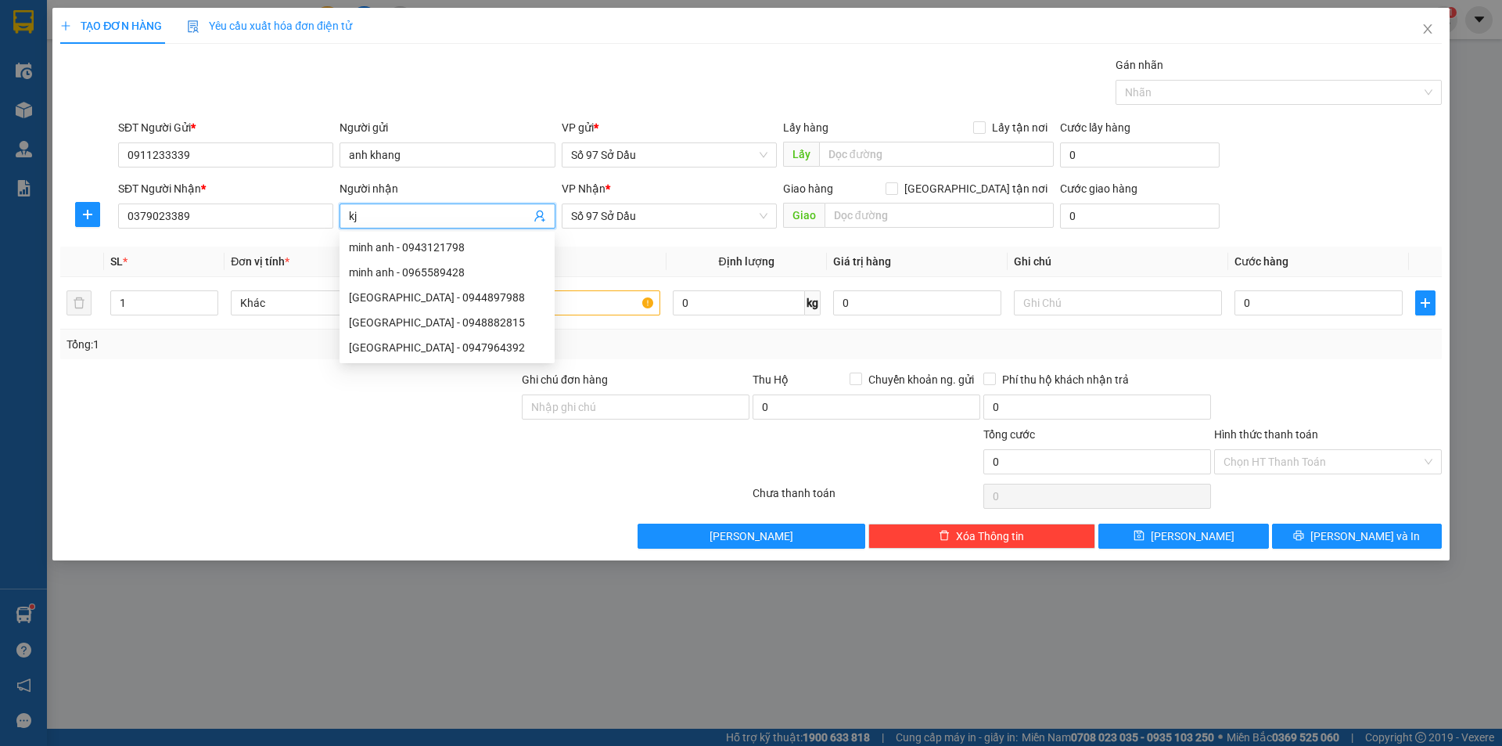
type input "k"
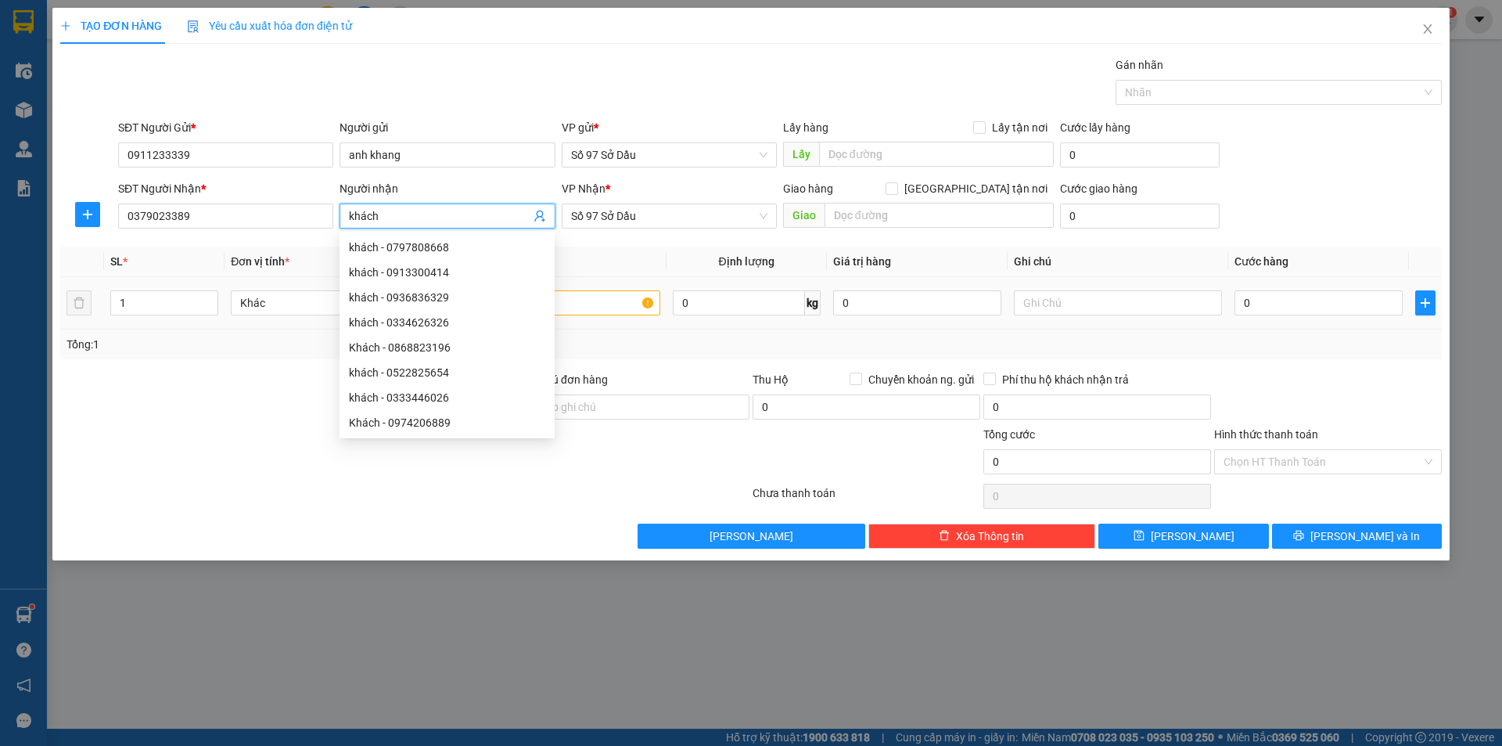
type input "khách"
click at [608, 300] on input "text" at bounding box center [555, 302] width 208 height 25
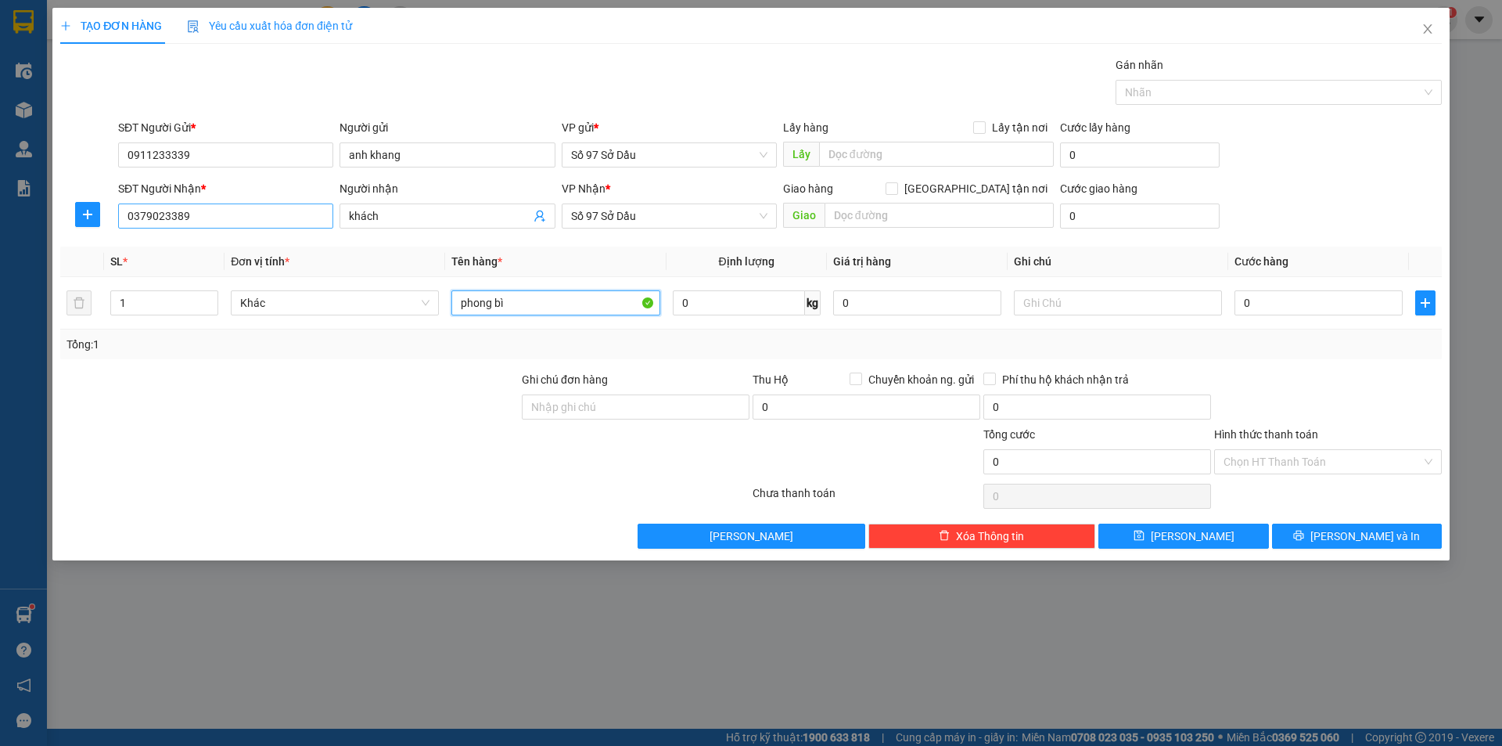
type input "phong bì"
click at [282, 223] on input "0379023389" at bounding box center [225, 215] width 215 height 25
click at [858, 211] on input "text" at bounding box center [939, 215] width 229 height 25
paste input "Hyundai Hải Phòng - Showroom 1S, 9 10b, Đ. [PERSON_NAME], [GEOGRAPHIC_DATA], [G…"
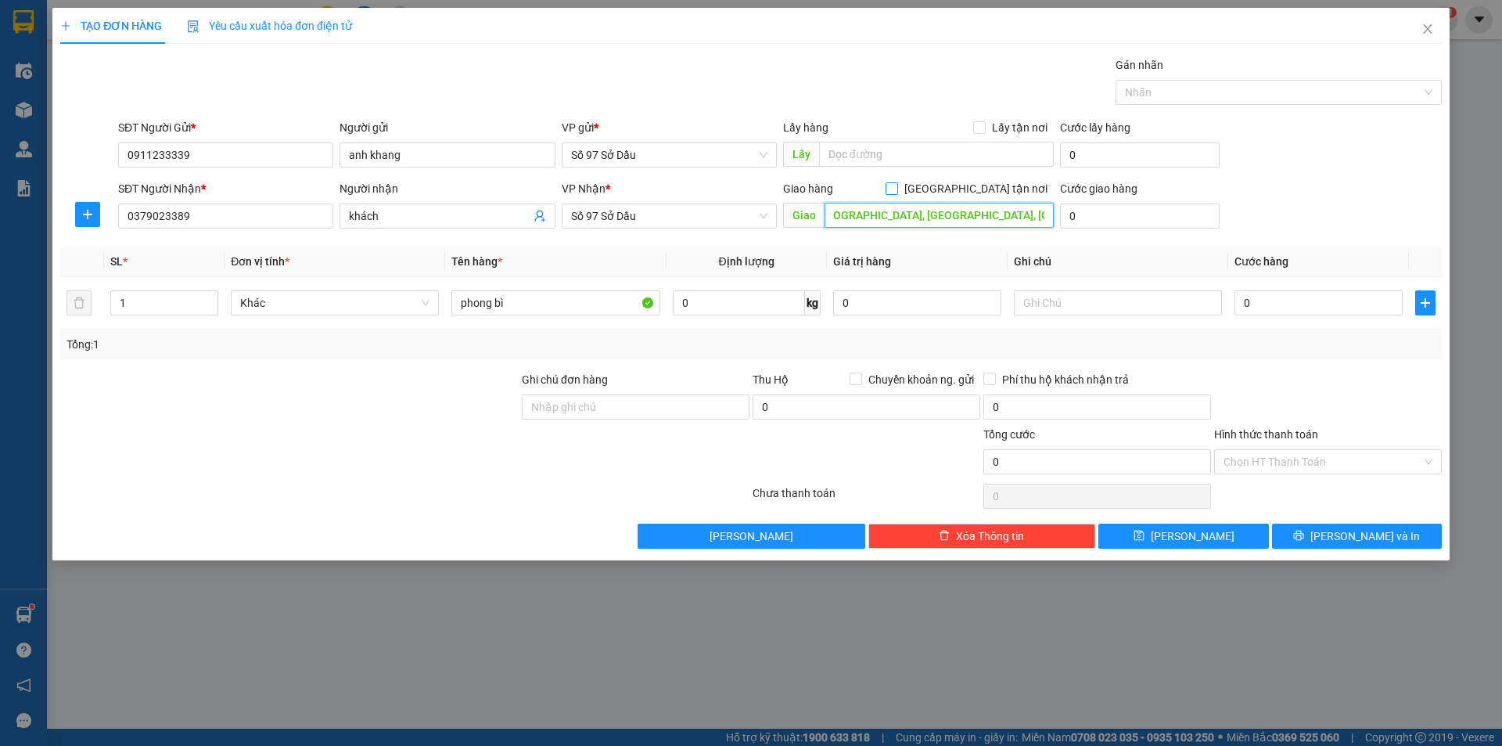
type input "Hyundai Hải Phòng - Showroom 1S, 9 10b, Đ. [PERSON_NAME], [GEOGRAPHIC_DATA], [G…"
click at [897, 189] on input "[GEOGRAPHIC_DATA] tận nơi" at bounding box center [891, 187] width 11 height 11
checkbox input "true"
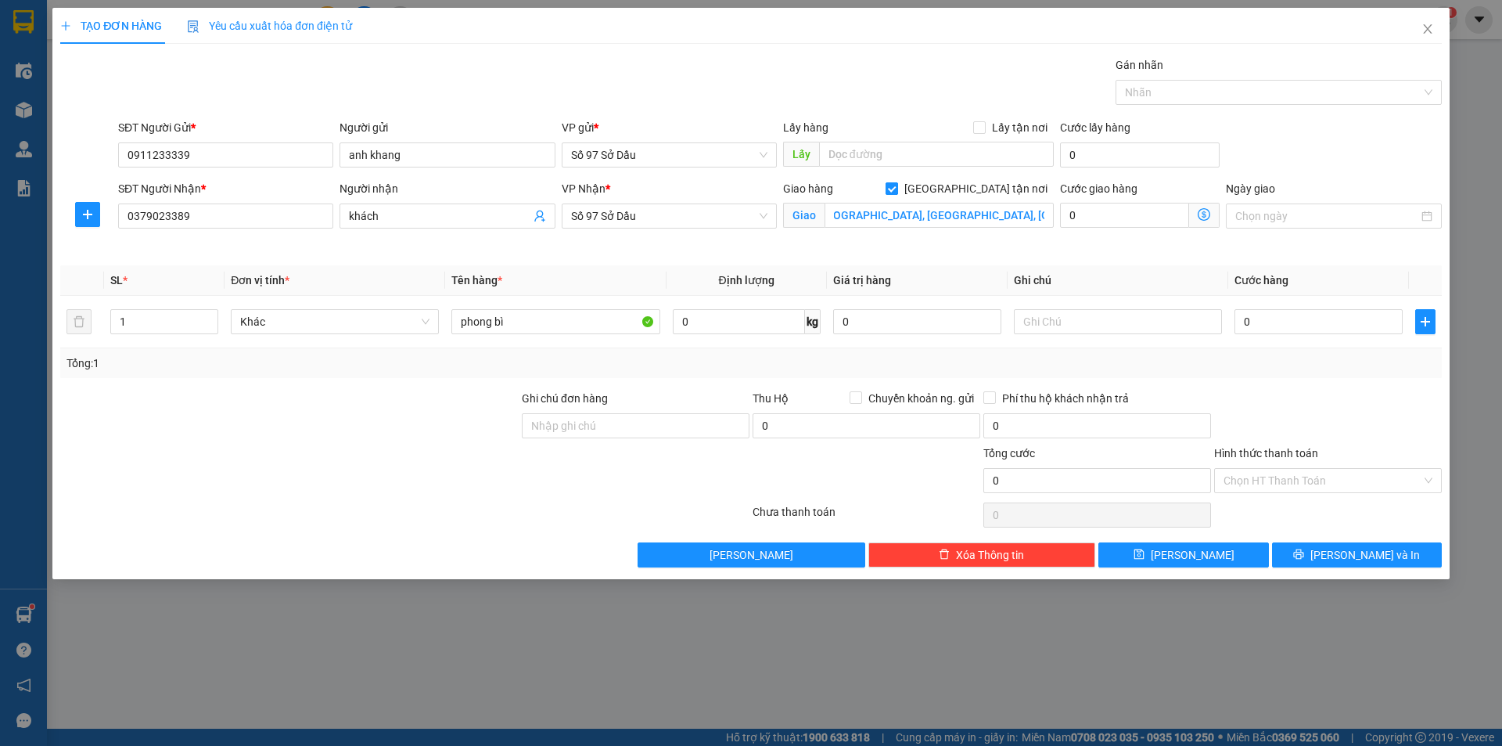
scroll to position [0, 0]
click at [1227, 551] on button "[PERSON_NAME]" at bounding box center [1183, 554] width 170 height 25
checkbox input "false"
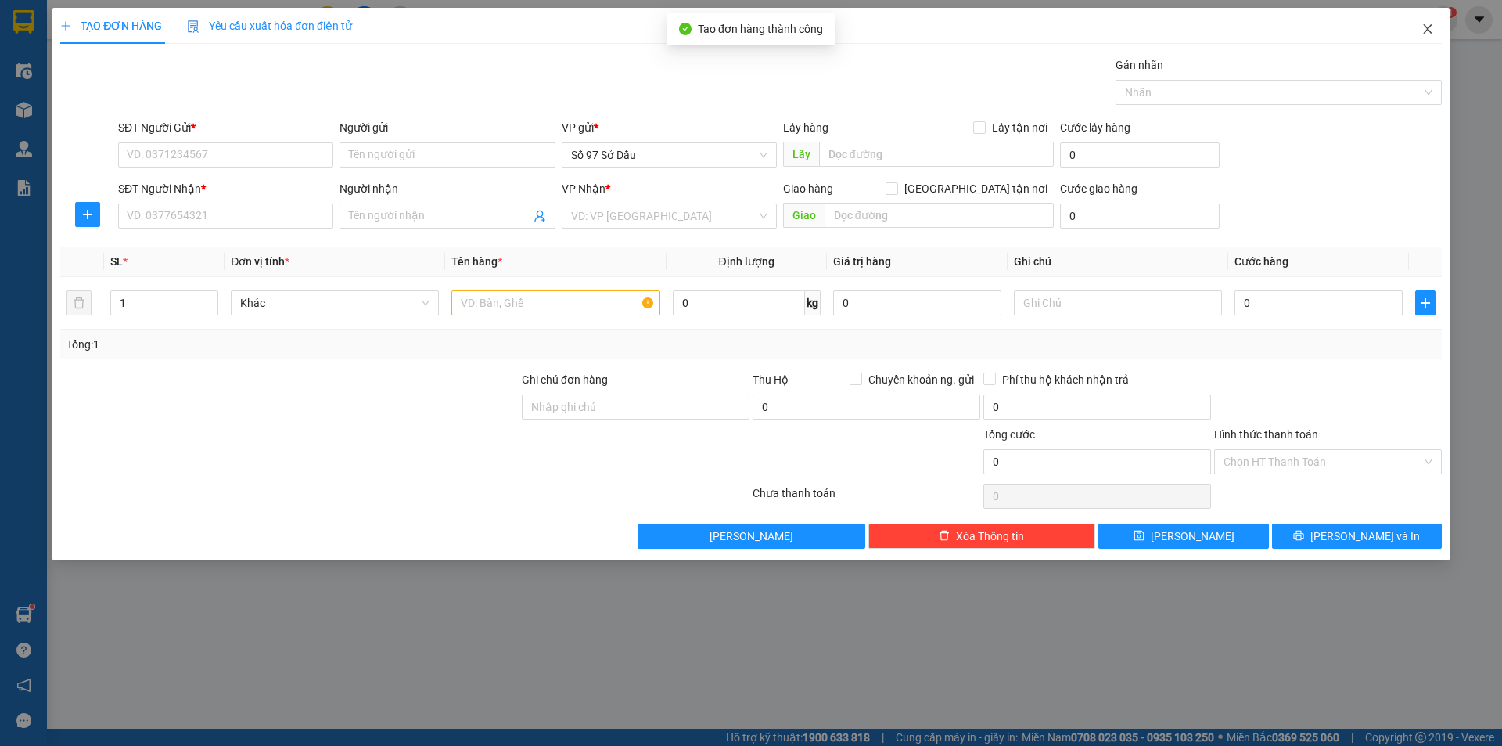
click at [1428, 30] on icon "close" at bounding box center [1427, 28] width 9 height 9
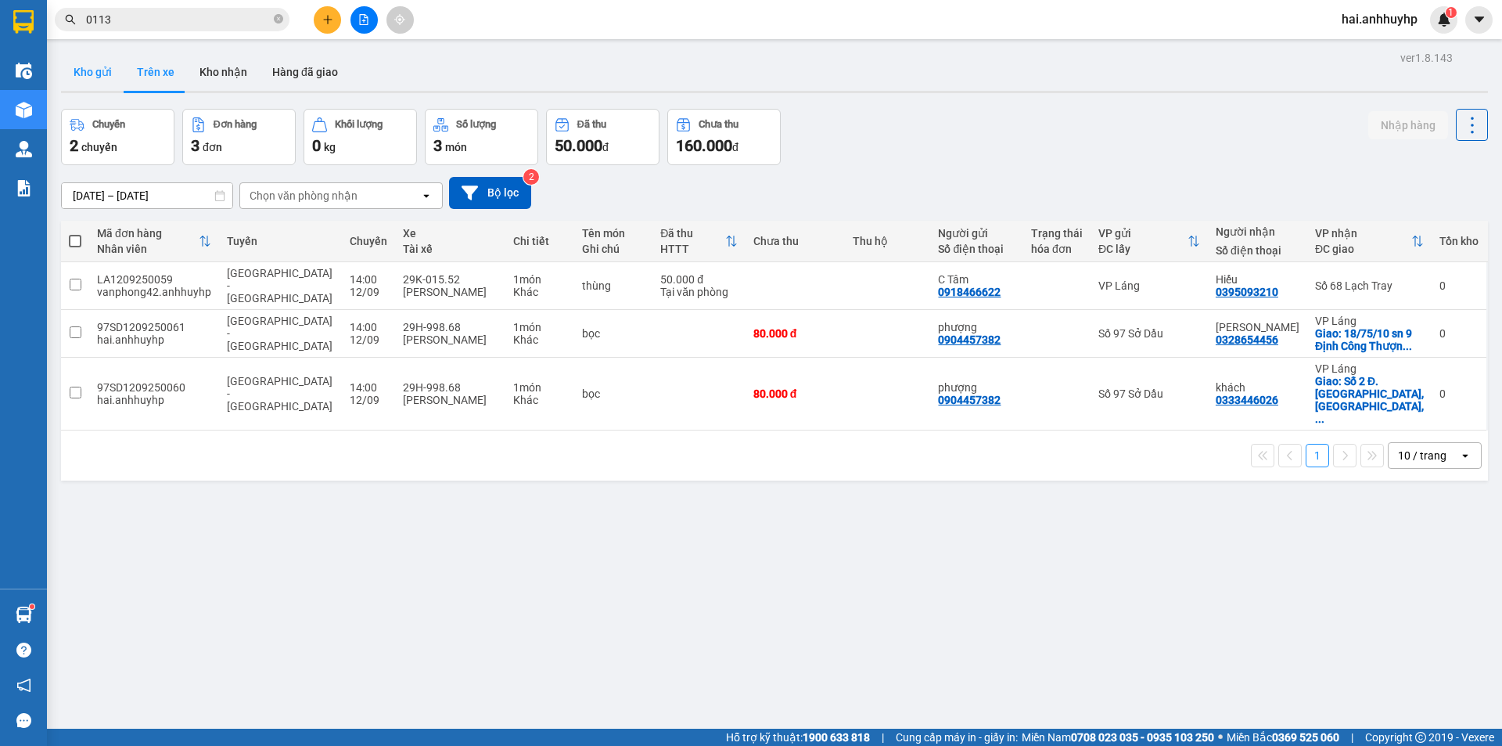
click at [87, 64] on button "Kho gửi" at bounding box center [92, 72] width 63 height 38
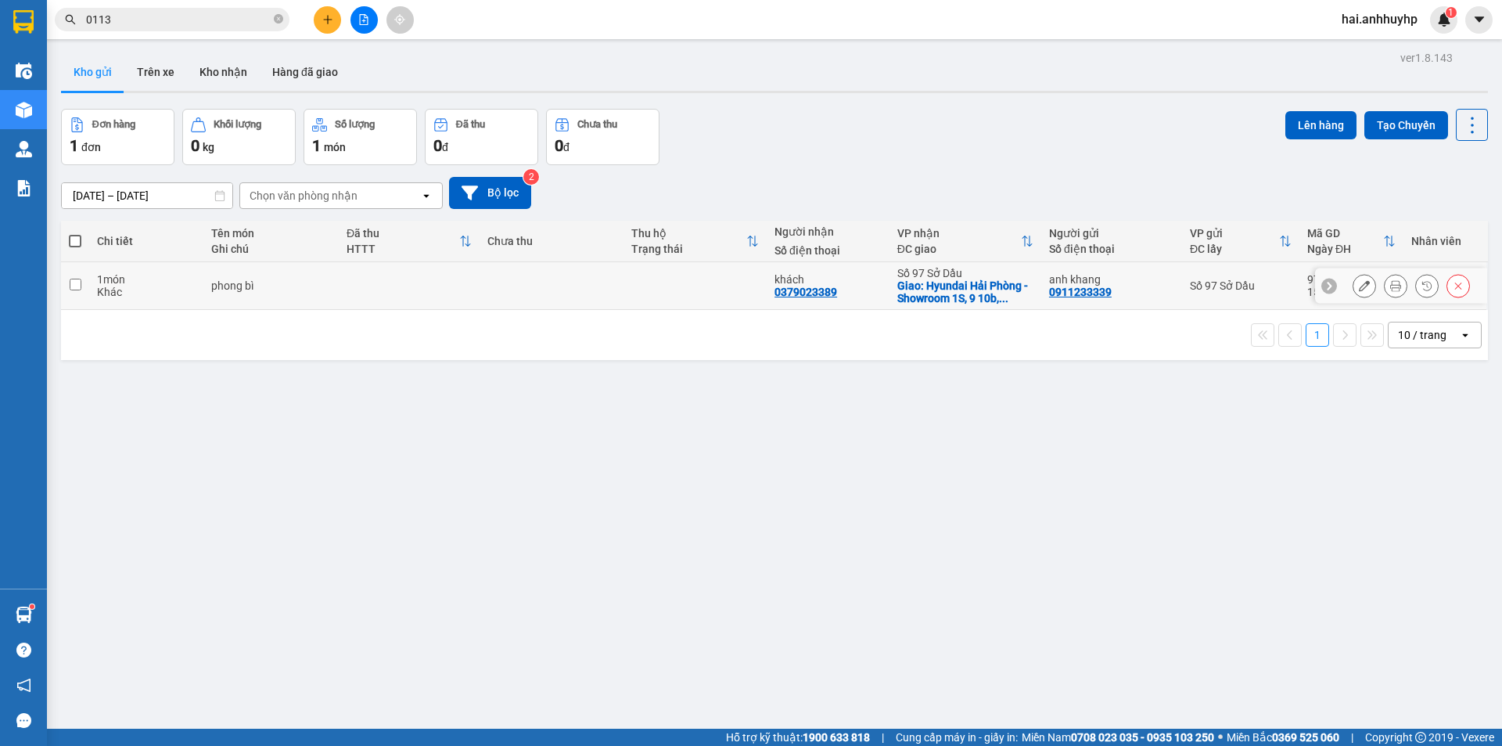
click at [74, 282] on input "checkbox" at bounding box center [76, 285] width 12 height 12
checkbox input "true"
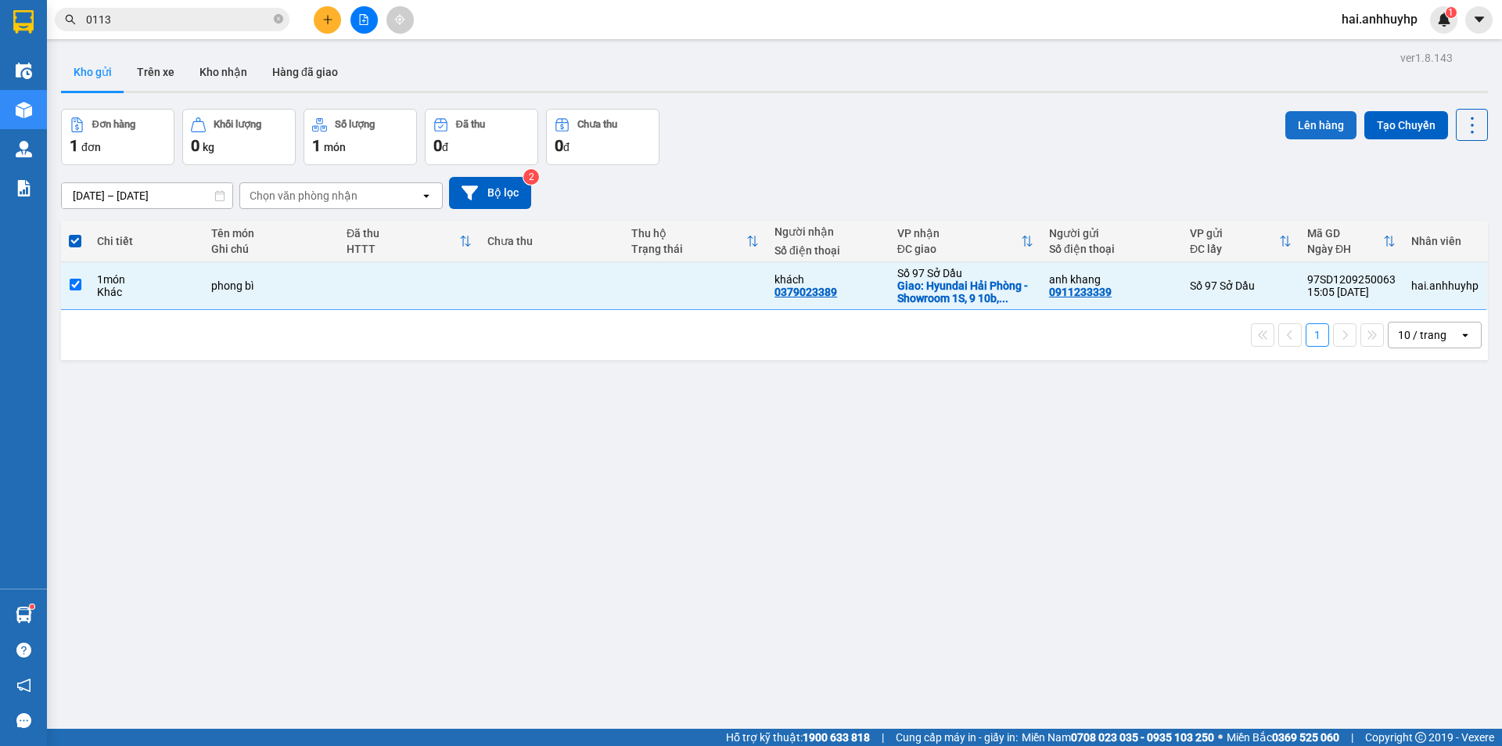
click at [1296, 122] on button "Lên hàng" at bounding box center [1320, 125] width 71 height 28
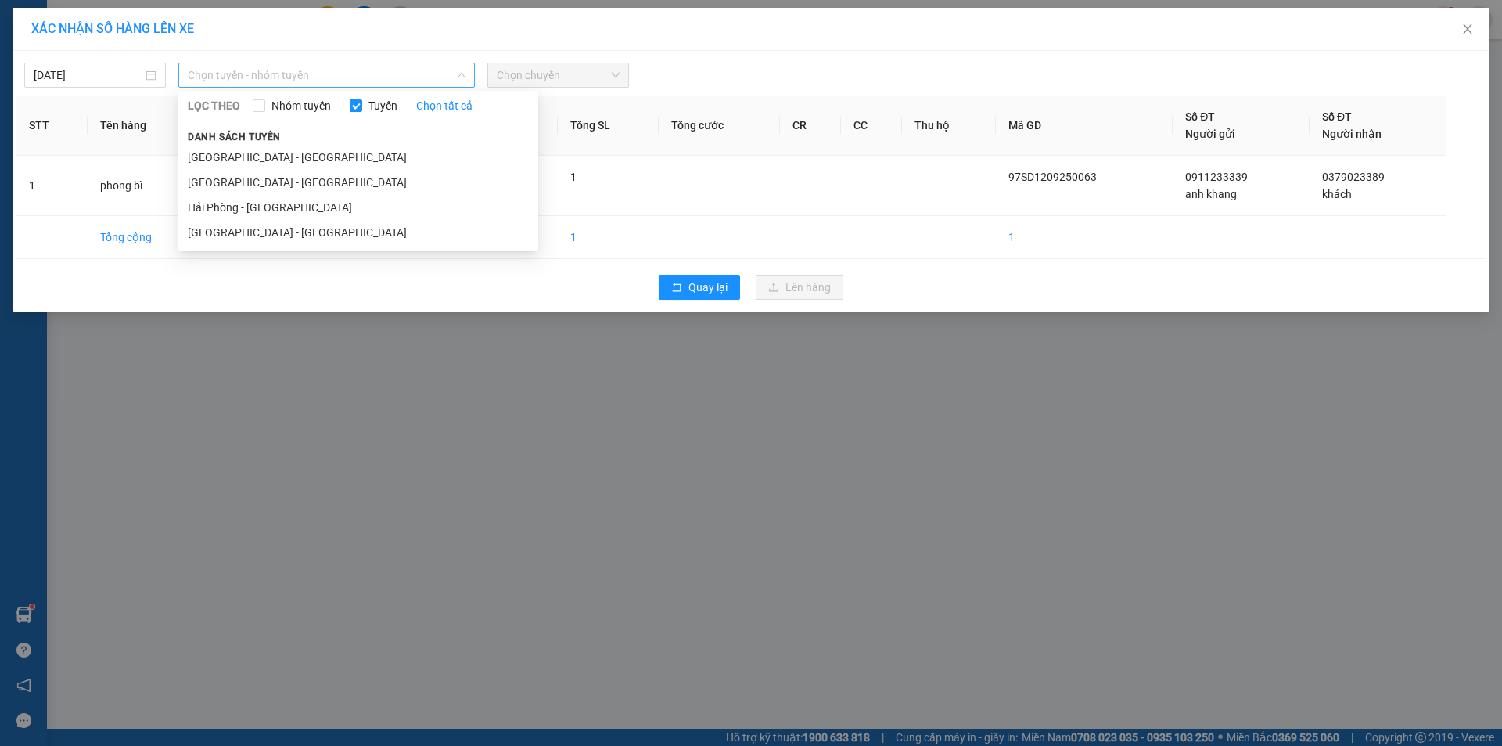
click at [340, 74] on span "Chọn tuyến - nhóm tuyến" at bounding box center [327, 74] width 278 height 23
click at [254, 158] on li "[GEOGRAPHIC_DATA] - [GEOGRAPHIC_DATA]" at bounding box center [358, 157] width 360 height 25
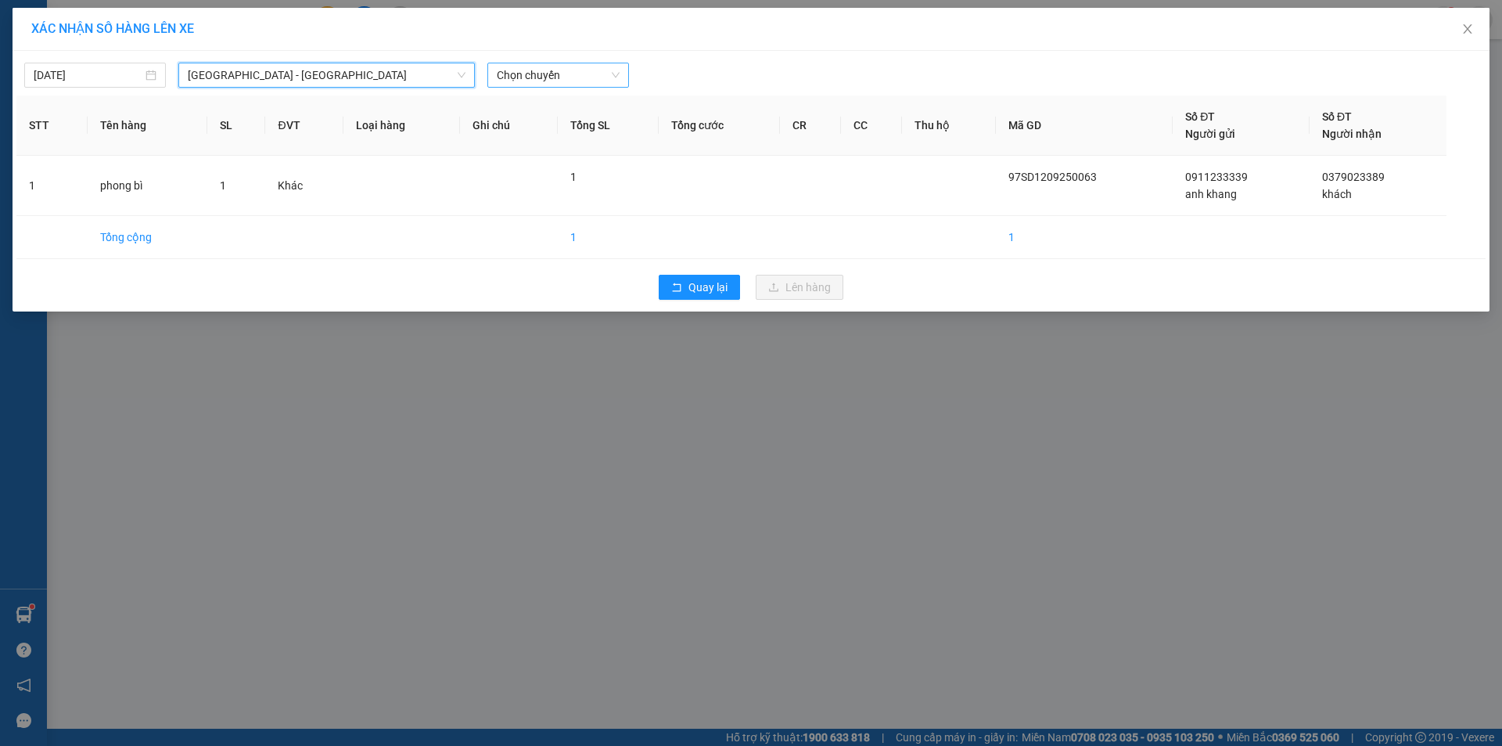
click at [580, 72] on span "Chọn chuyến" at bounding box center [558, 74] width 123 height 23
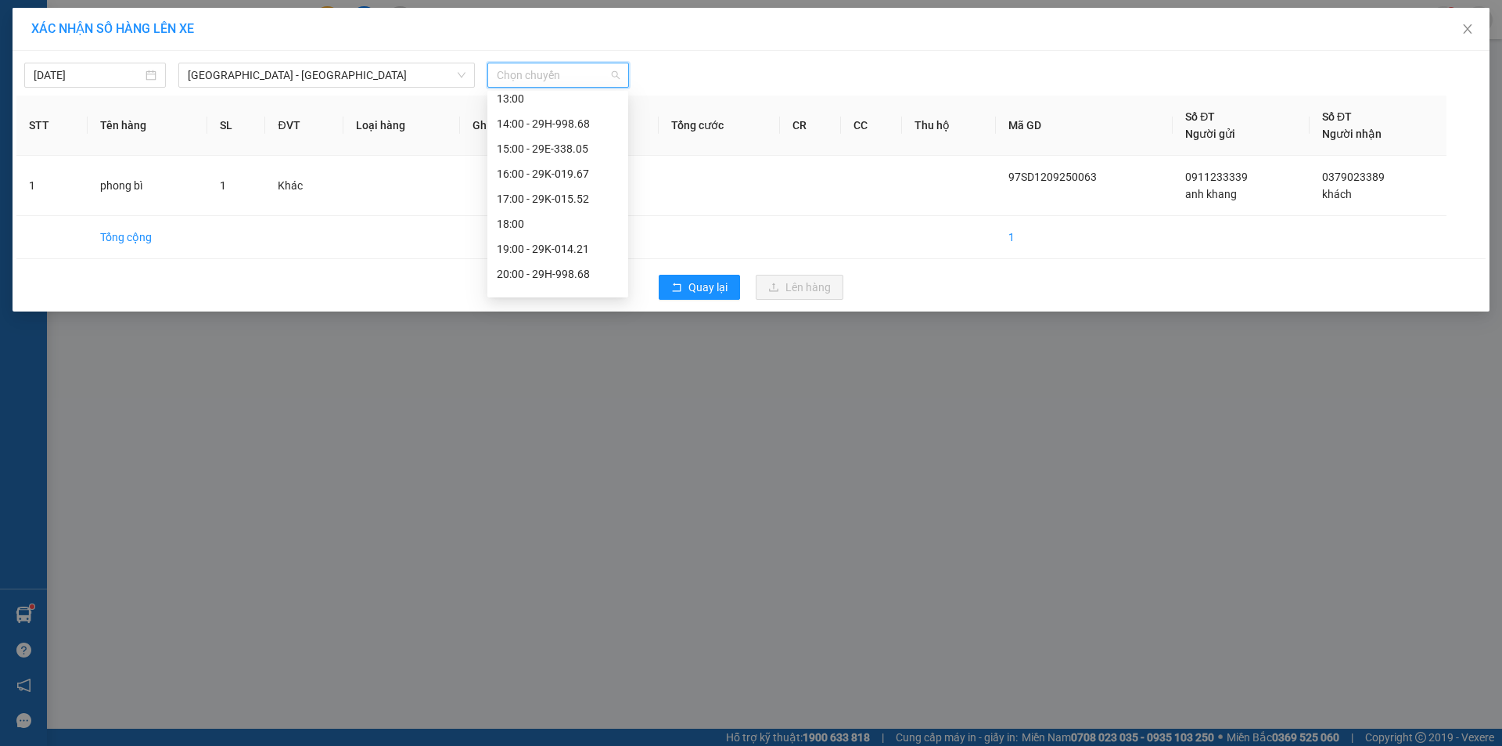
scroll to position [235, 0]
click at [562, 146] on div "15:00 - 29E-338.05" at bounding box center [558, 146] width 122 height 17
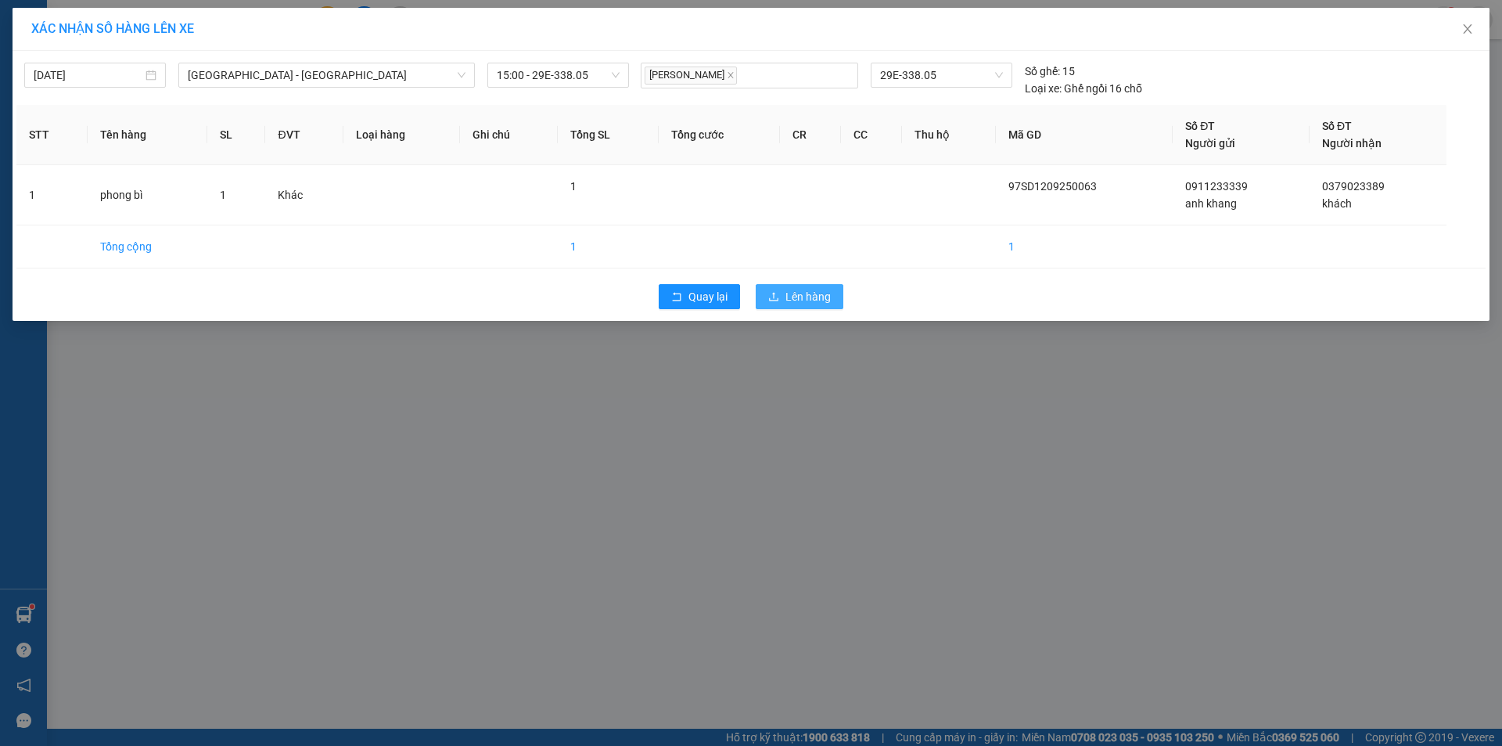
click at [813, 298] on span "Lên hàng" at bounding box center [807, 296] width 45 height 17
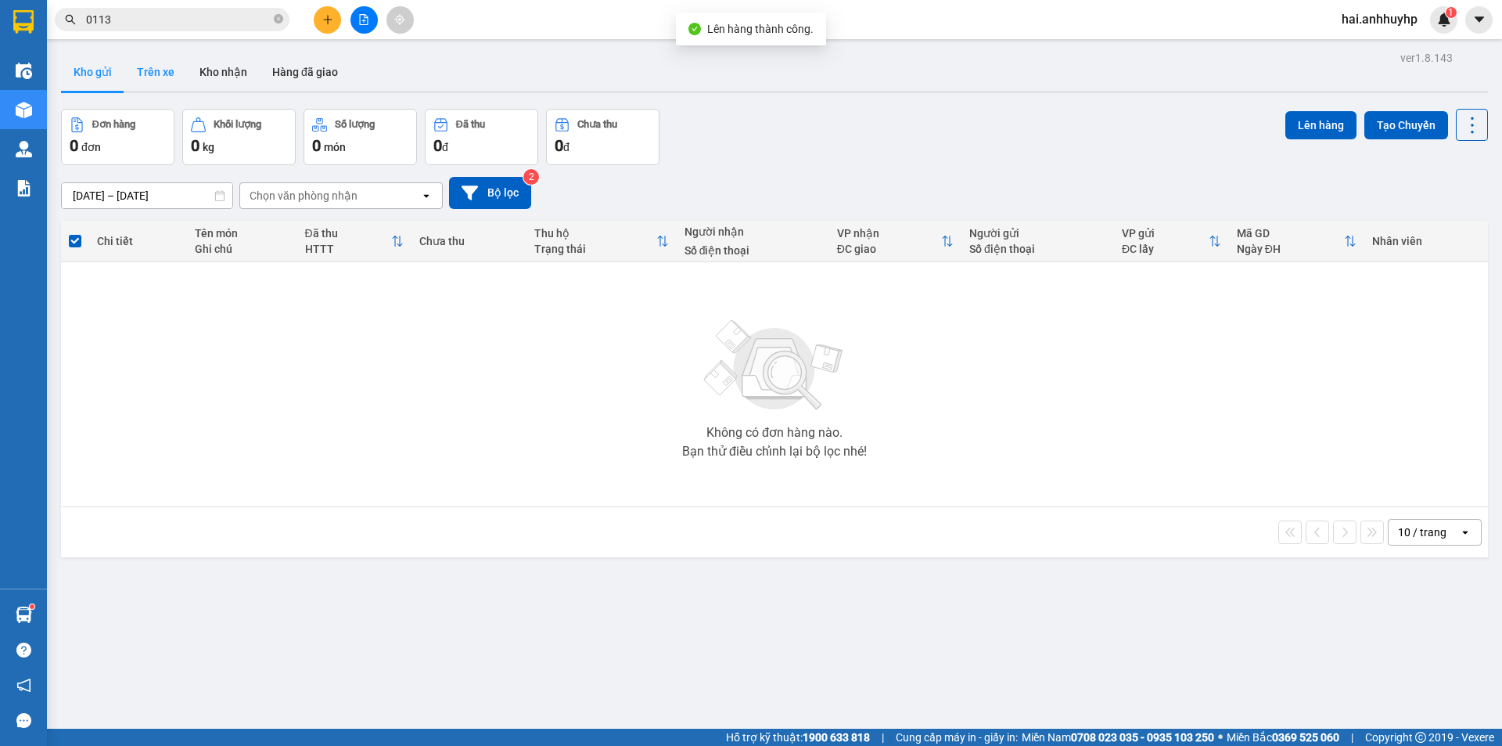
click at [176, 80] on button "Trên xe" at bounding box center [155, 72] width 63 height 38
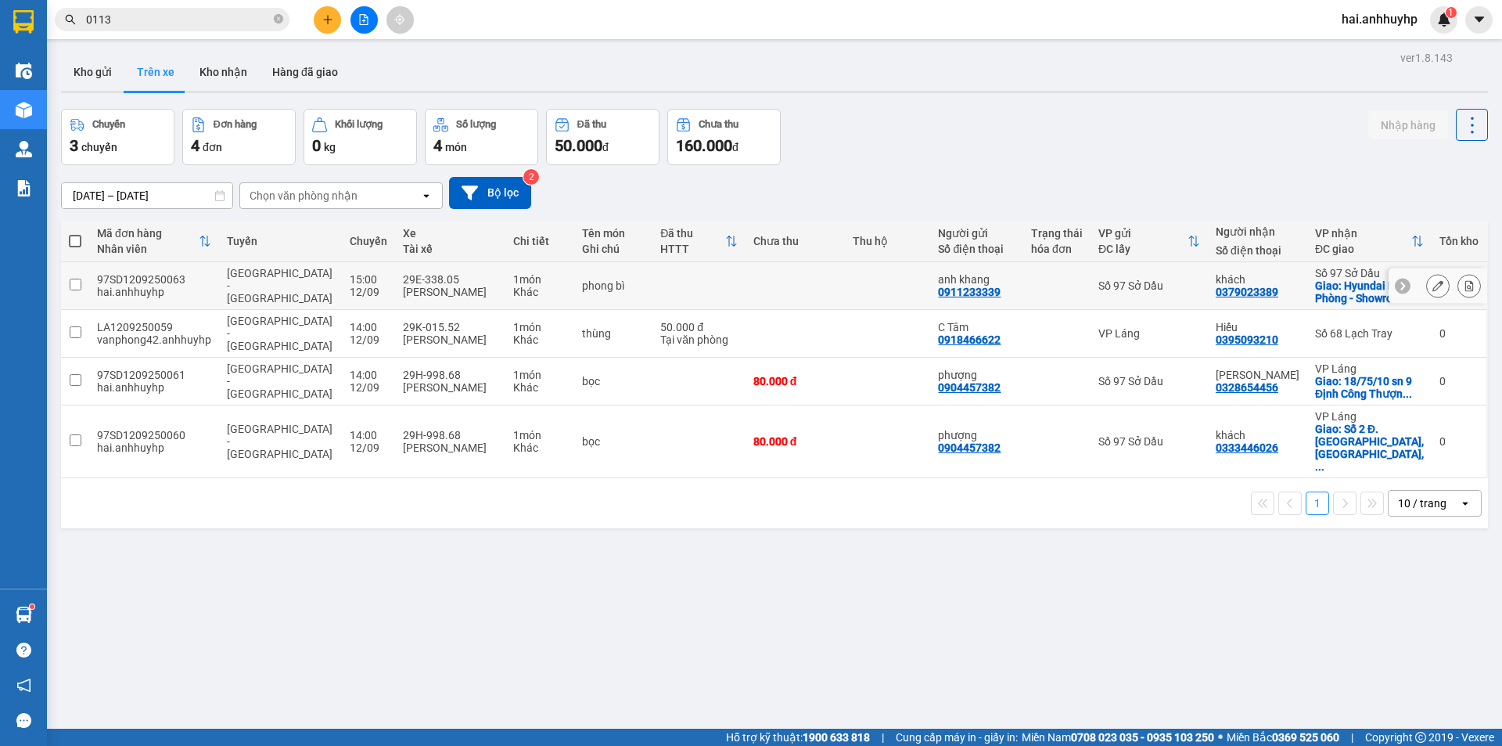
click at [76, 283] on input "checkbox" at bounding box center [76, 285] width 12 height 12
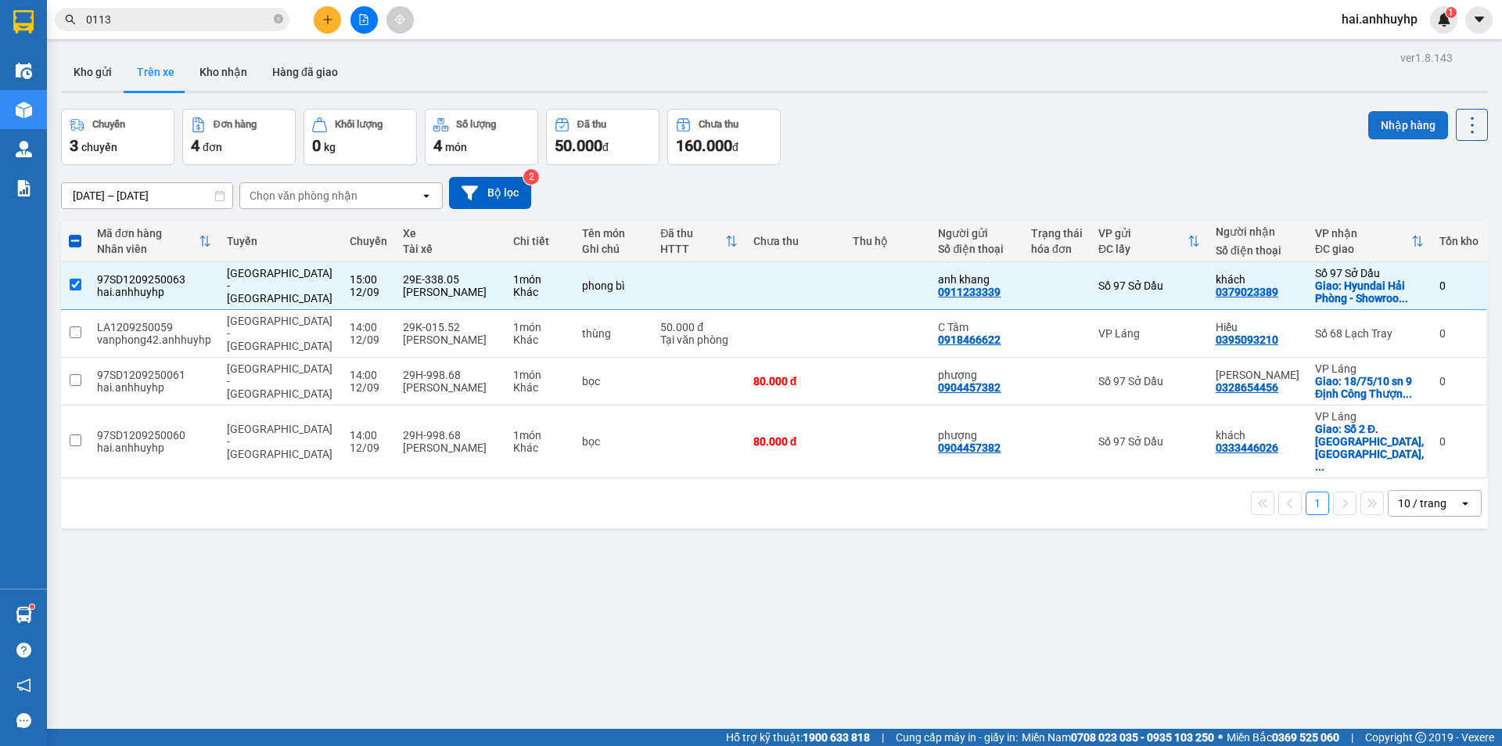
click at [1400, 120] on button "Nhập hàng" at bounding box center [1408, 125] width 80 height 28
checkbox input "false"
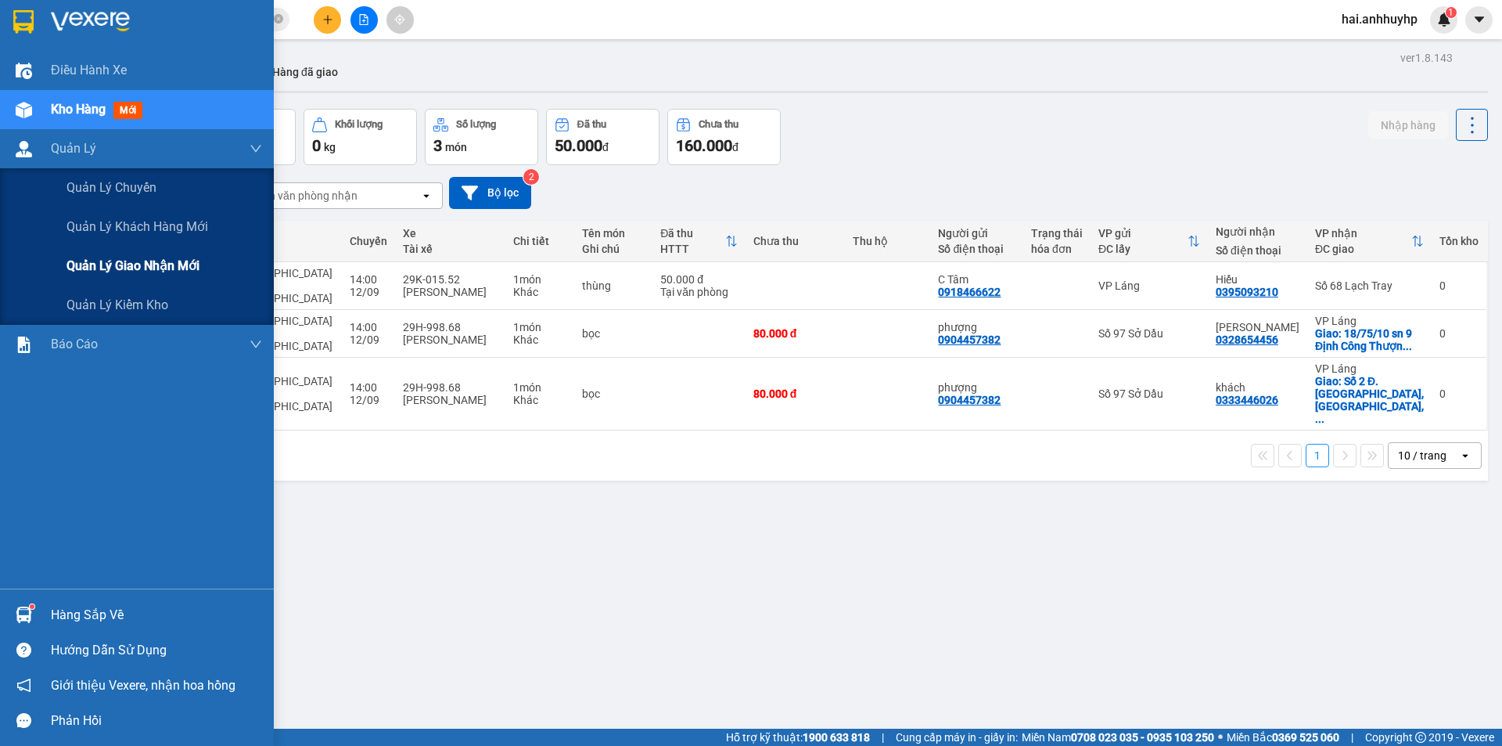
click at [95, 257] on span "Quản lý giao nhận mới" at bounding box center [132, 266] width 133 height 20
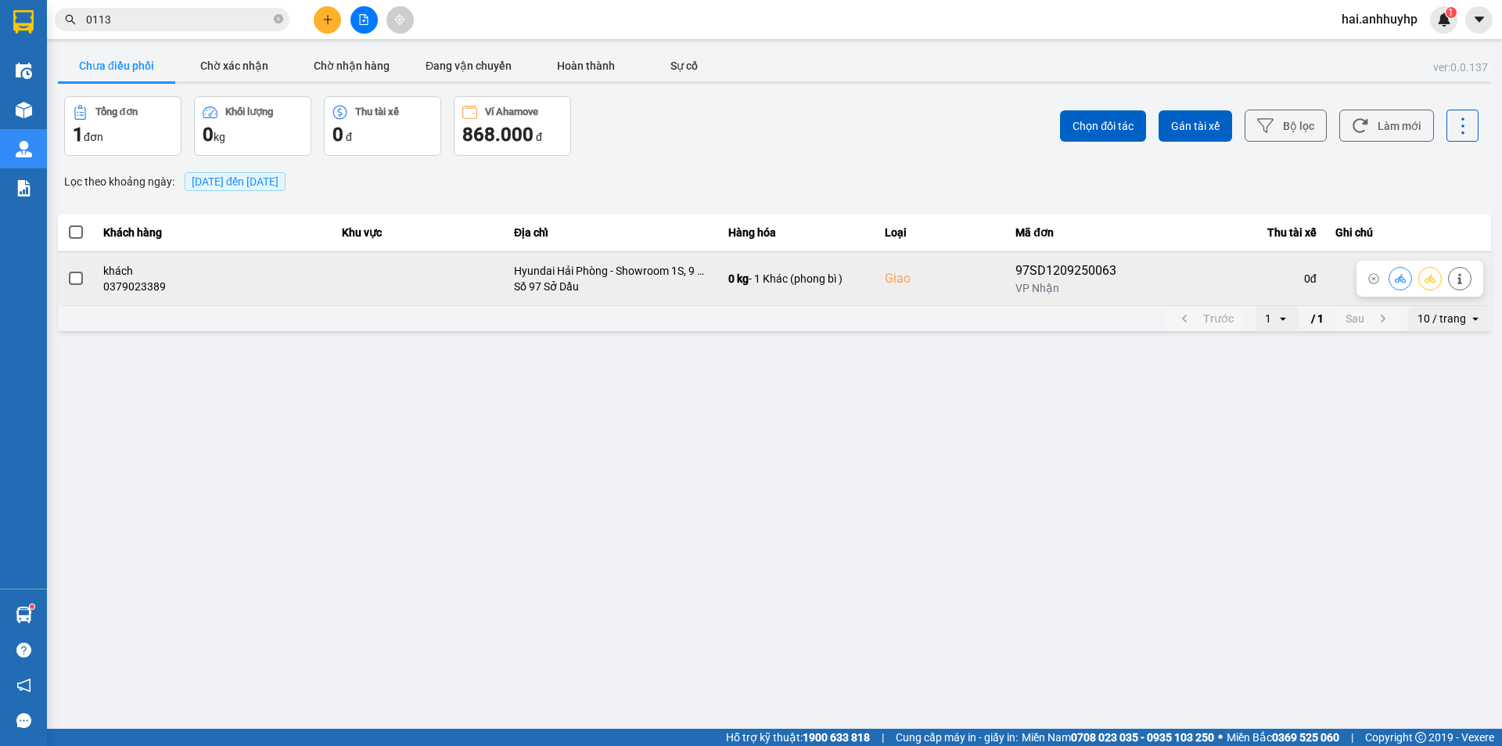
click at [74, 284] on span at bounding box center [76, 278] width 14 height 14
click at [67, 270] on input "checkbox" at bounding box center [67, 270] width 0 height 0
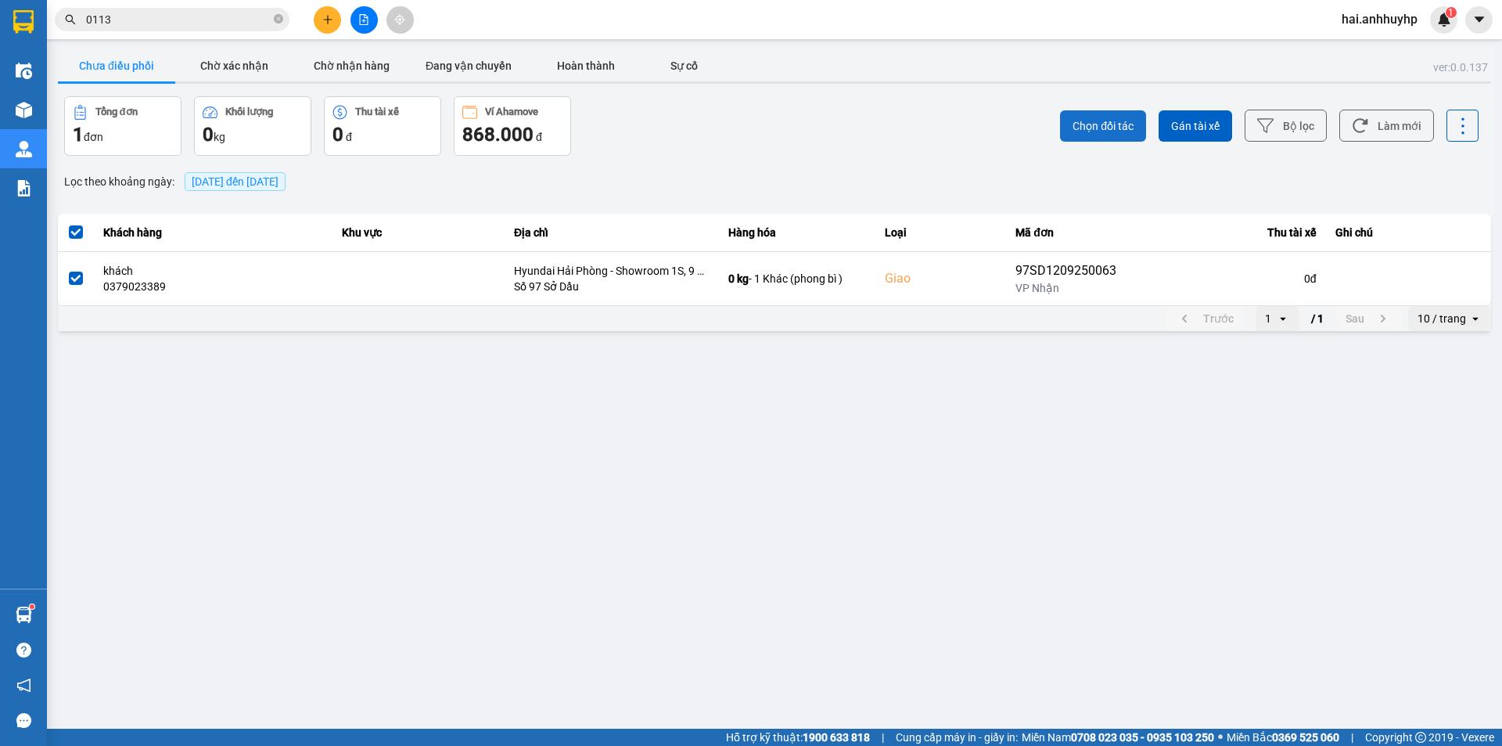
click at [1126, 125] on span "Chọn đối tác" at bounding box center [1103, 126] width 61 height 16
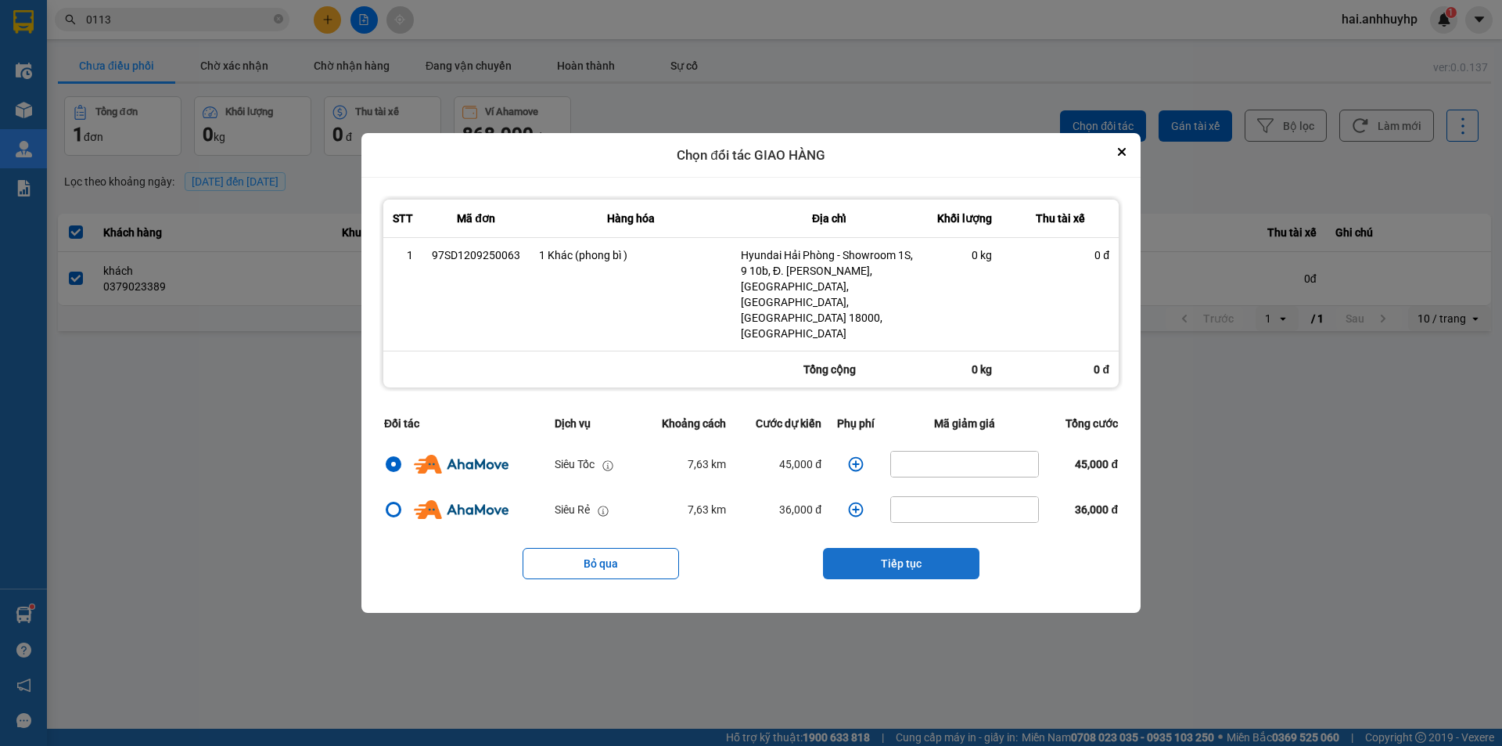
click at [871, 548] on button "Tiếp tục" at bounding box center [901, 563] width 156 height 31
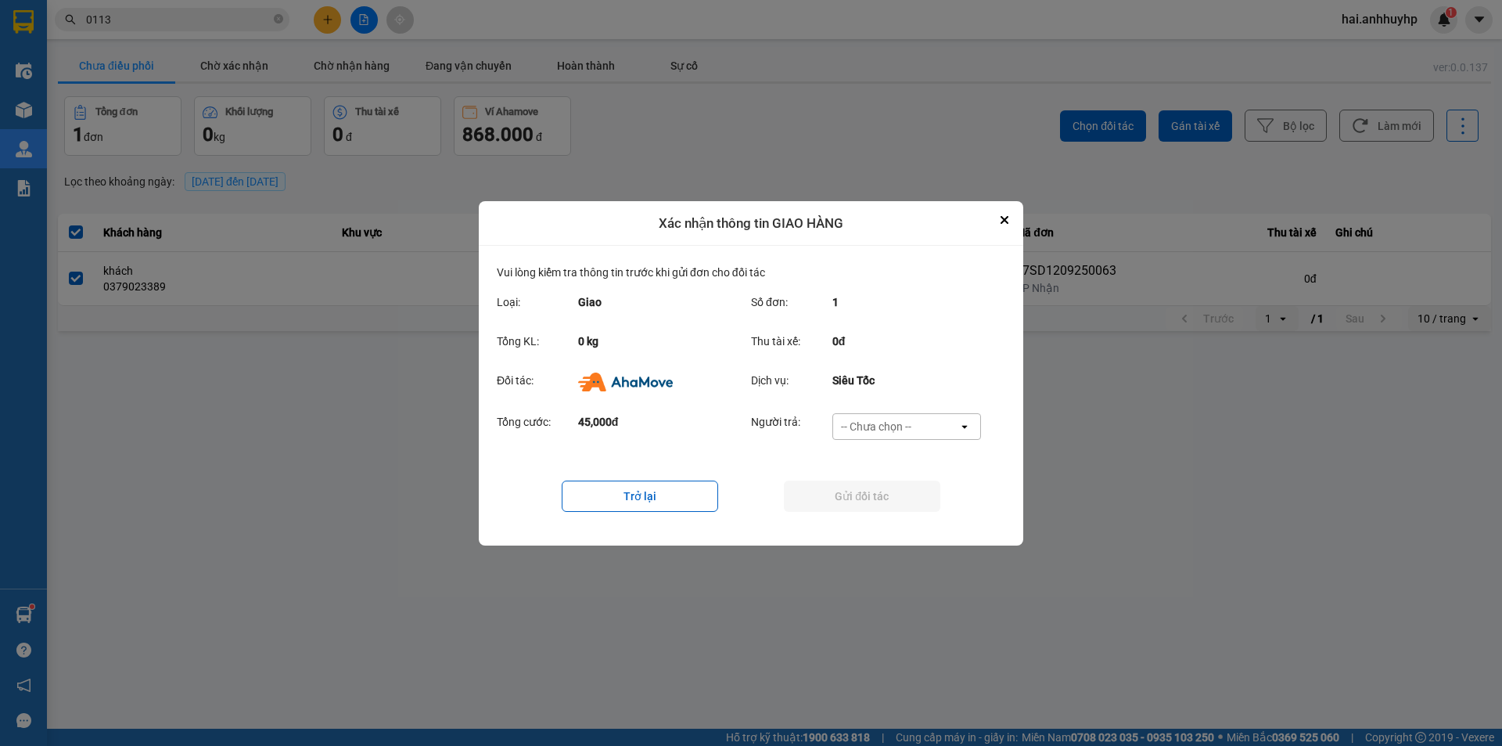
click at [949, 440] on div "Người trả: -- Chưa chọn -- open" at bounding box center [870, 431] width 239 height 36
click at [932, 429] on div "-- Chưa chọn --" at bounding box center [895, 426] width 125 height 25
click at [887, 512] on span "Ví Ahamove" at bounding box center [875, 516] width 63 height 16
click at [854, 497] on button "Gửi đối tác" at bounding box center [862, 495] width 156 height 31
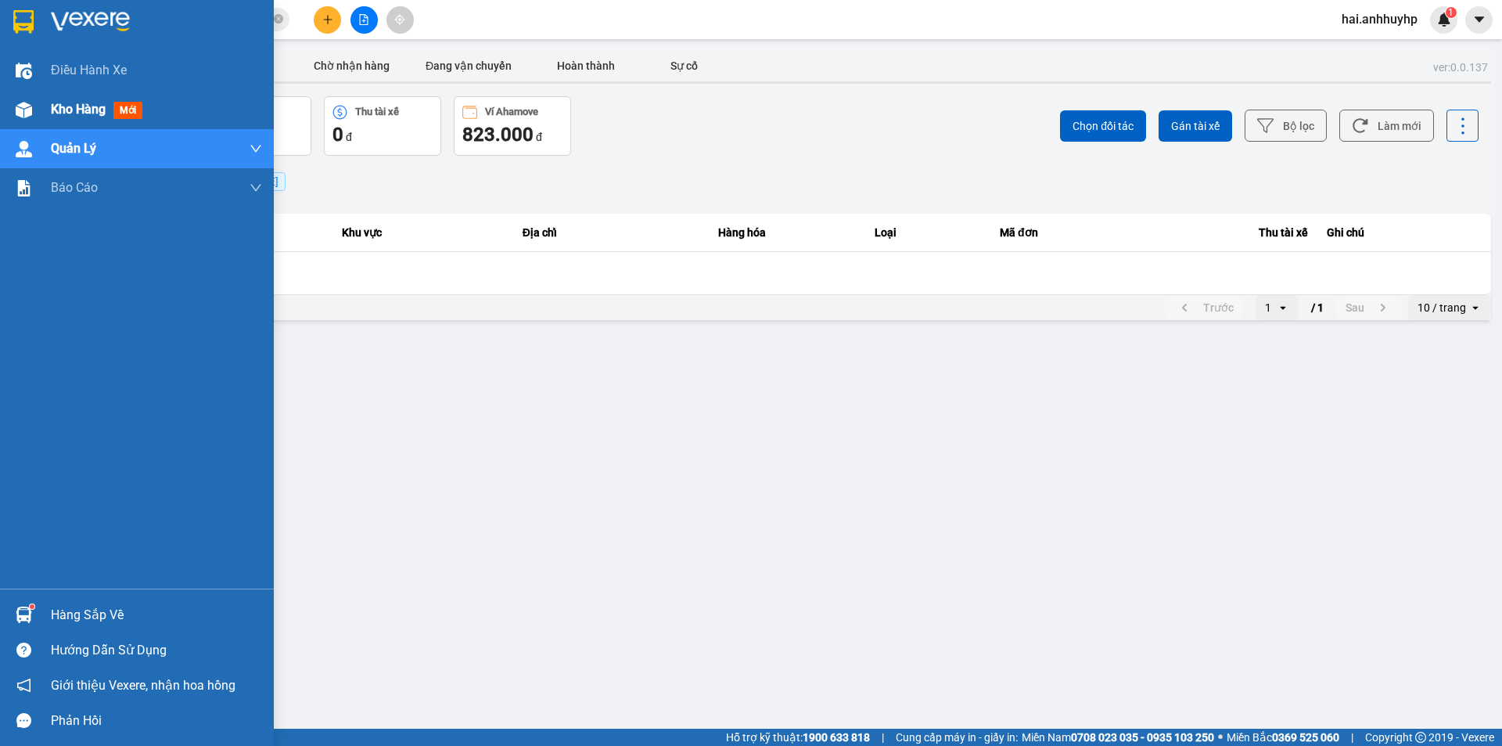
click at [52, 106] on span "Kho hàng" at bounding box center [78, 109] width 55 height 15
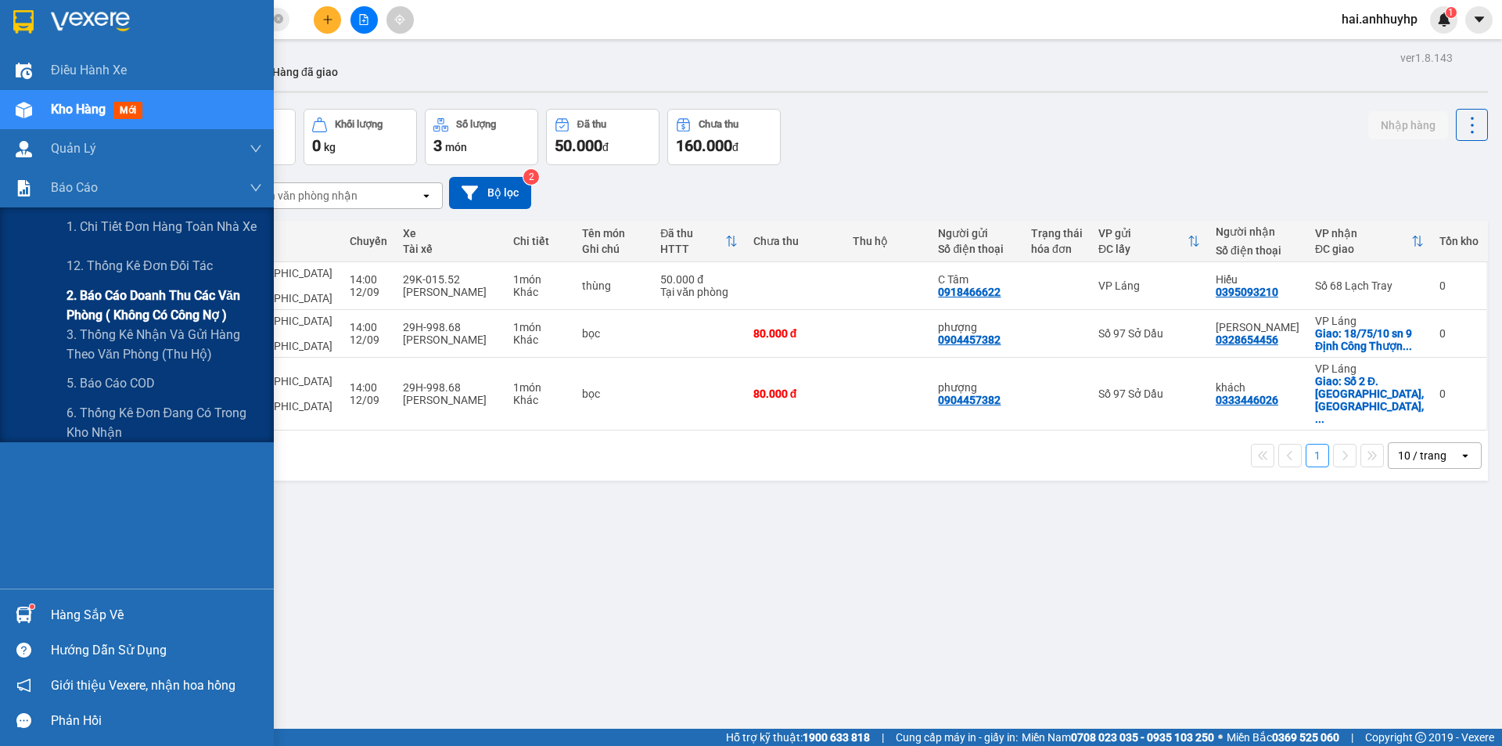
click at [110, 299] on span "2. Báo cáo doanh thu các văn phòng ( không có công nợ )" at bounding box center [164, 305] width 196 height 39
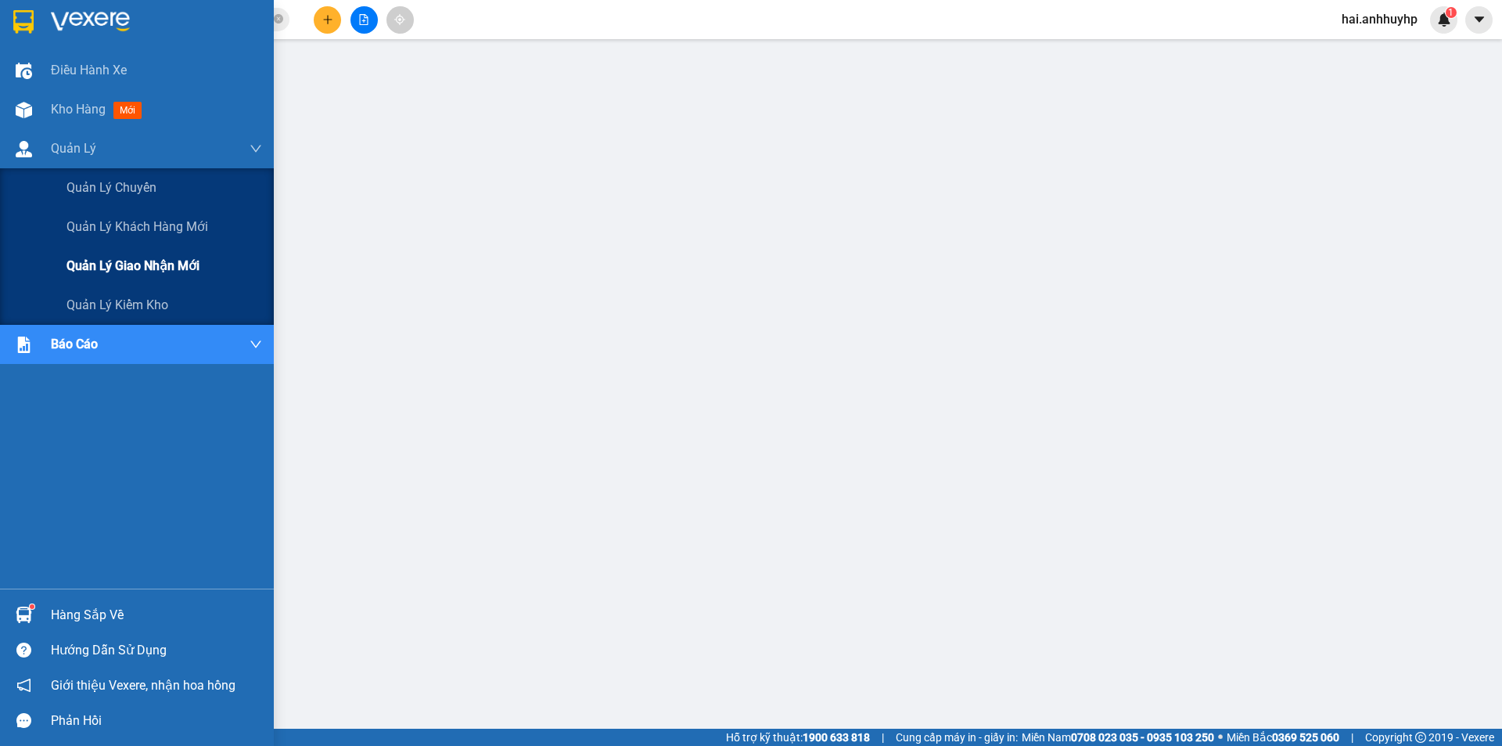
click at [72, 264] on span "Quản lý giao nhận mới" at bounding box center [132, 266] width 133 height 20
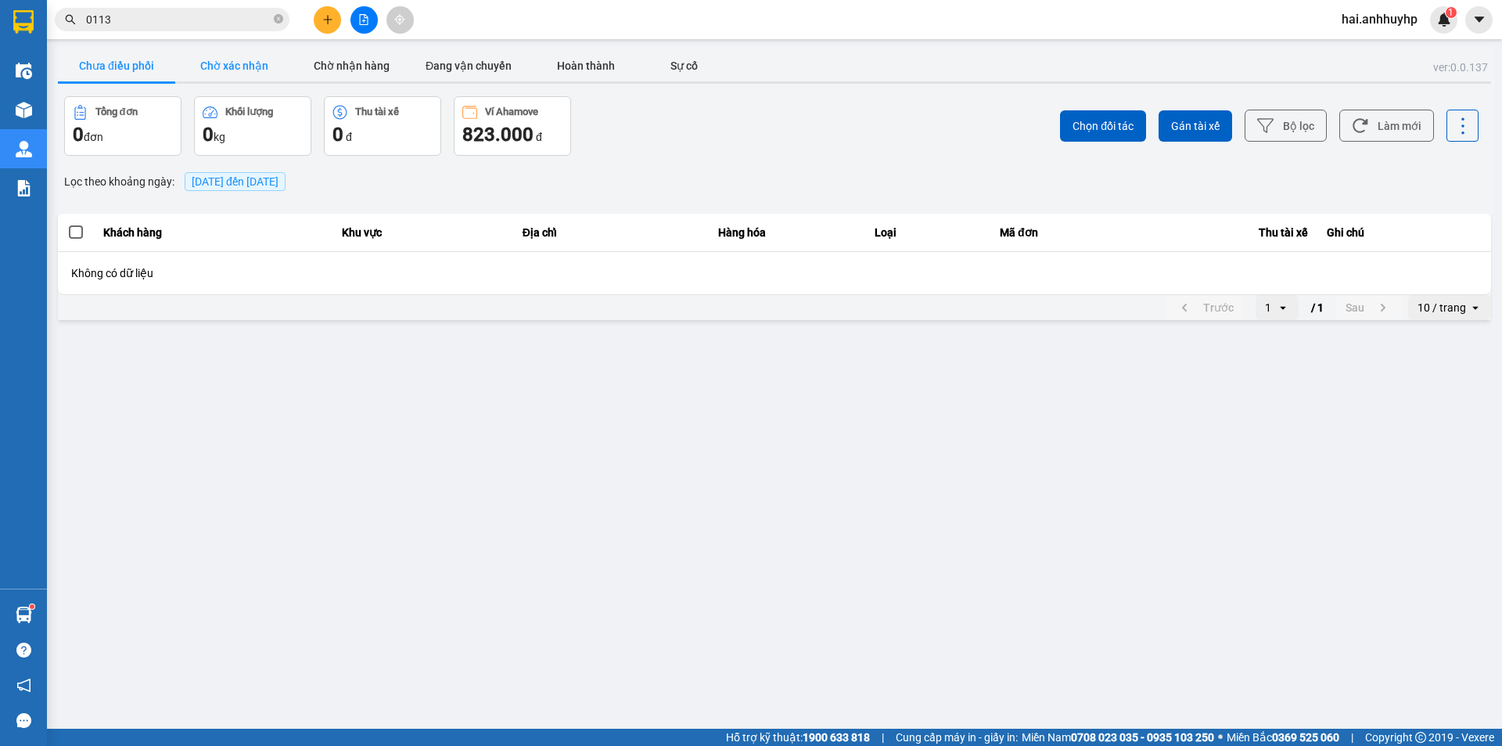
click at [226, 66] on button "Chờ xác nhận" at bounding box center [233, 65] width 117 height 31
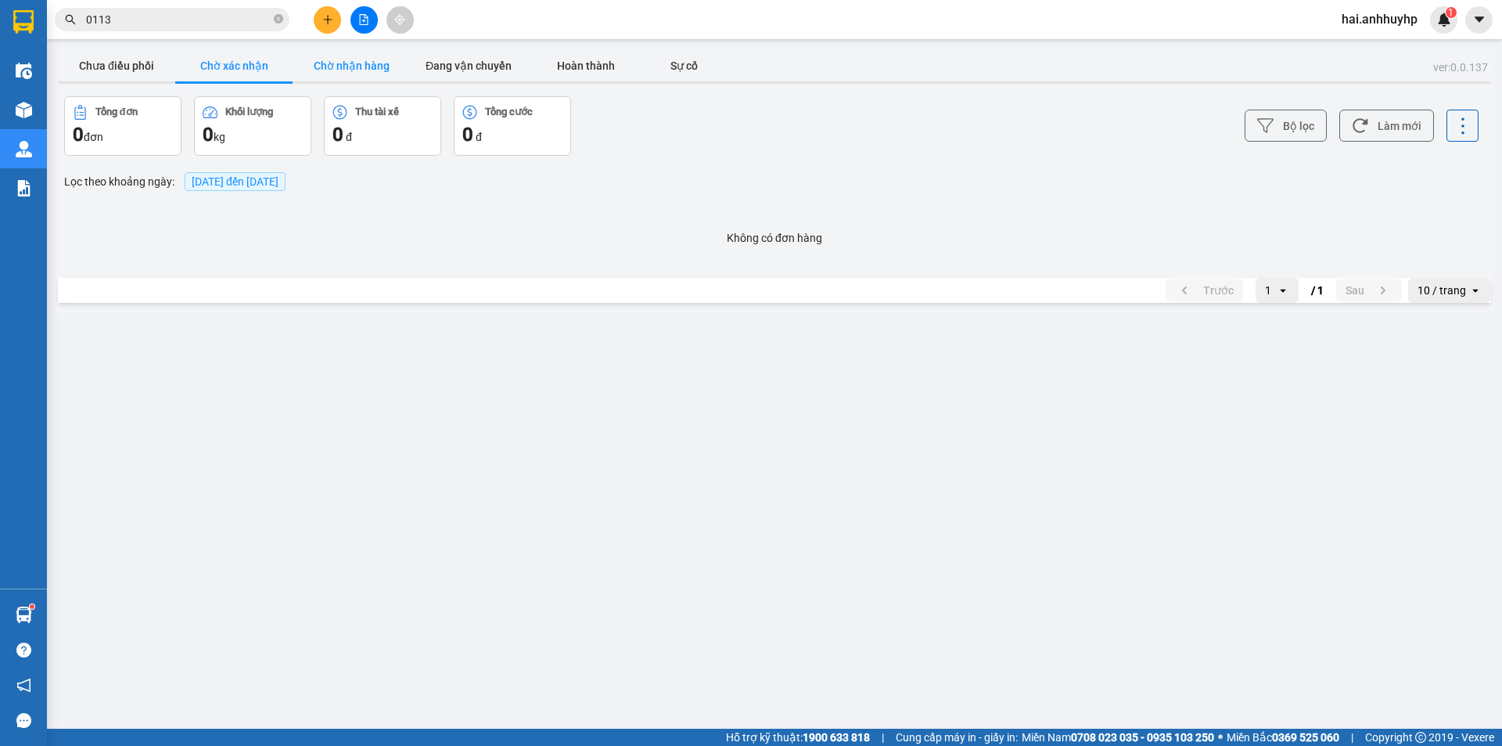
click at [344, 70] on button "Chờ nhận hàng" at bounding box center [351, 65] width 117 height 31
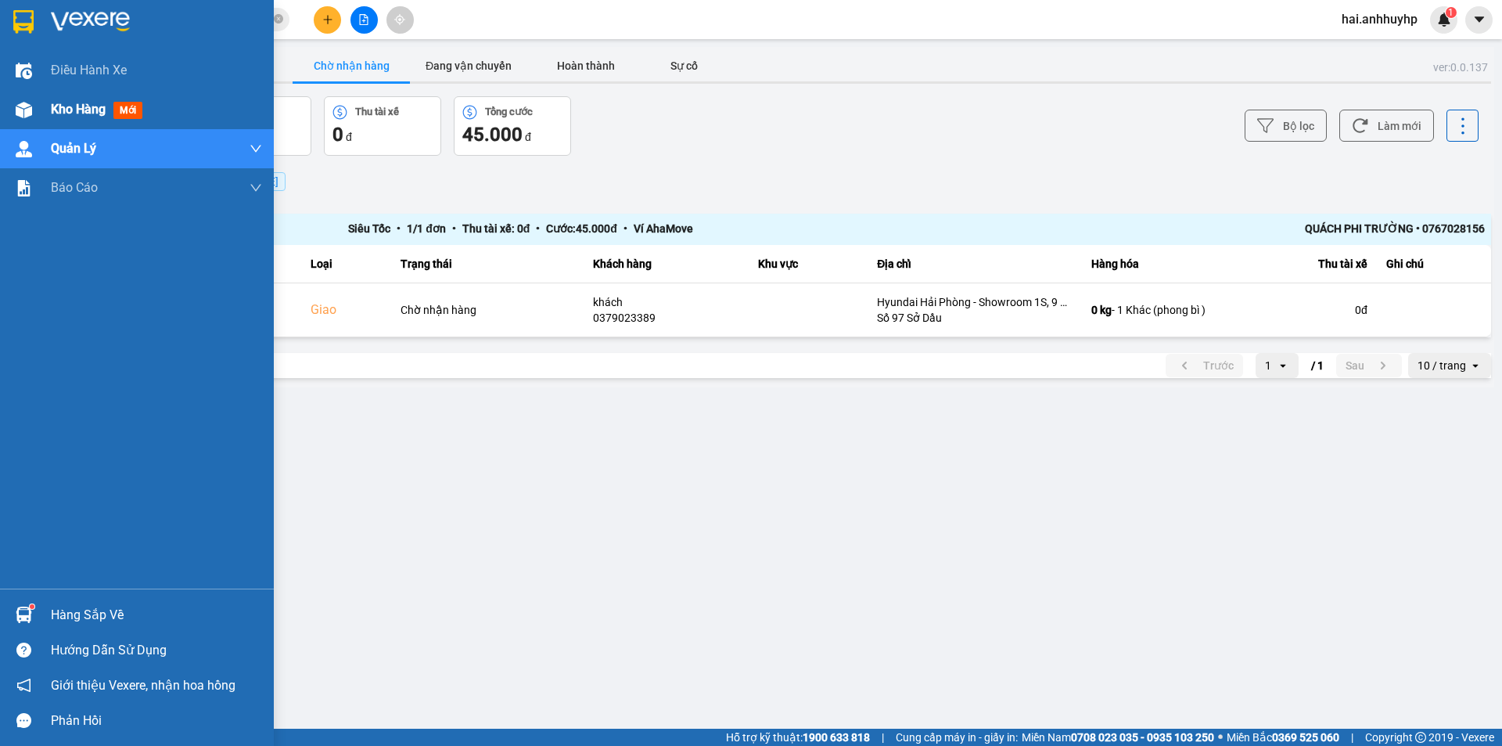
click at [52, 105] on span "Kho hàng" at bounding box center [78, 109] width 55 height 15
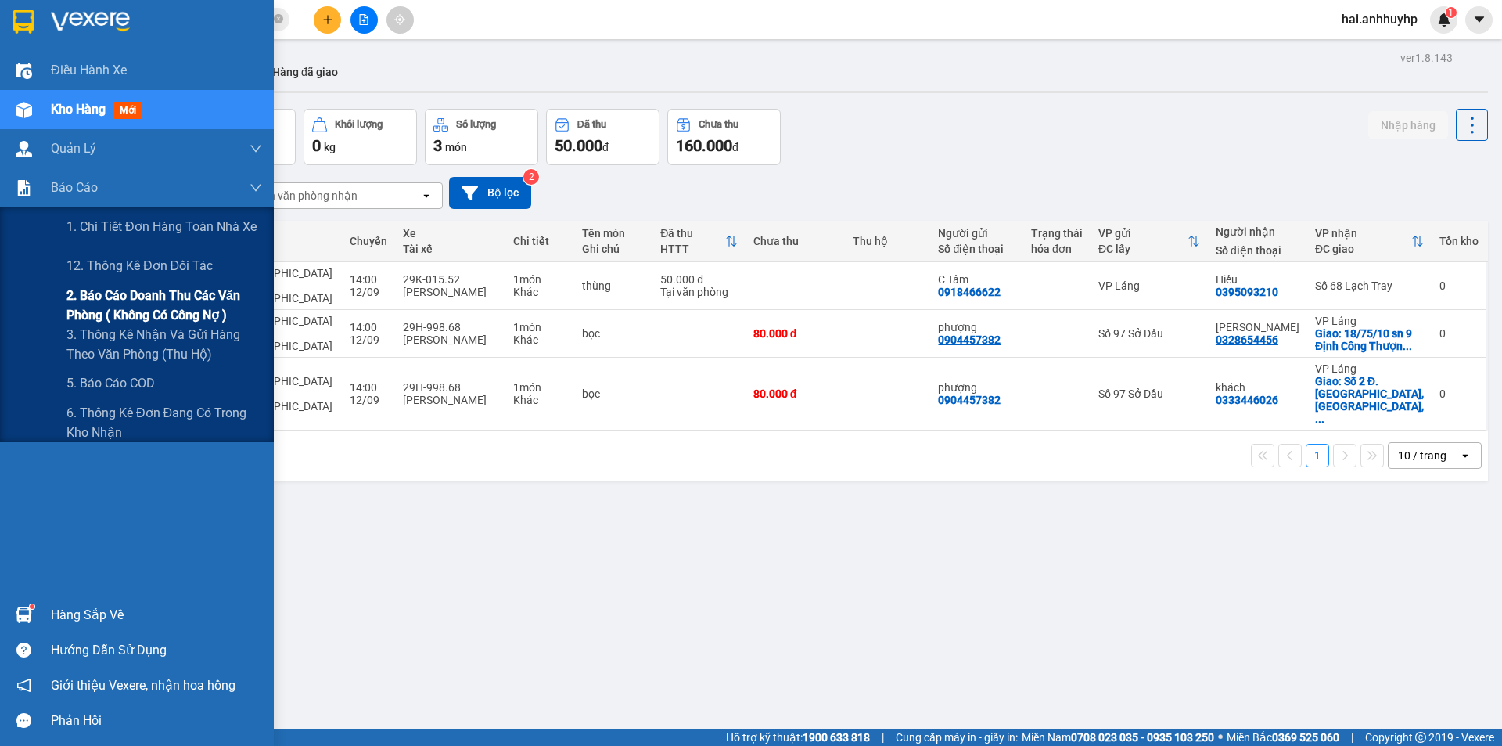
click at [86, 304] on span "2. Báo cáo doanh thu các văn phòng ( không có công nợ )" at bounding box center [164, 305] width 196 height 39
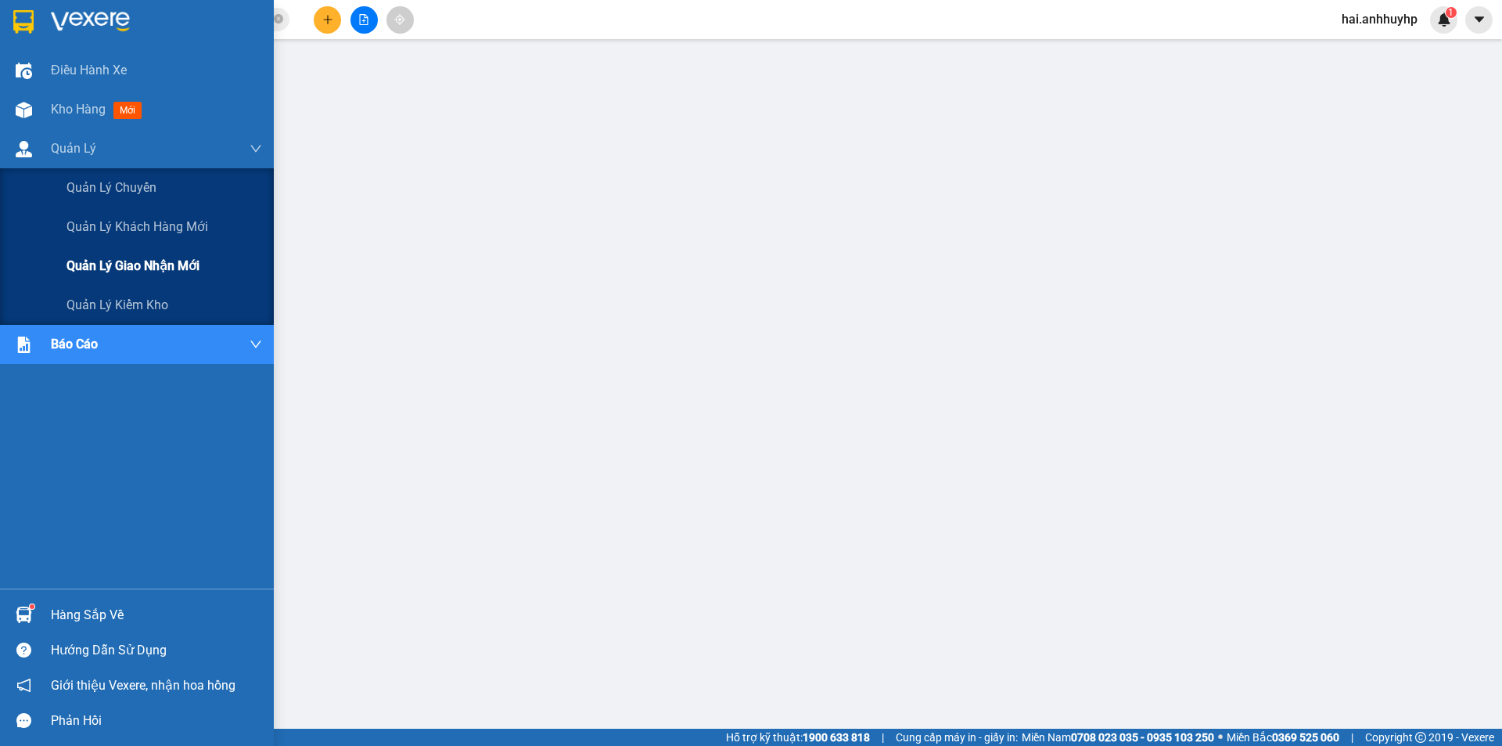
click at [84, 253] on div "Quản lý giao nhận mới" at bounding box center [164, 265] width 196 height 39
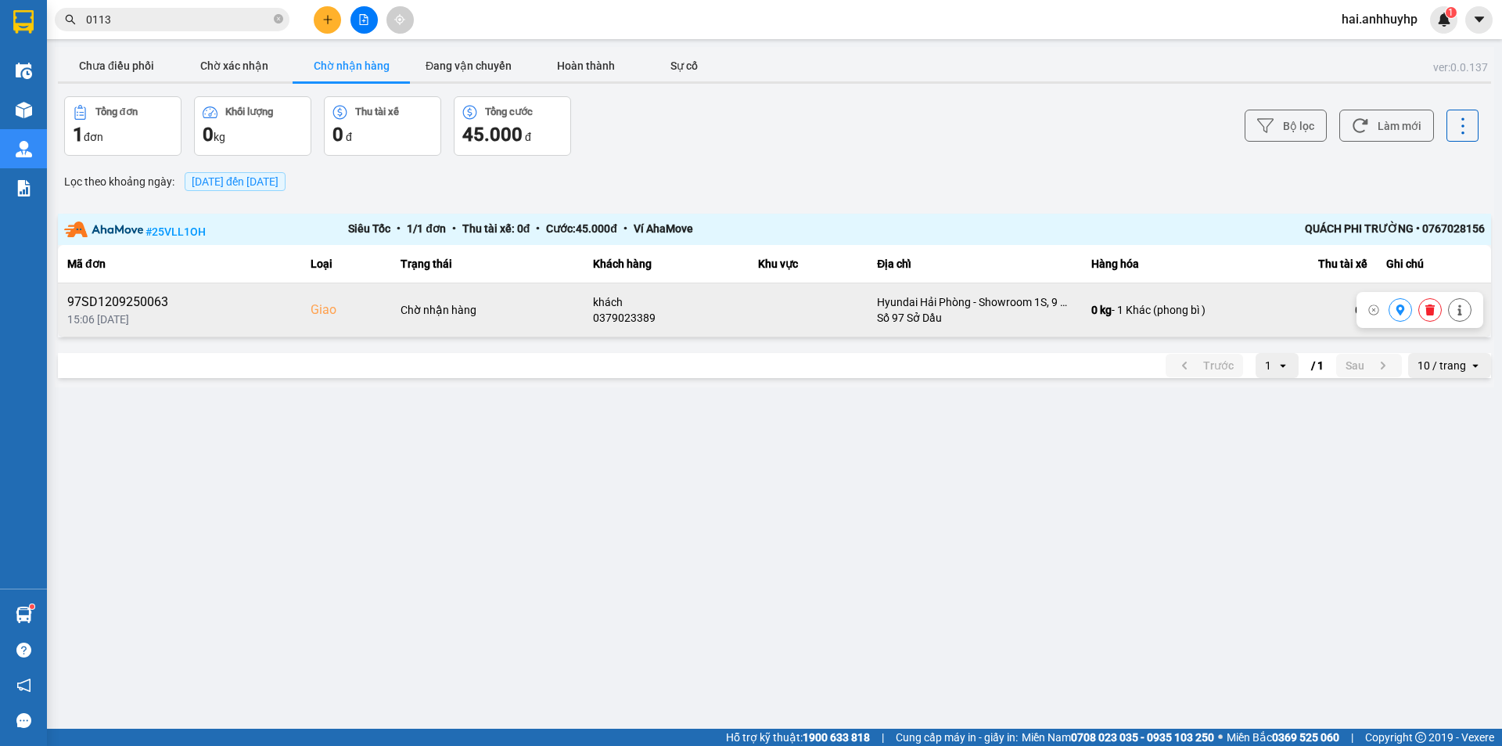
click at [1404, 313] on icon at bounding box center [1400, 309] width 11 height 11
click at [213, 63] on button "Chờ xác nhận" at bounding box center [233, 65] width 117 height 31
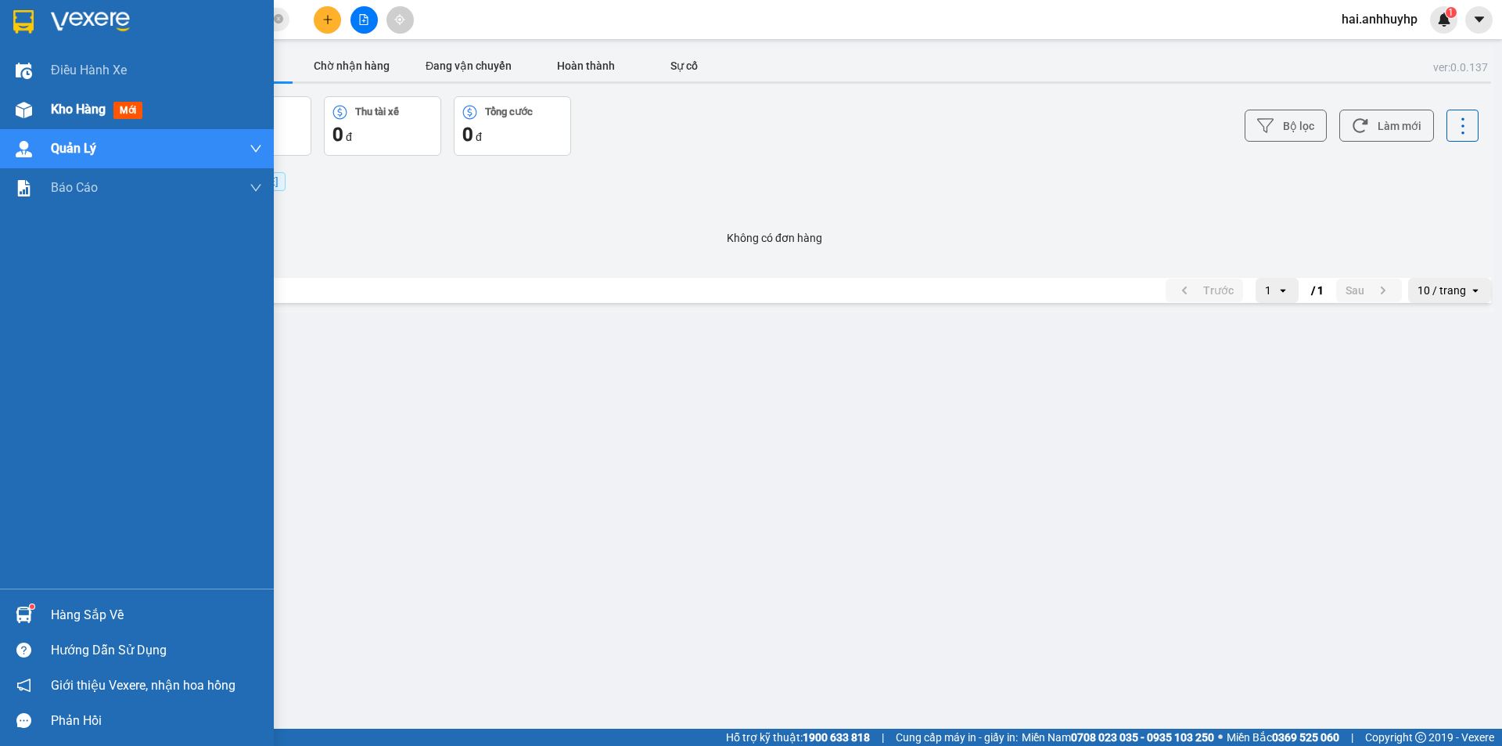
click at [71, 113] on span "Kho hàng" at bounding box center [78, 109] width 55 height 15
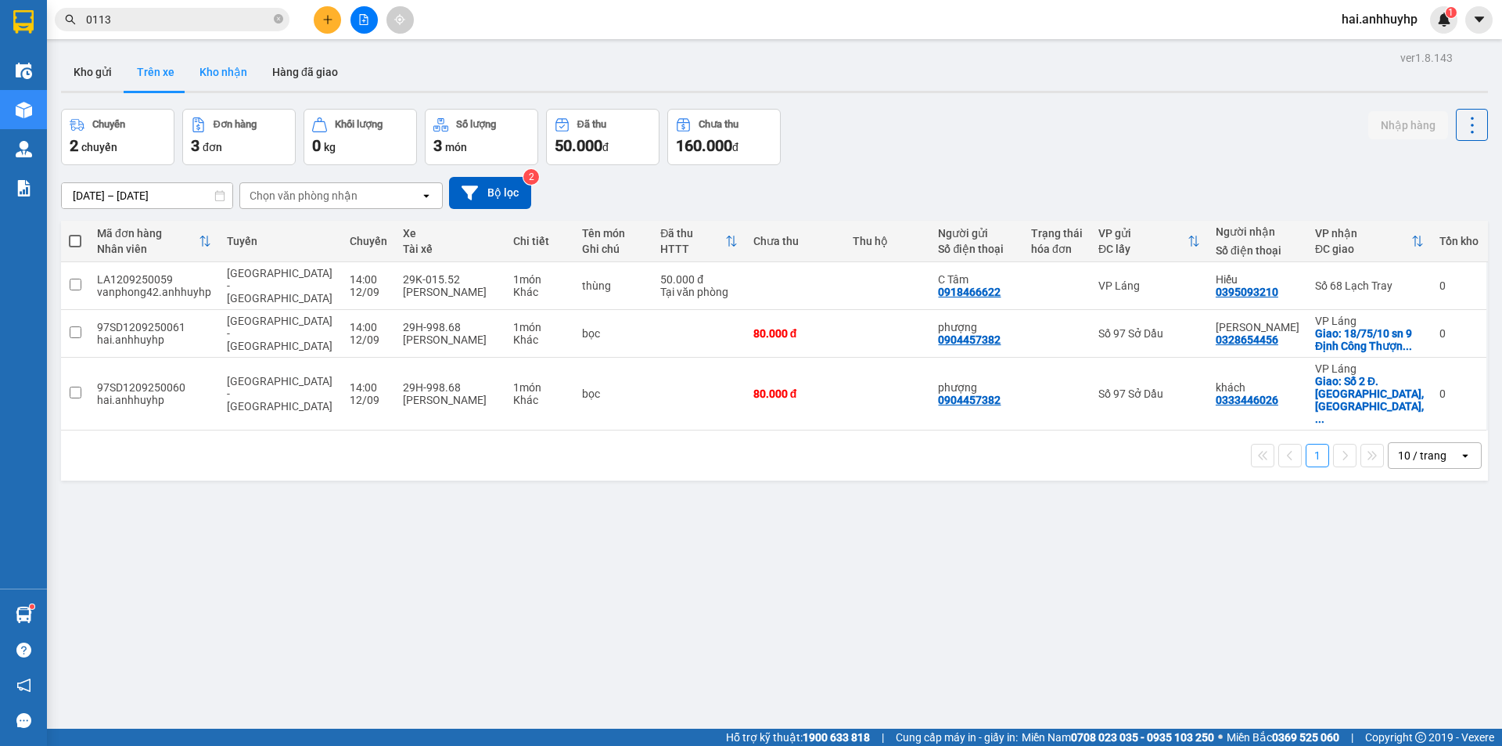
click at [216, 74] on button "Kho nhận" at bounding box center [223, 72] width 73 height 38
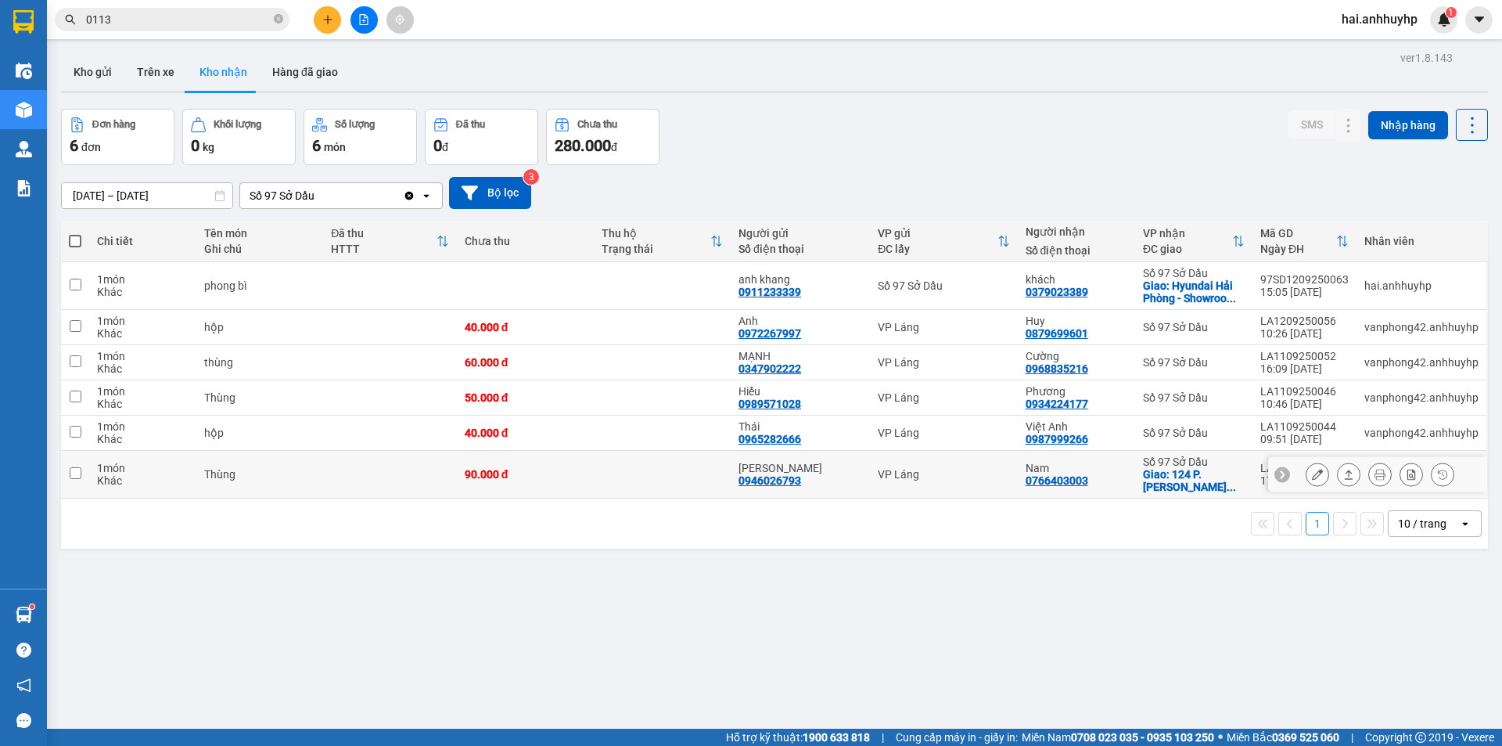
click at [1314, 476] on button at bounding box center [1317, 474] width 22 height 27
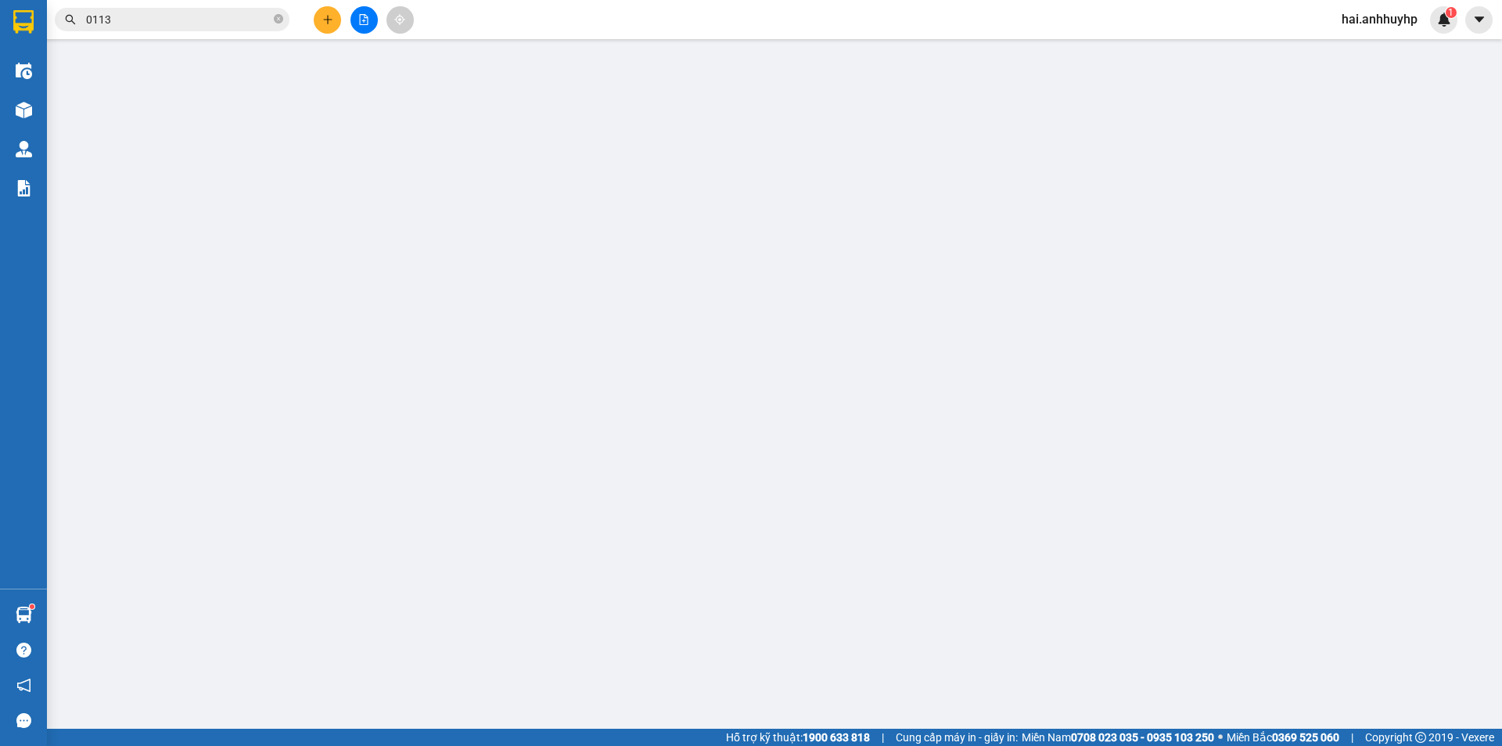
type input "0946026793"
type input "[PERSON_NAME]"
type input "0766403003"
type input "Nam"
checkbox input "true"
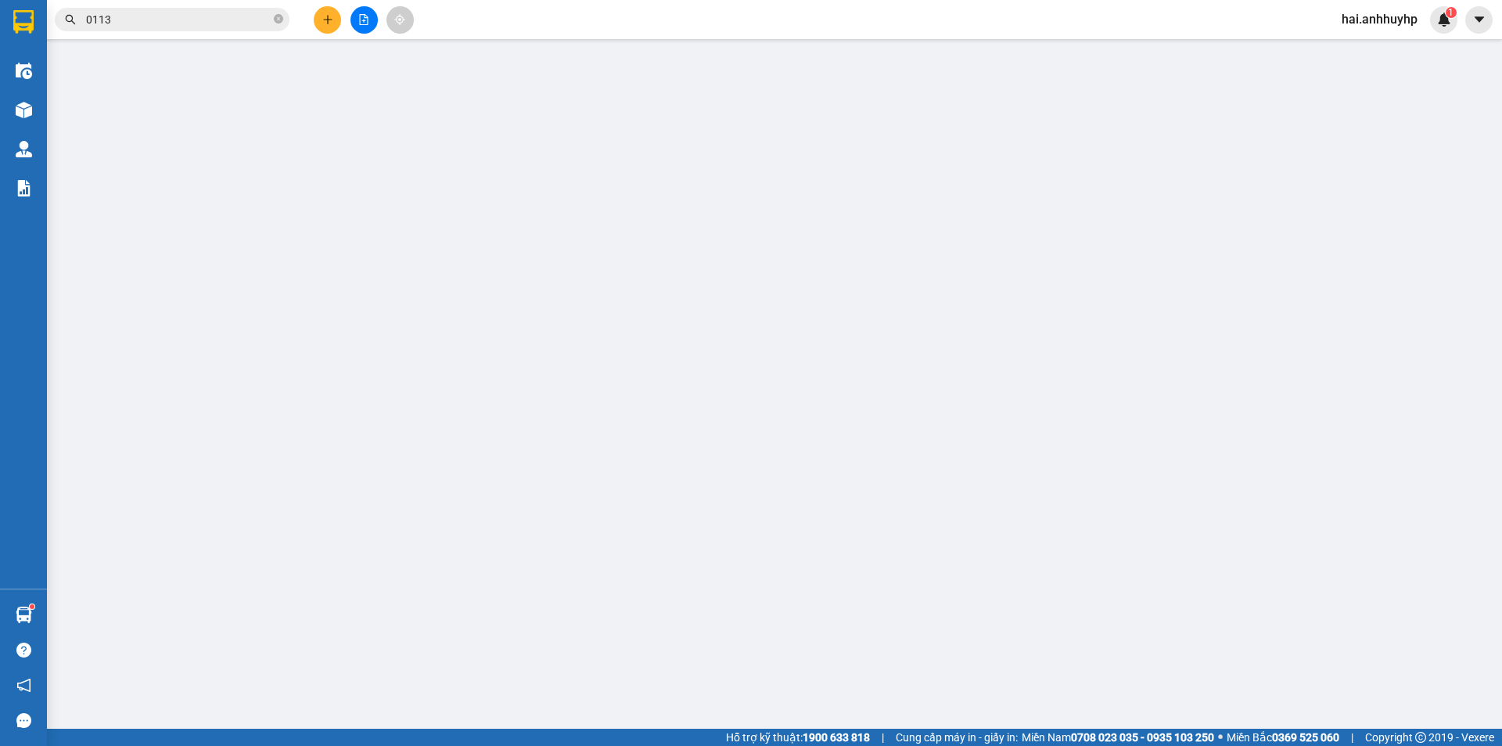
type input "124 P. [PERSON_NAME], Cát Dài, [PERSON_NAME], [GEOGRAPHIC_DATA], [GEOGRAPHIC_DA…"
type input "Book ship giao tận nơi tầng 2 của bệnh viện"
type input "90.000"
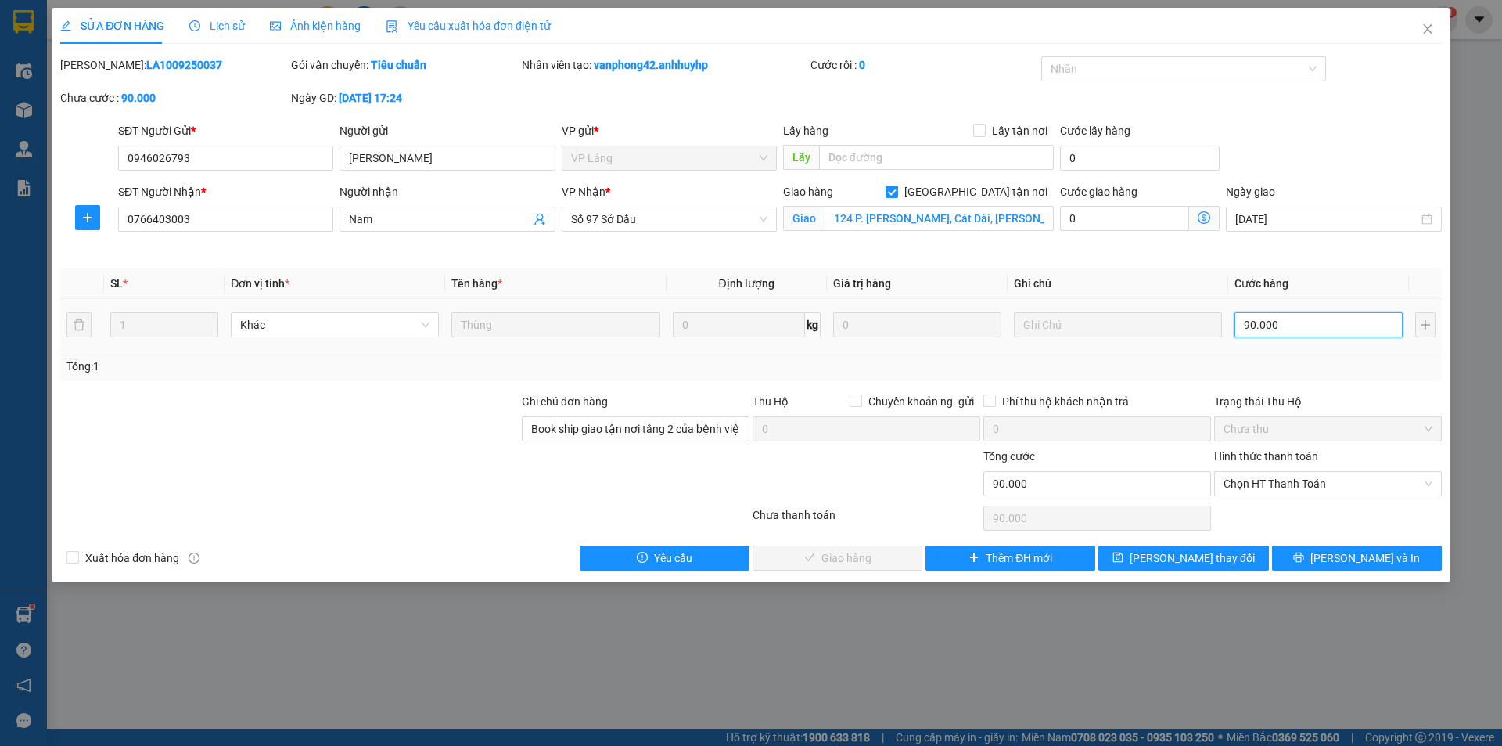
click at [1300, 324] on input "90.000" at bounding box center [1318, 324] width 168 height 25
type input "0"
type input "04"
type input "4"
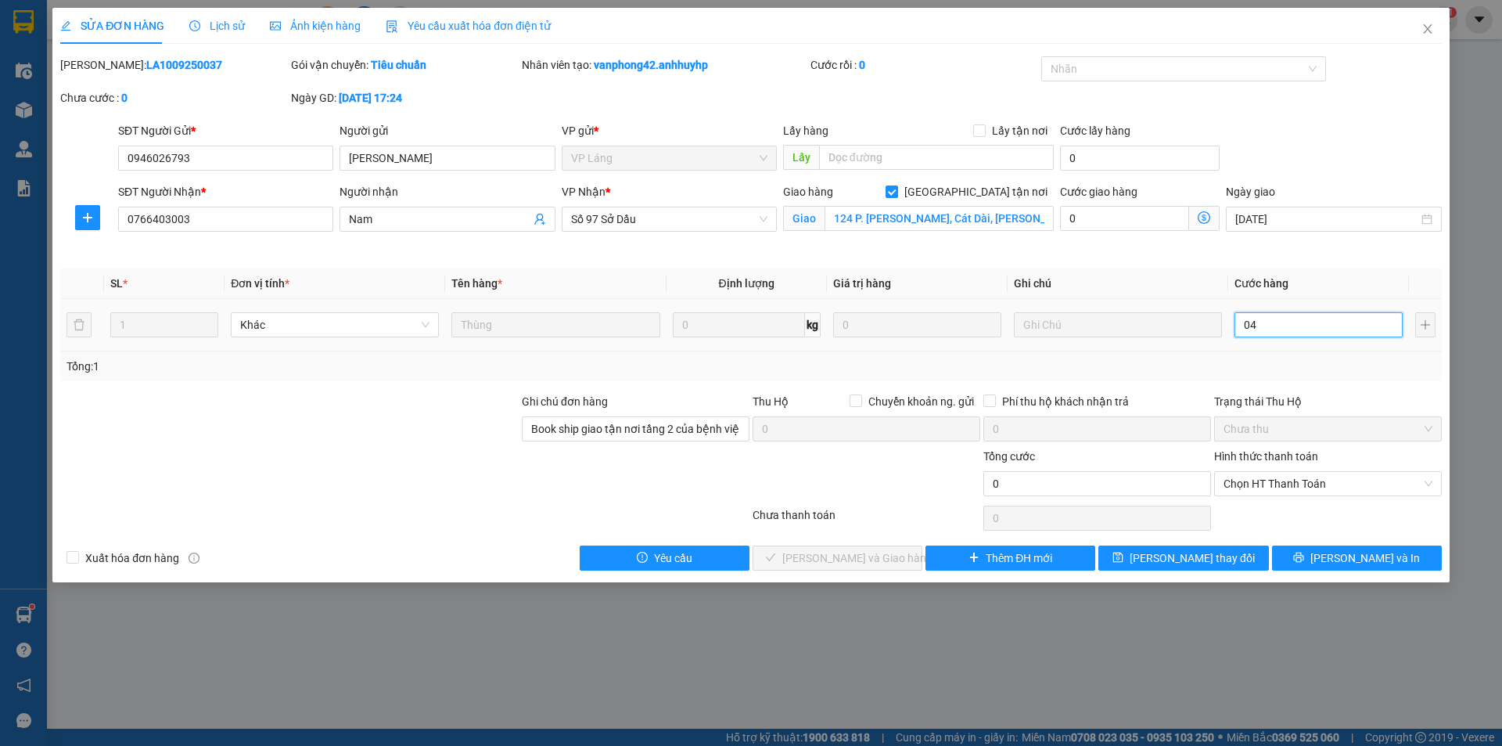
type input "4"
type input "40"
type input "040"
type input "400"
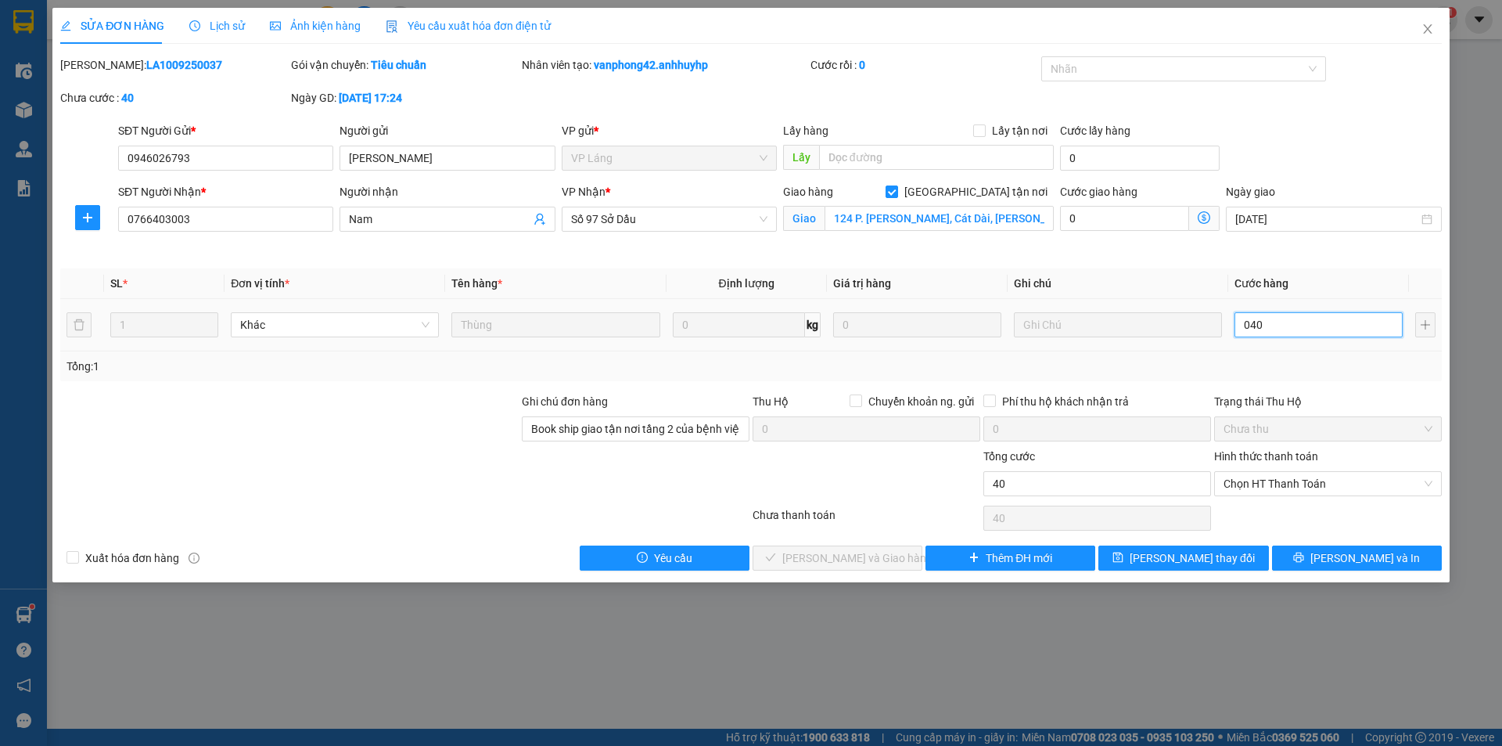
type input "400"
type input "0.400"
type input "4.000"
type input "040.000"
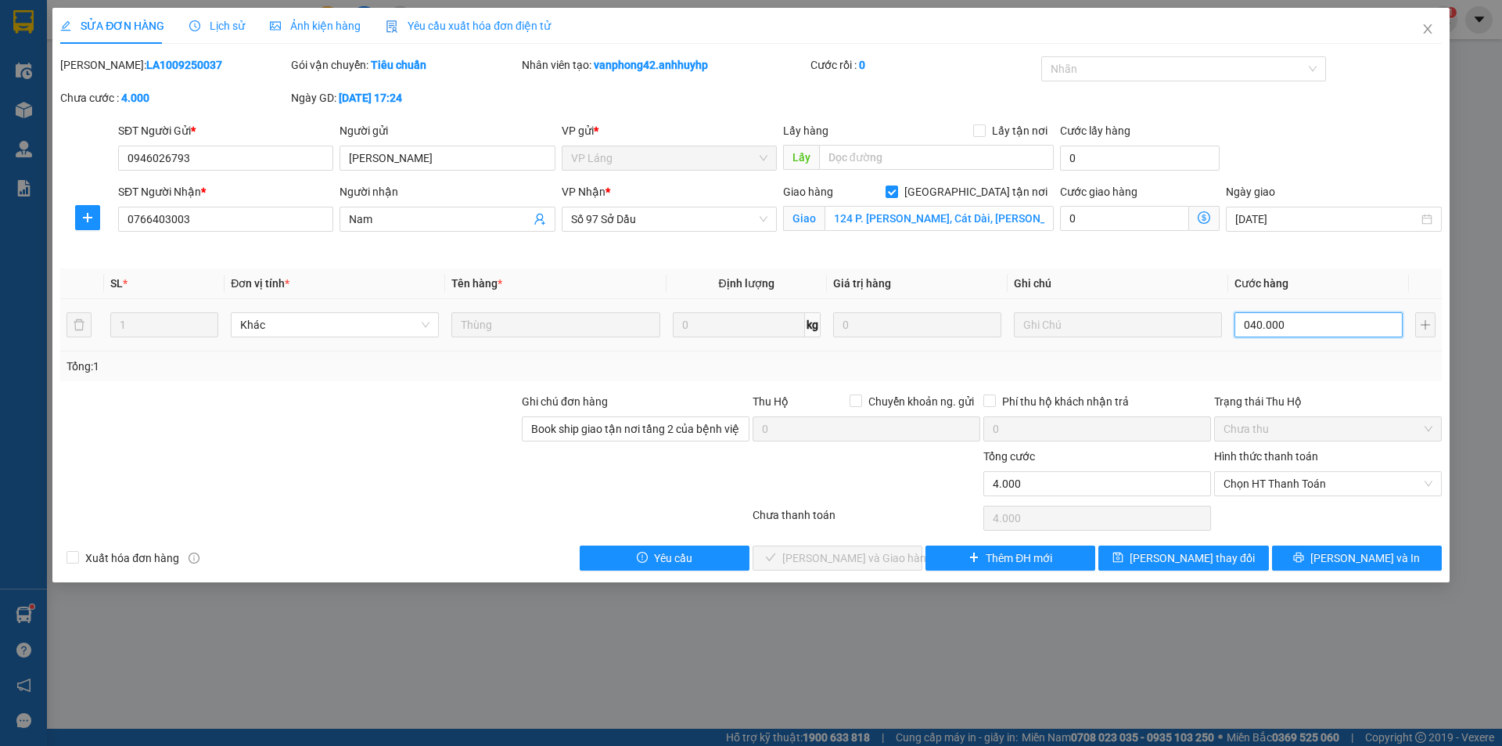
type input "40.000"
click at [1200, 558] on span "[PERSON_NAME] thay đổi" at bounding box center [1192, 557] width 125 height 17
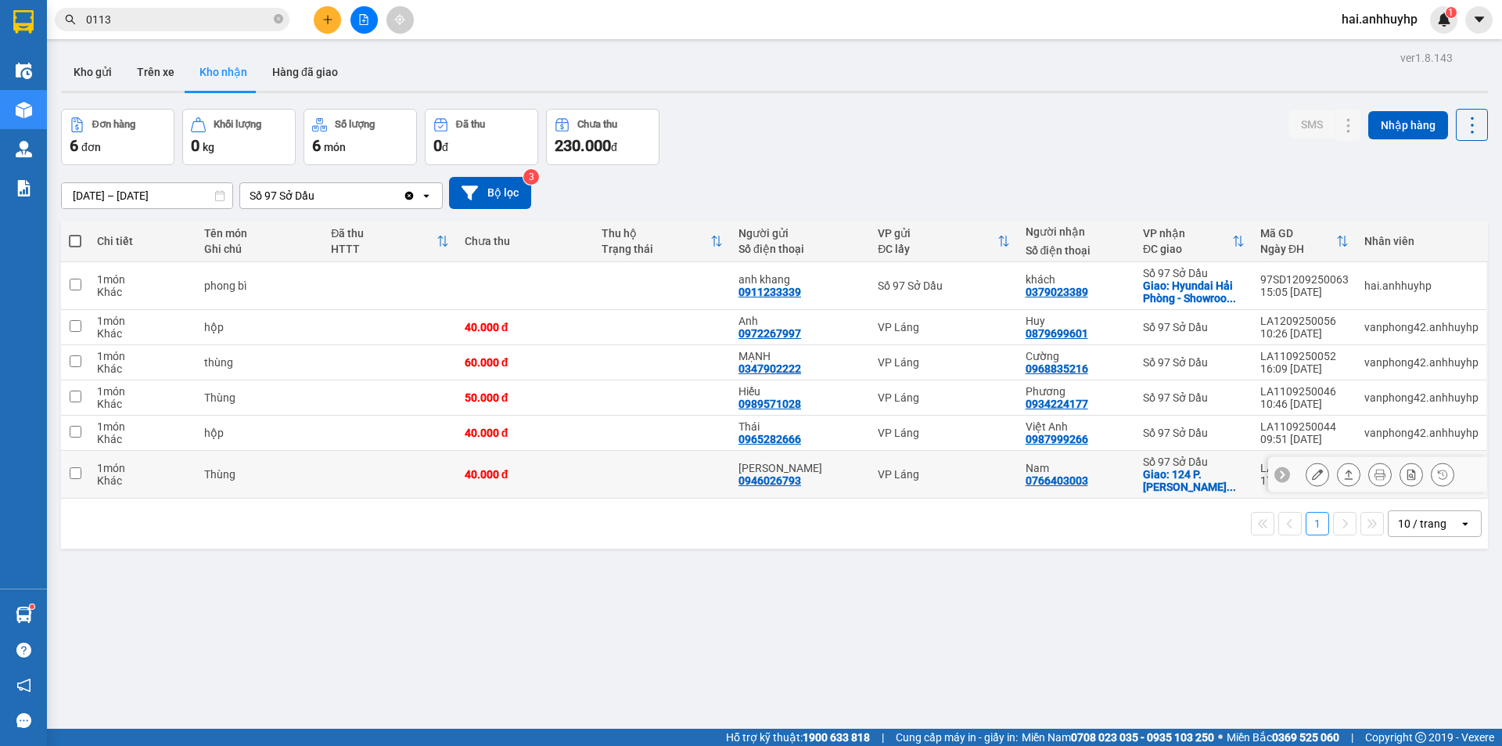
click at [76, 476] on input "checkbox" at bounding box center [76, 473] width 12 height 12
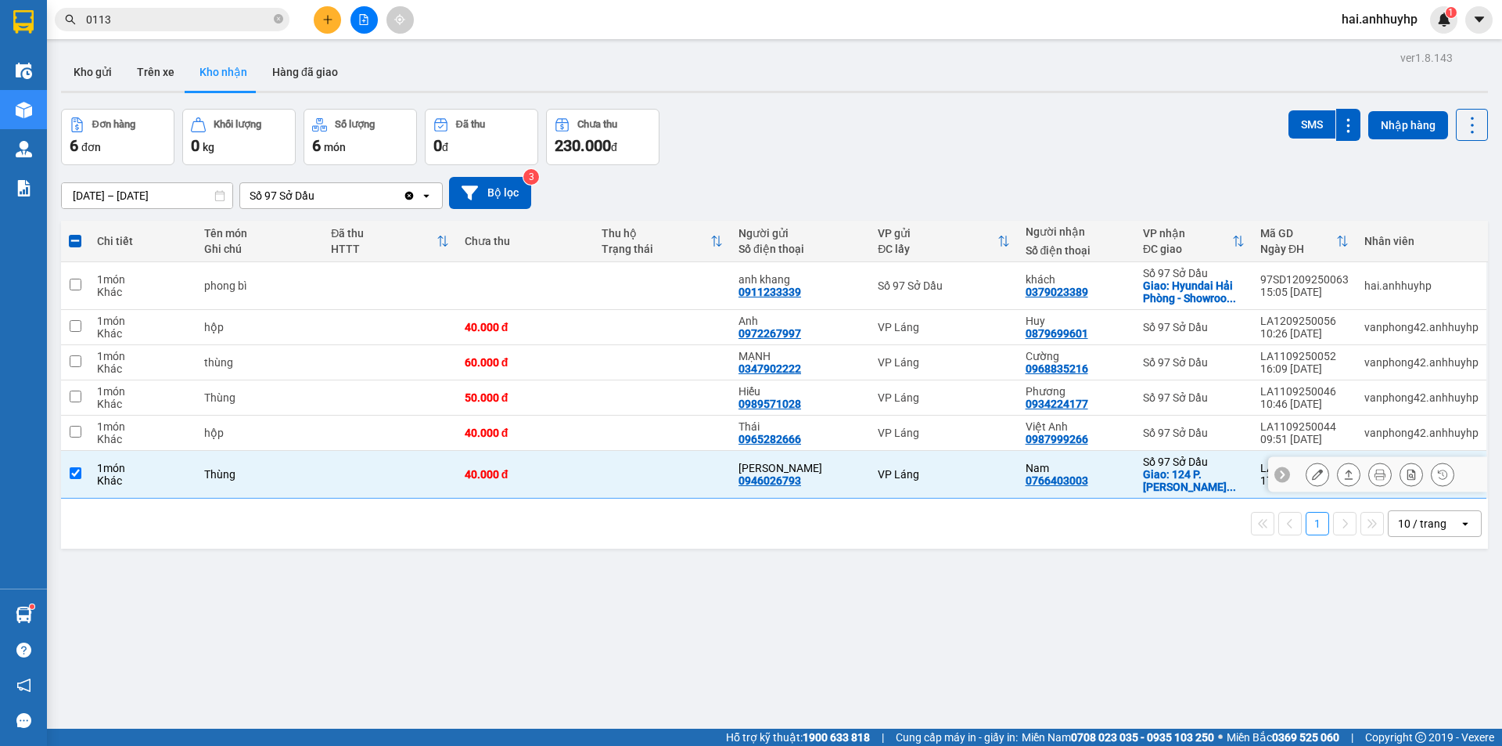
click at [76, 476] on input "checkbox" at bounding box center [76, 473] width 12 height 12
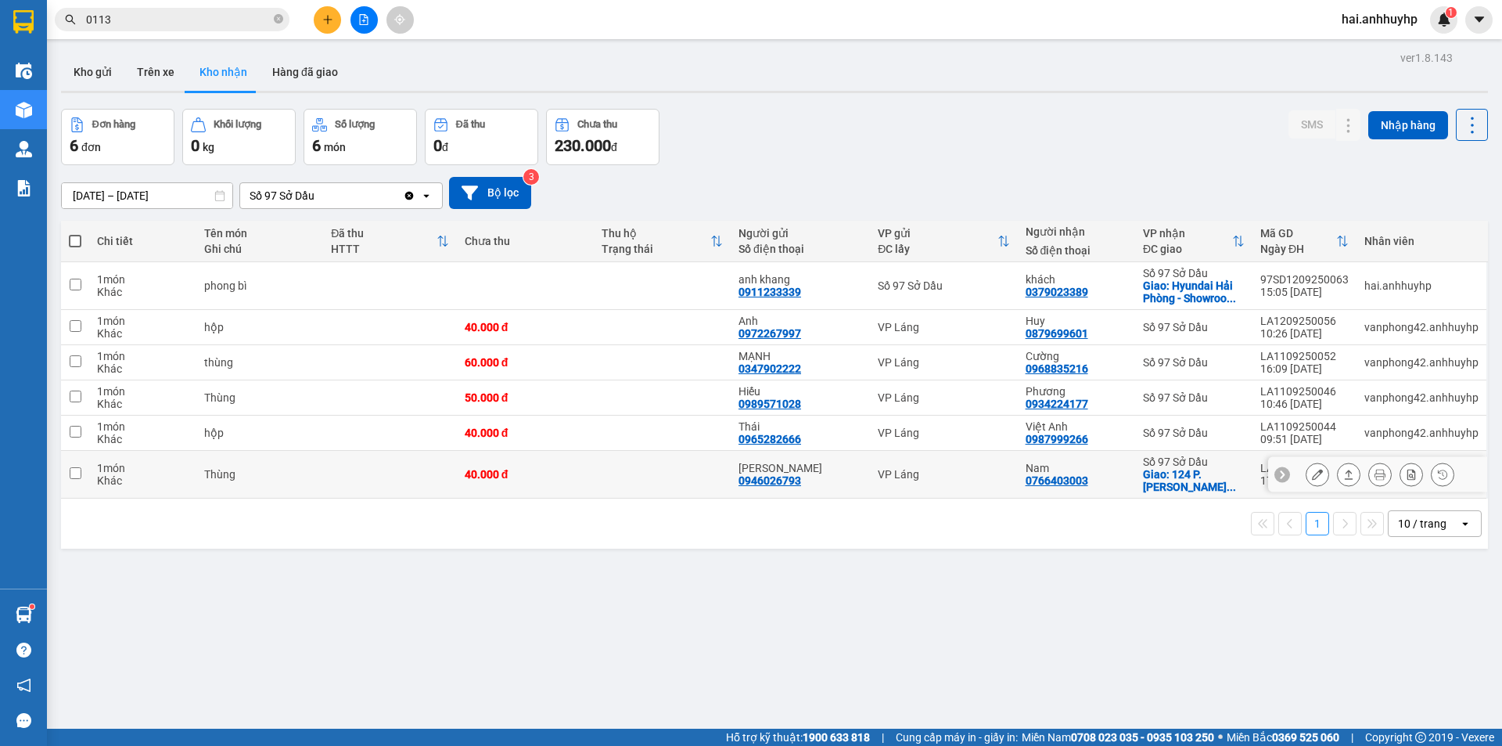
click at [77, 474] on input "checkbox" at bounding box center [76, 473] width 12 height 12
checkbox input "true"
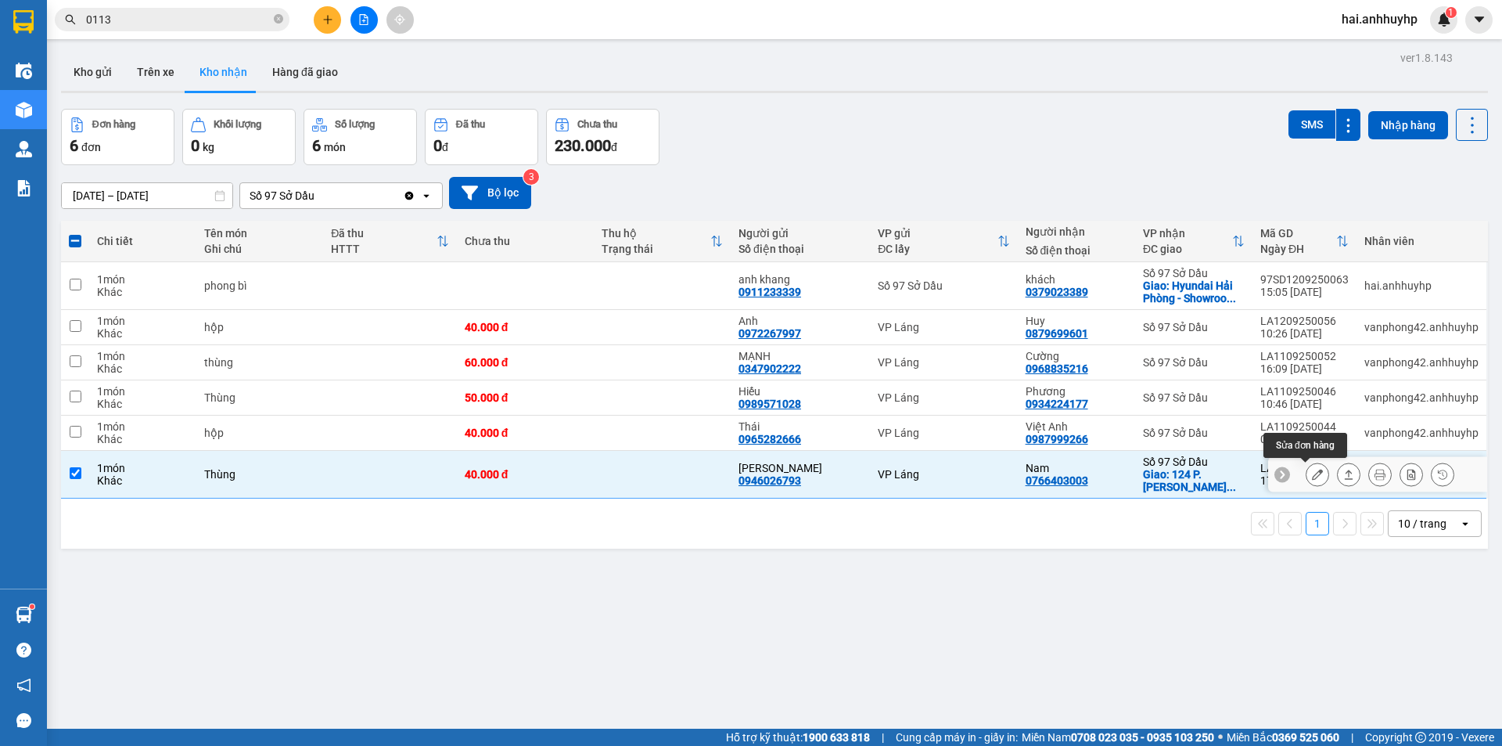
click at [1312, 473] on icon at bounding box center [1317, 474] width 11 height 11
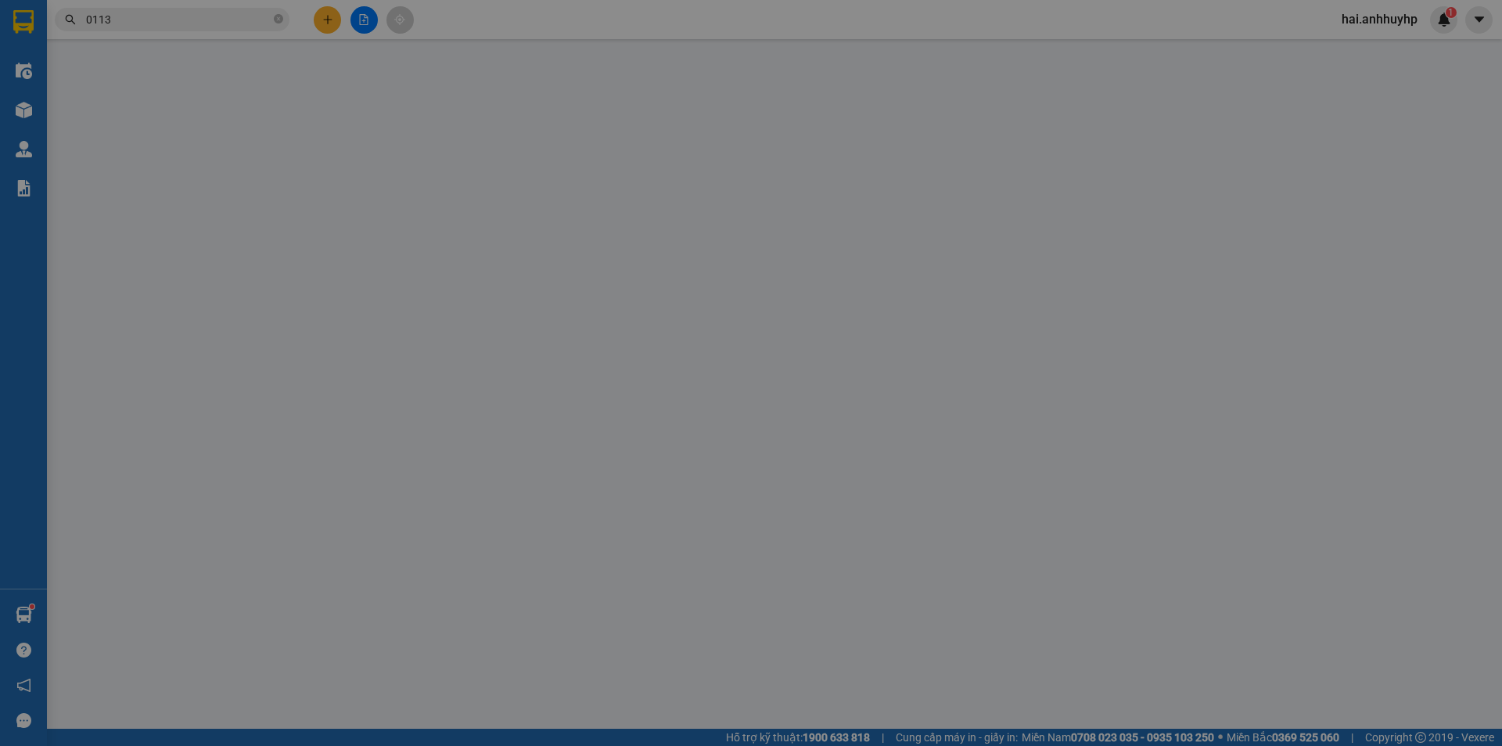
click at [1292, 422] on span "Chọn trạng thái" at bounding box center [1328, 409] width 209 height 23
type input "0946026793"
type input "[PERSON_NAME]"
type input "0766403003"
type input "Nam"
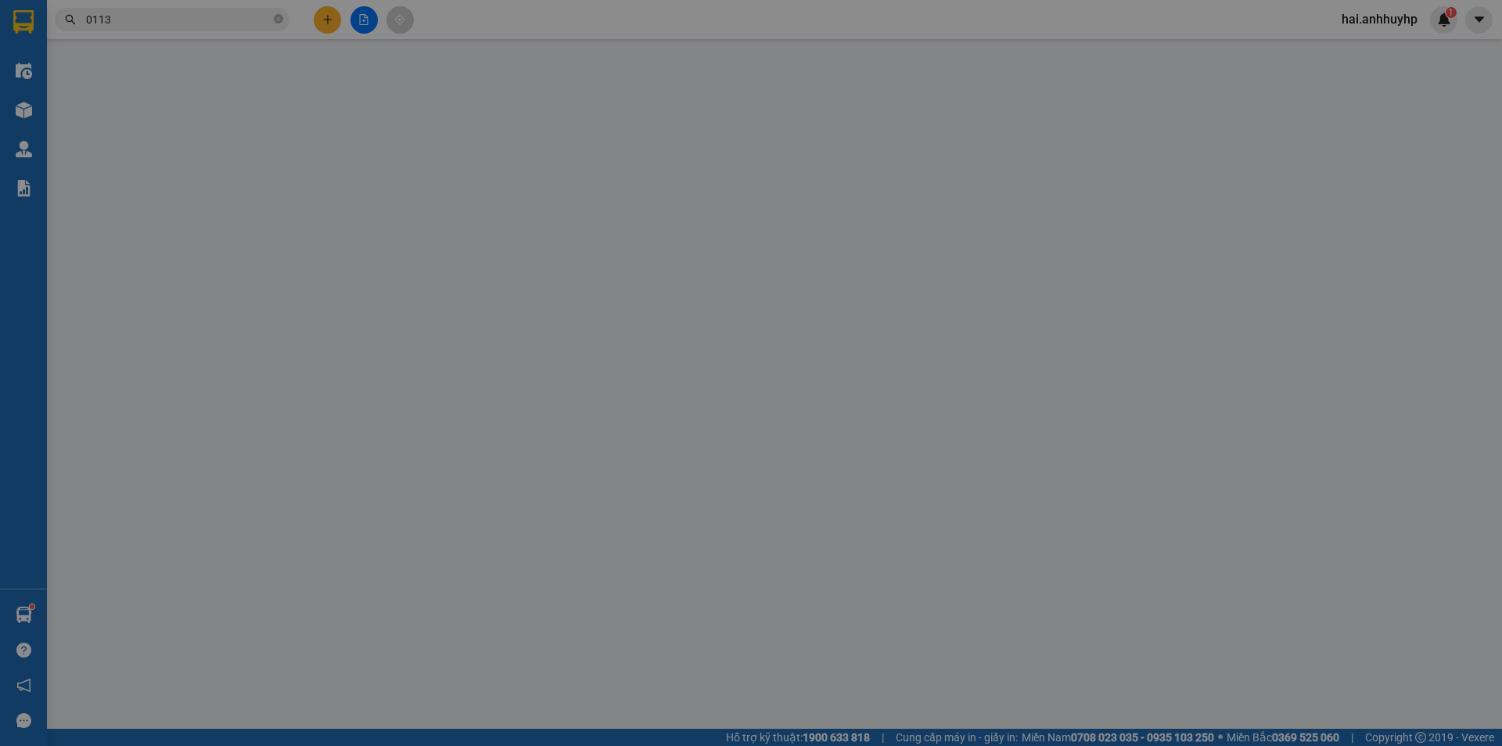
checkbox input "true"
type input "124 P. [PERSON_NAME], Cát Dài, [PERSON_NAME], [GEOGRAPHIC_DATA], [GEOGRAPHIC_DA…"
type input "Book ship giao tận nơi tầng 2 của bệnh viện"
type input "40.000"
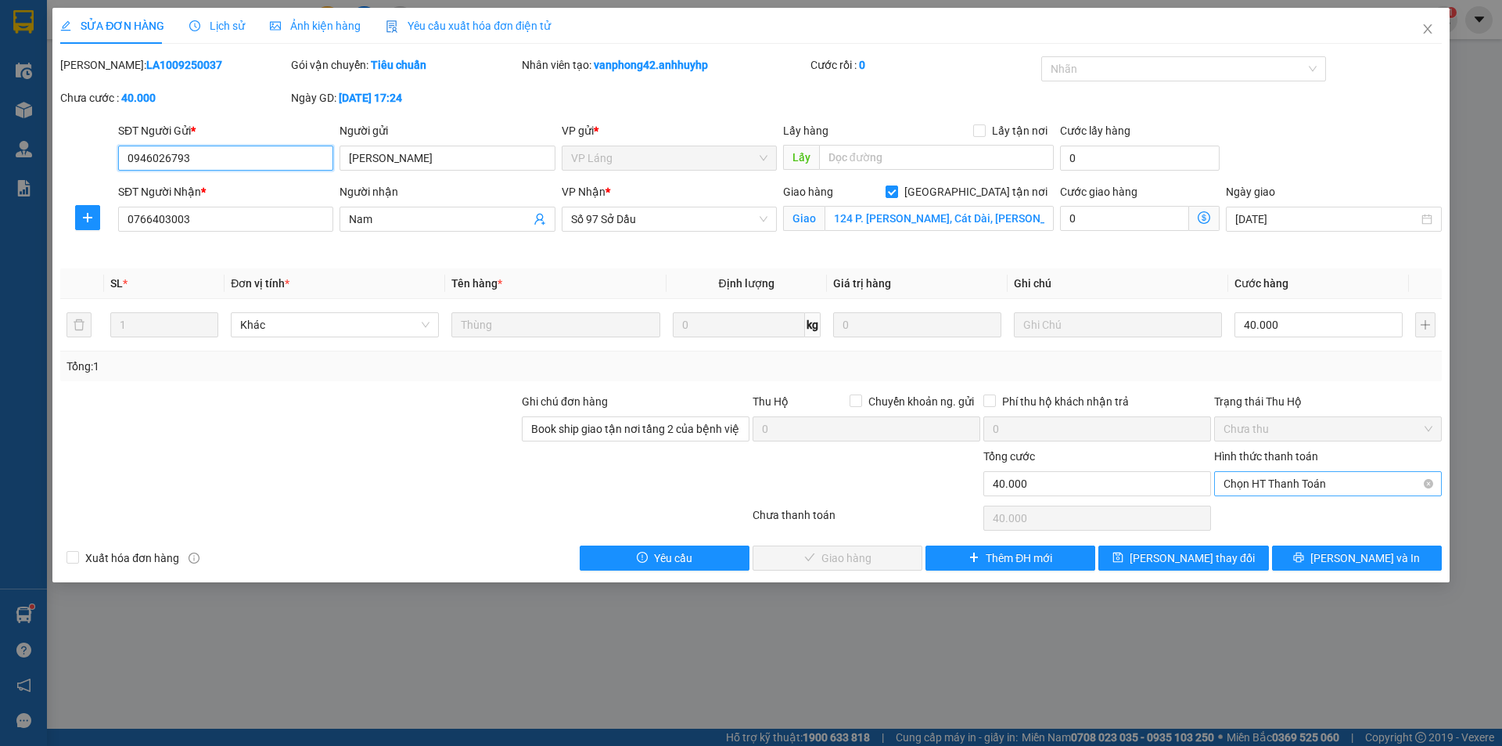
click at [1292, 475] on span "Chọn HT Thanh Toán" at bounding box center [1328, 483] width 209 height 23
click at [1256, 519] on div "Tại văn phòng" at bounding box center [1328, 514] width 209 height 17
type input "0"
click at [838, 559] on span "[PERSON_NAME] và Giao hàng" at bounding box center [857, 557] width 150 height 17
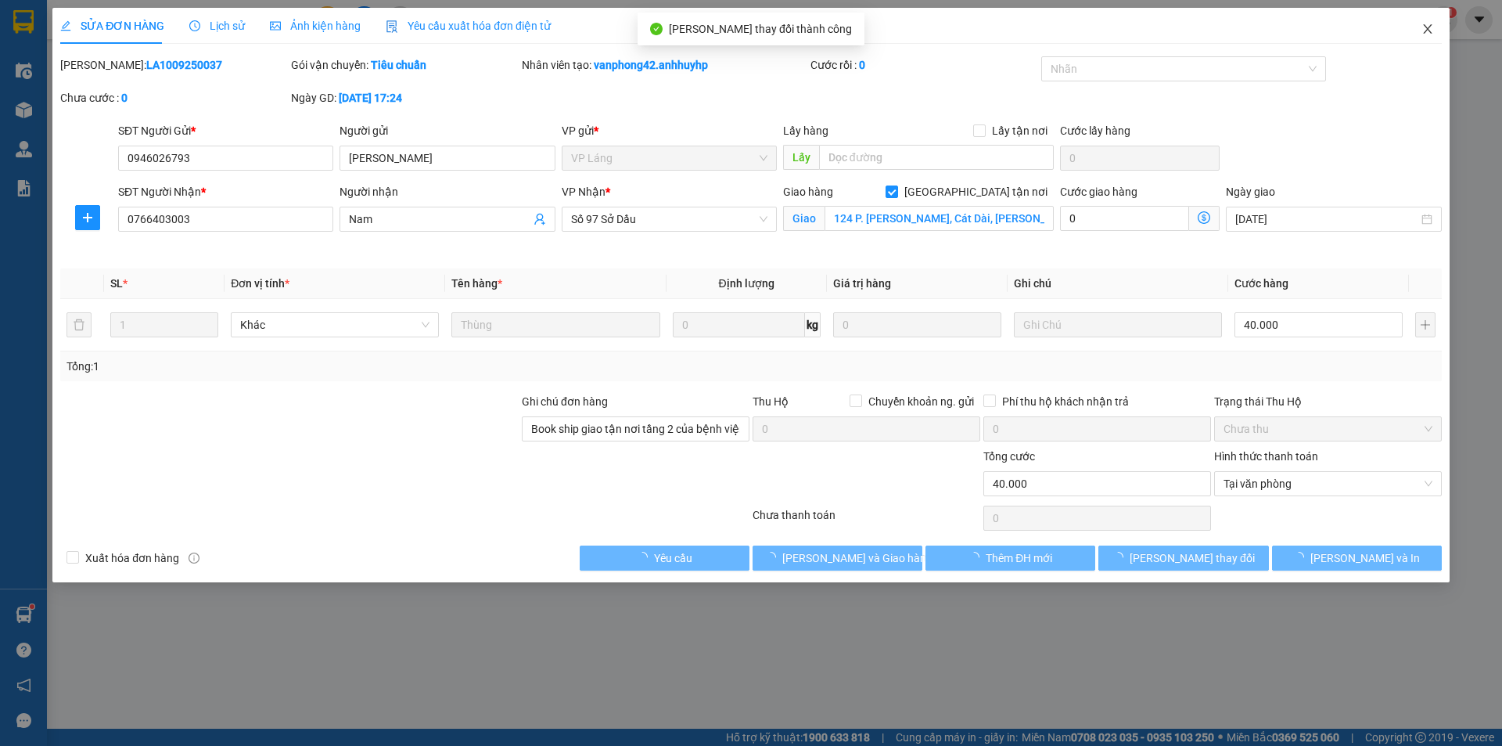
click at [1430, 23] on span "Close" at bounding box center [1428, 30] width 44 height 44
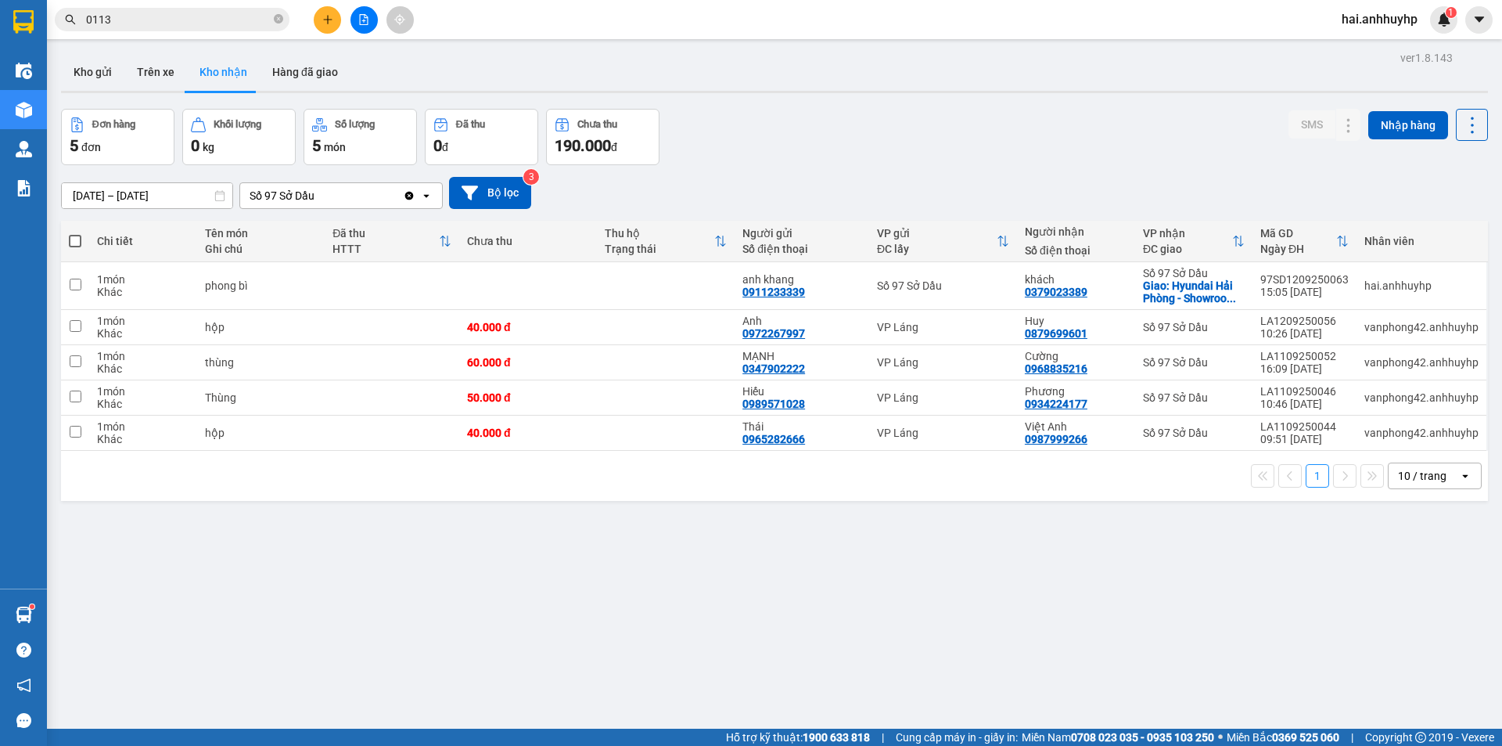
click at [314, 85] on button "Hàng đã giao" at bounding box center [305, 72] width 91 height 38
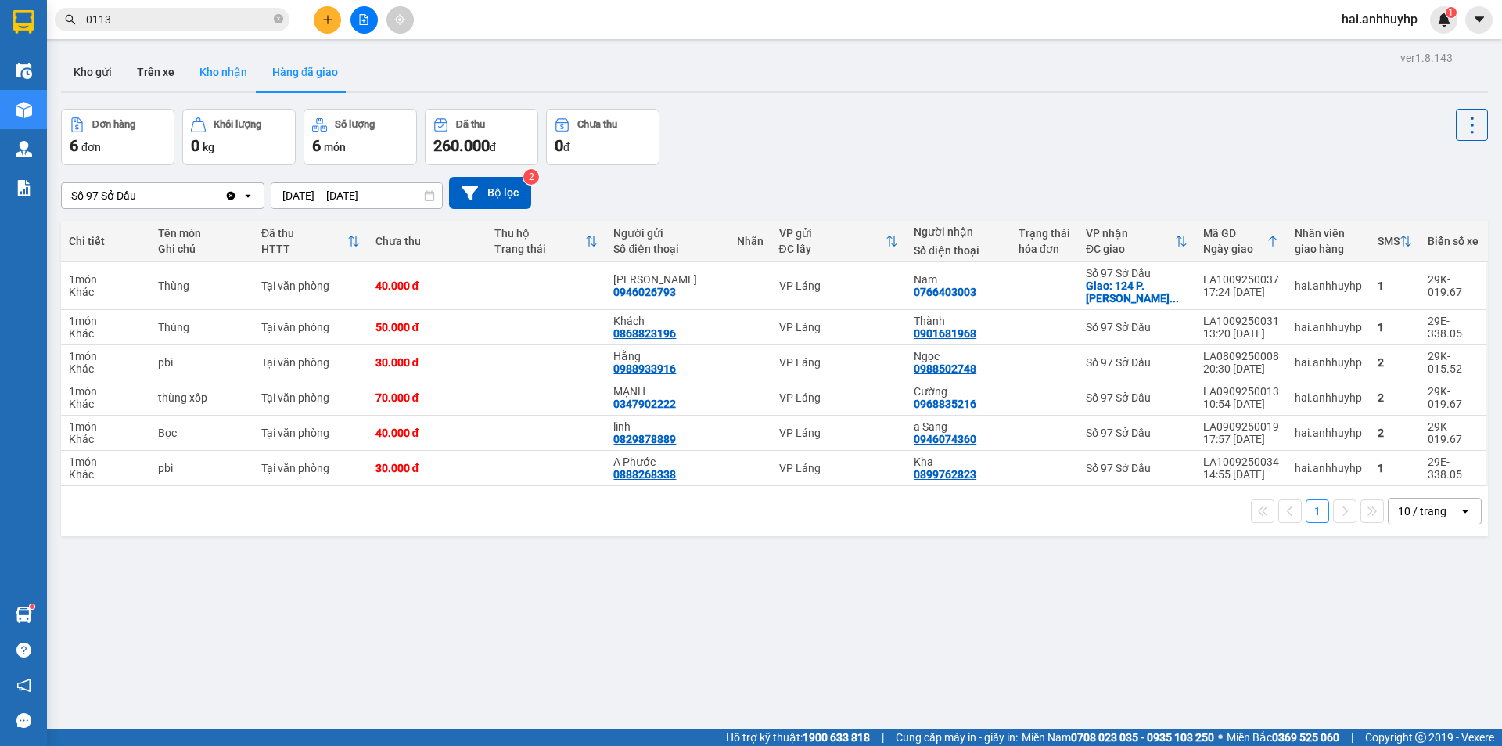
click at [210, 78] on button "Kho nhận" at bounding box center [223, 72] width 73 height 38
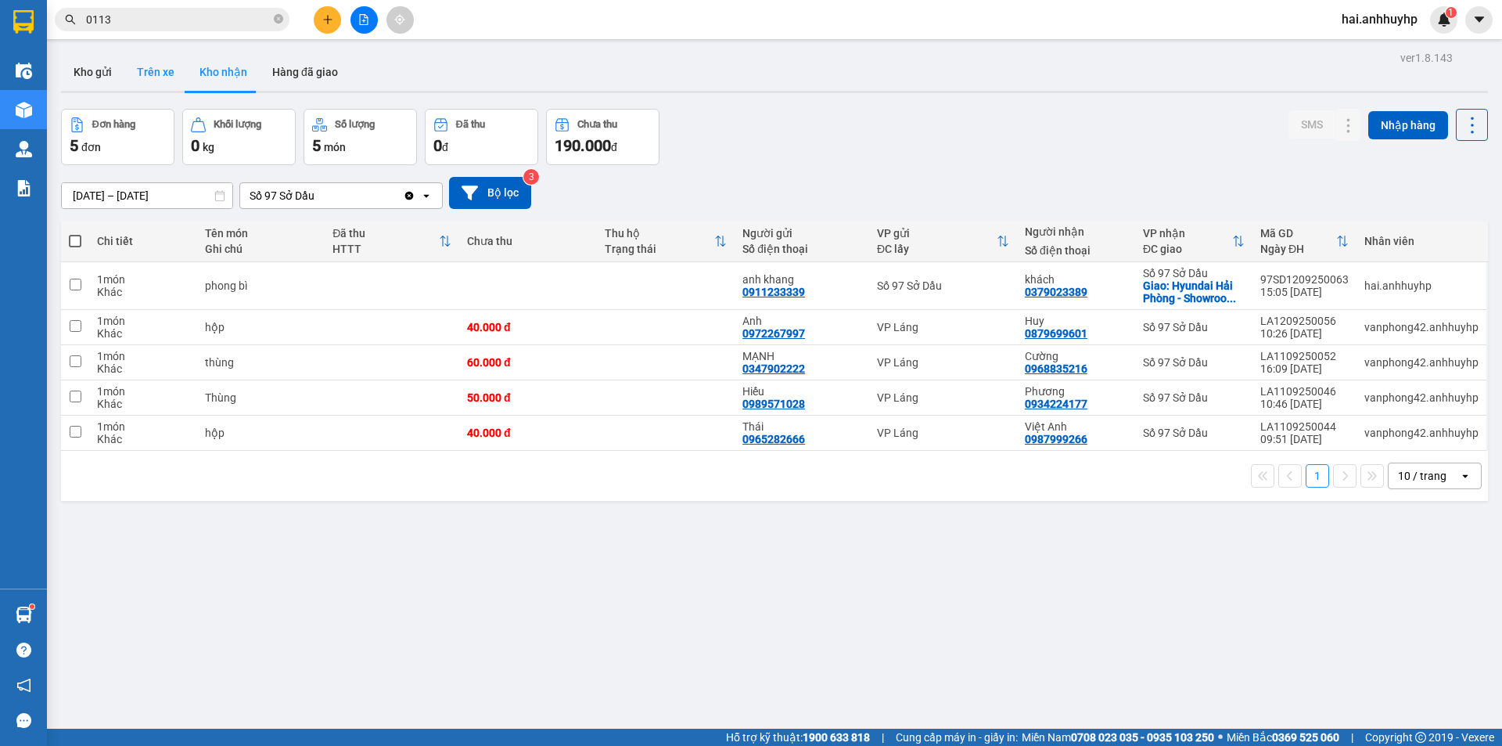
click at [147, 79] on button "Trên xe" at bounding box center [155, 72] width 63 height 38
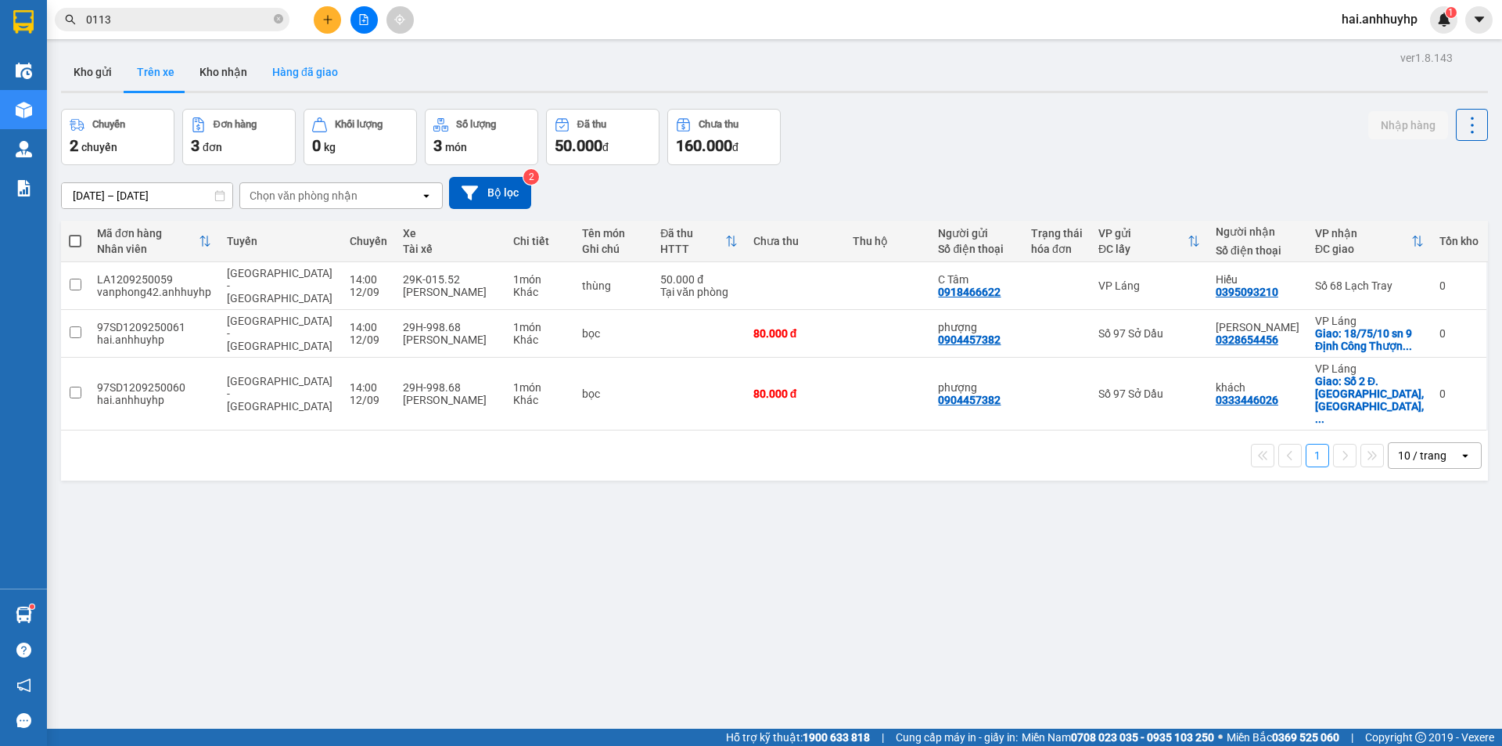
click at [308, 76] on button "Hàng đã giao" at bounding box center [305, 72] width 91 height 38
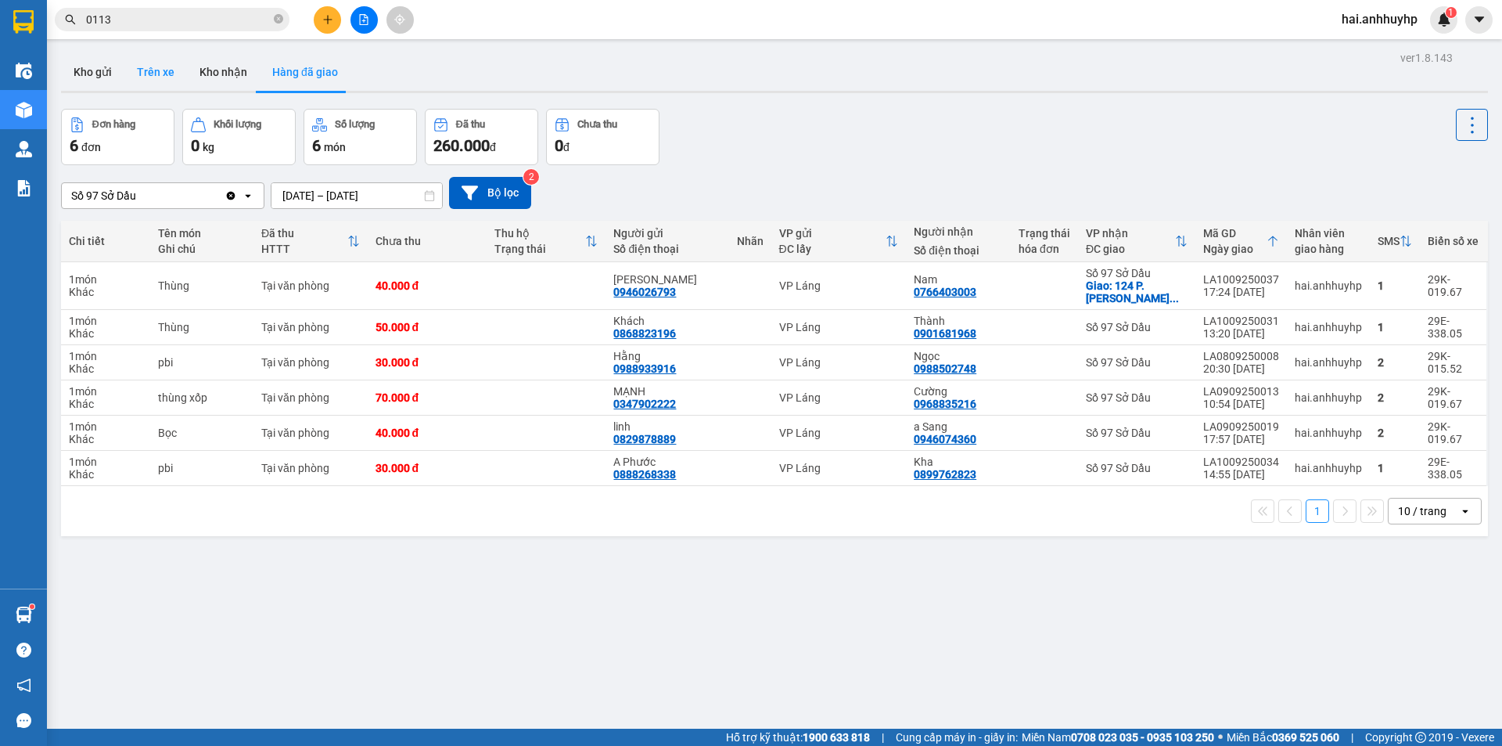
click at [164, 62] on button "Trên xe" at bounding box center [155, 72] width 63 height 38
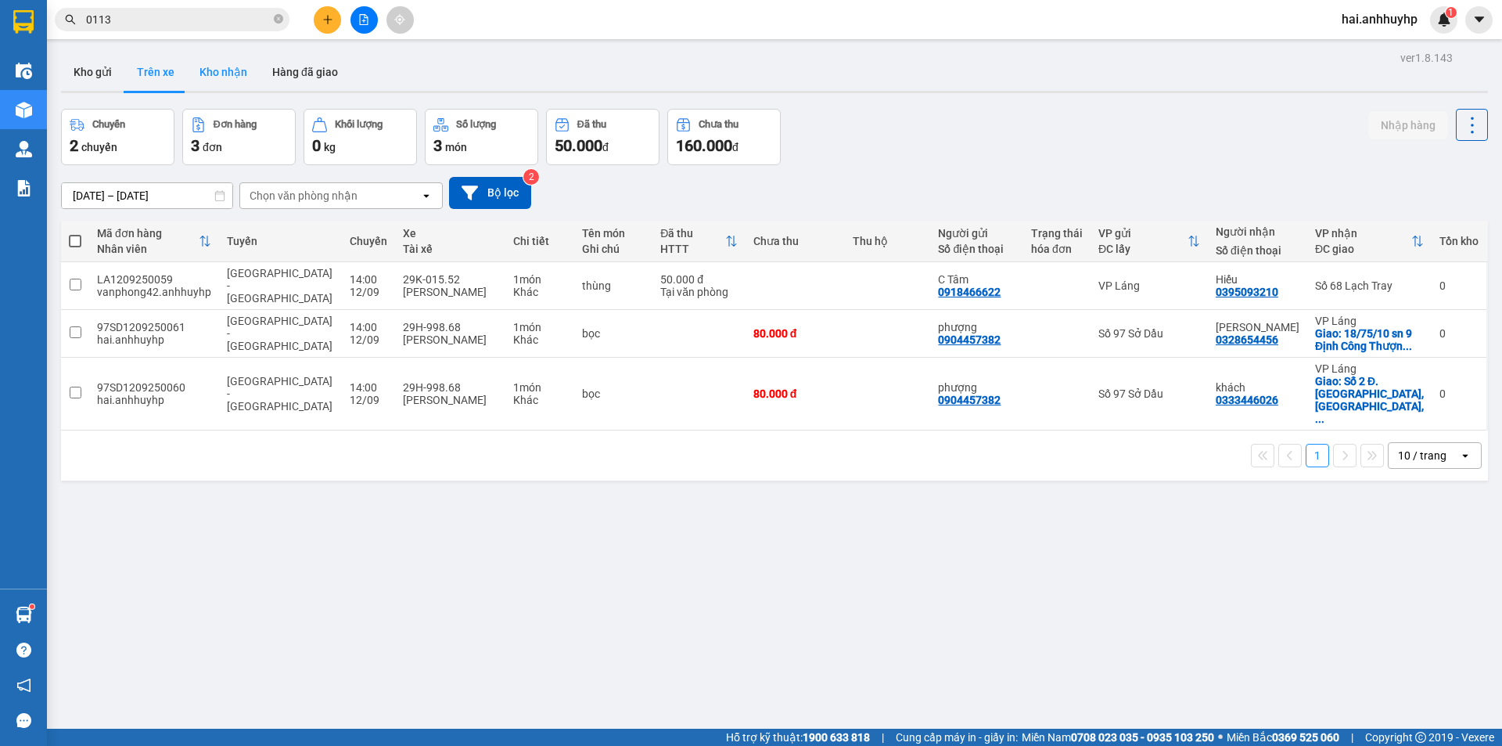
click at [219, 69] on button "Kho nhận" at bounding box center [223, 72] width 73 height 38
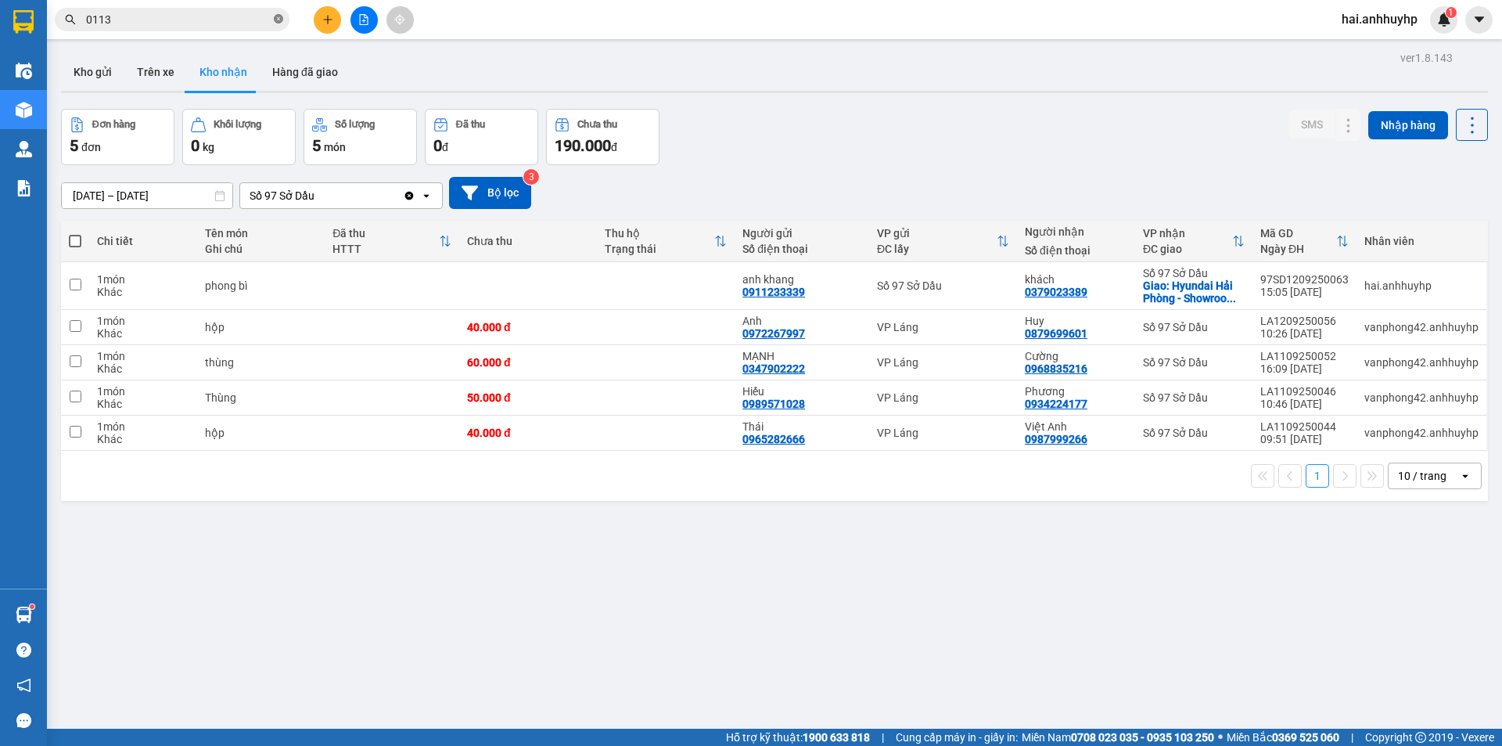
click at [275, 20] on icon "close-circle" at bounding box center [278, 18] width 9 height 9
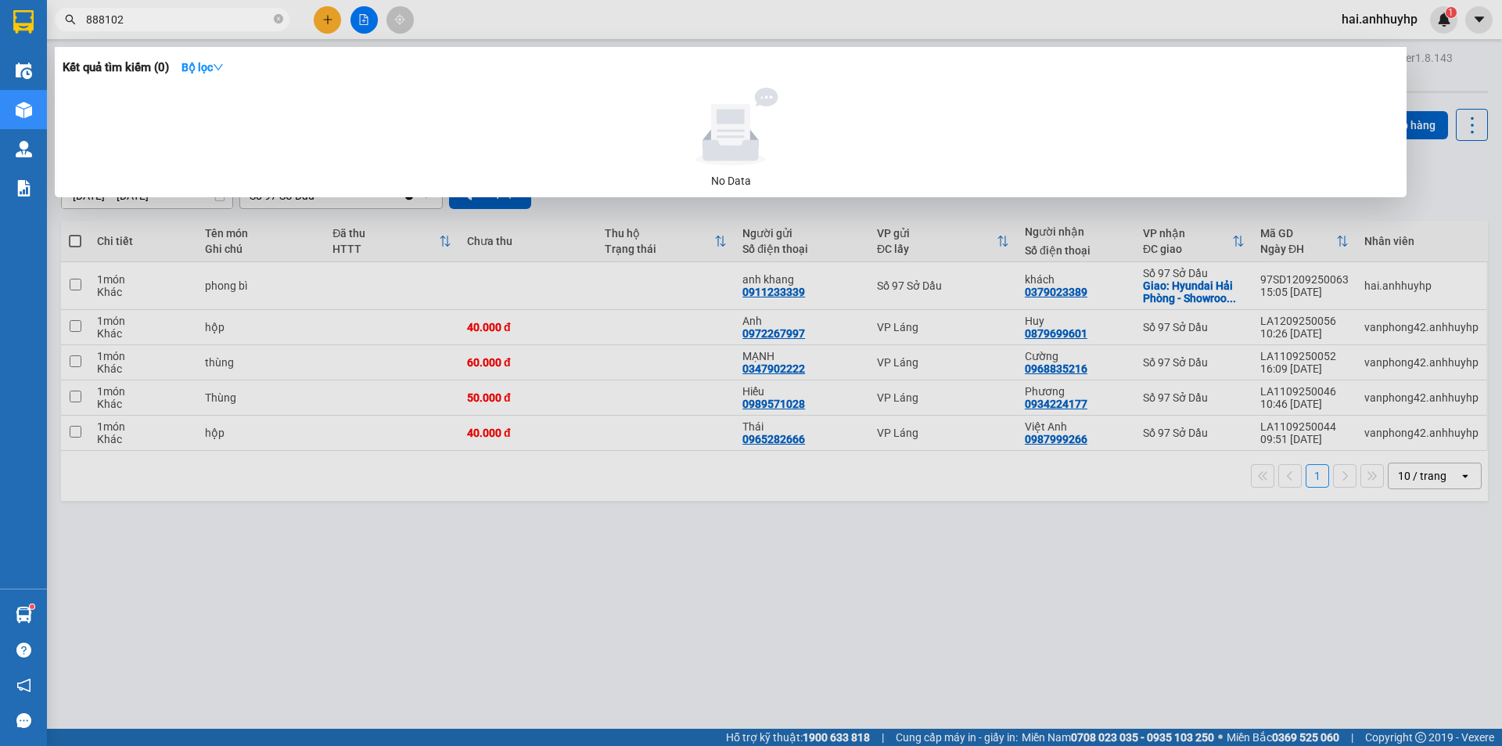
drag, startPoint x: 585, startPoint y: 600, endPoint x: 545, endPoint y: 635, distance: 53.2
click at [584, 603] on div at bounding box center [751, 373] width 1502 height 746
click at [103, 16] on input "888102" at bounding box center [178, 19] width 185 height 17
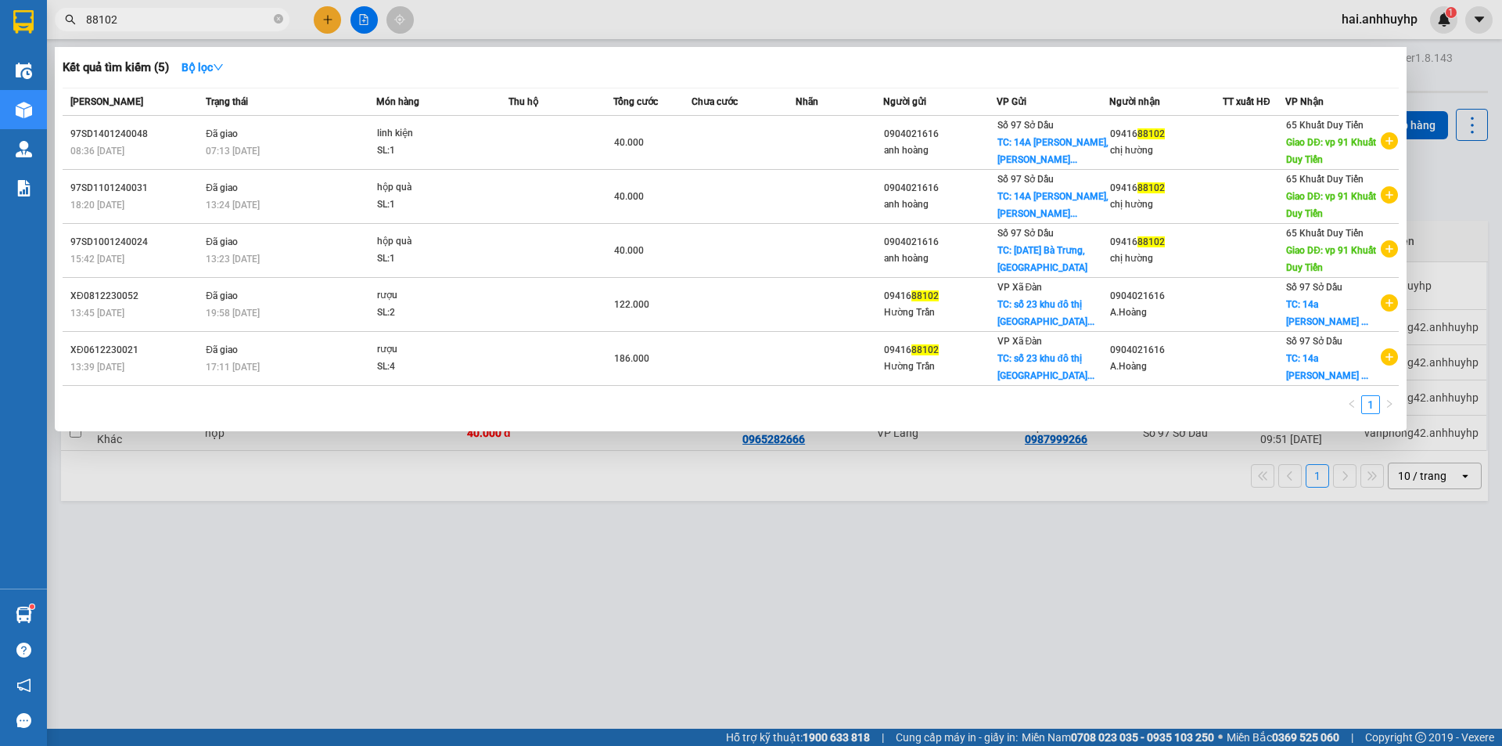
type input "88102"
click at [699, 611] on div at bounding box center [751, 373] width 1502 height 746
